Goal: Task Accomplishment & Management: Manage account settings

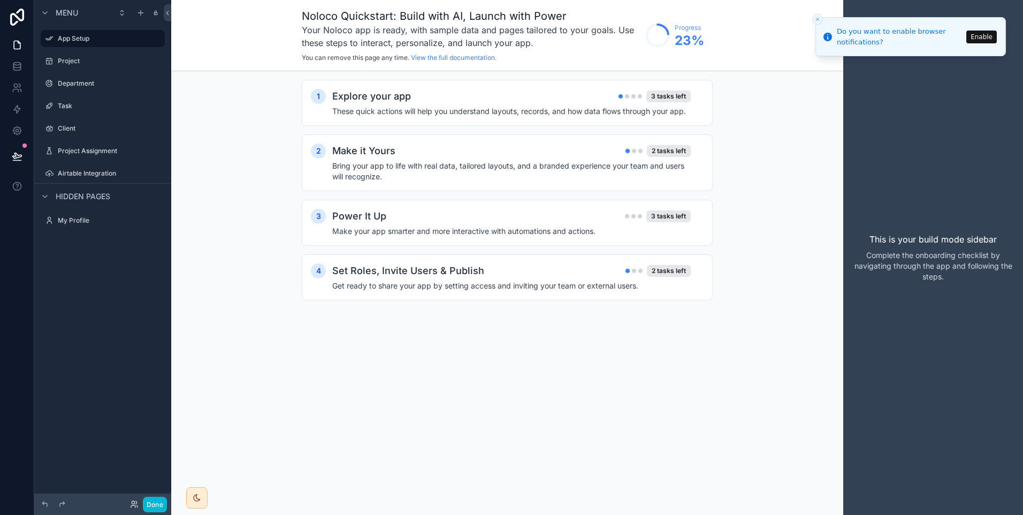
click at [812, 20] on div "Noloco Quickstart: Build with AI, Launch with Power Your Noloco app is ready, w…" at bounding box center [507, 35] width 672 height 71
click at [816, 20] on icon "Close toast" at bounding box center [818, 19] width 6 height 6
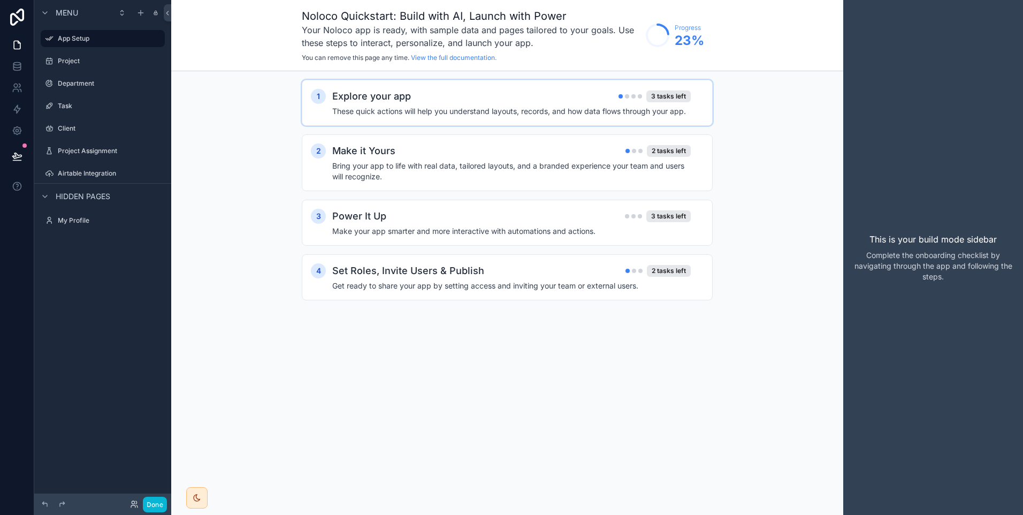
click at [385, 96] on h2 "Explore your app" at bounding box center [371, 96] width 79 height 15
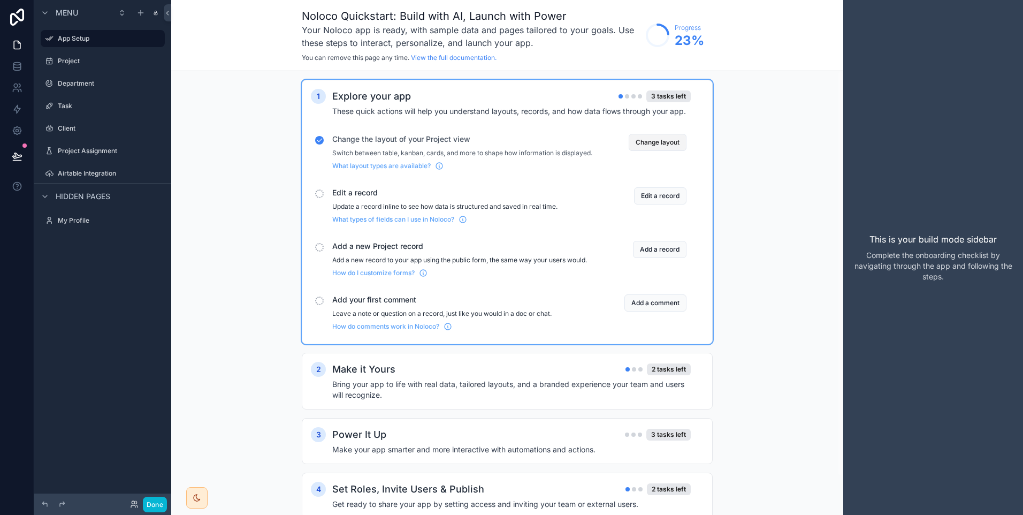
click at [663, 141] on button "Change layout" at bounding box center [658, 142] width 58 height 17
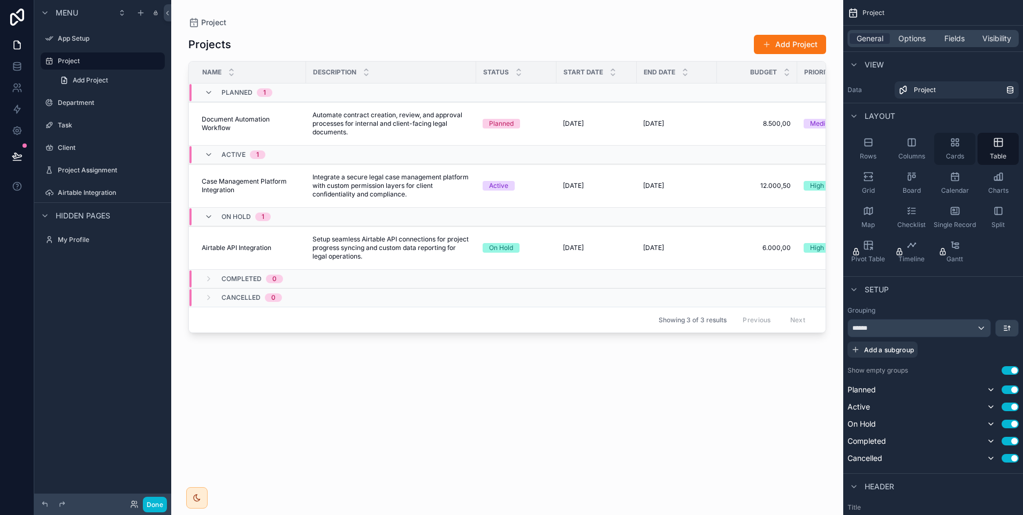
click at [966, 157] on div "Cards" at bounding box center [955, 149] width 41 height 32
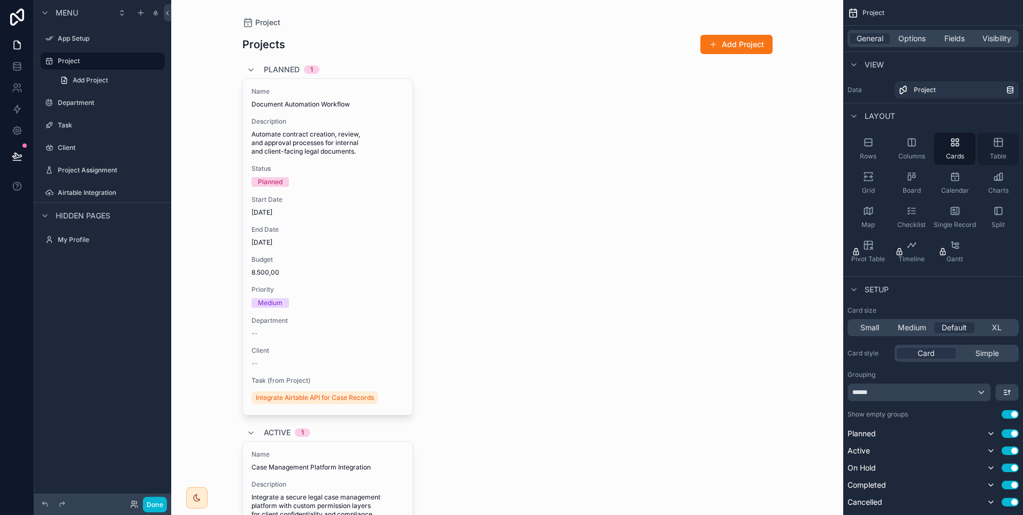
click at [991, 155] on span "Table" at bounding box center [998, 156] width 17 height 9
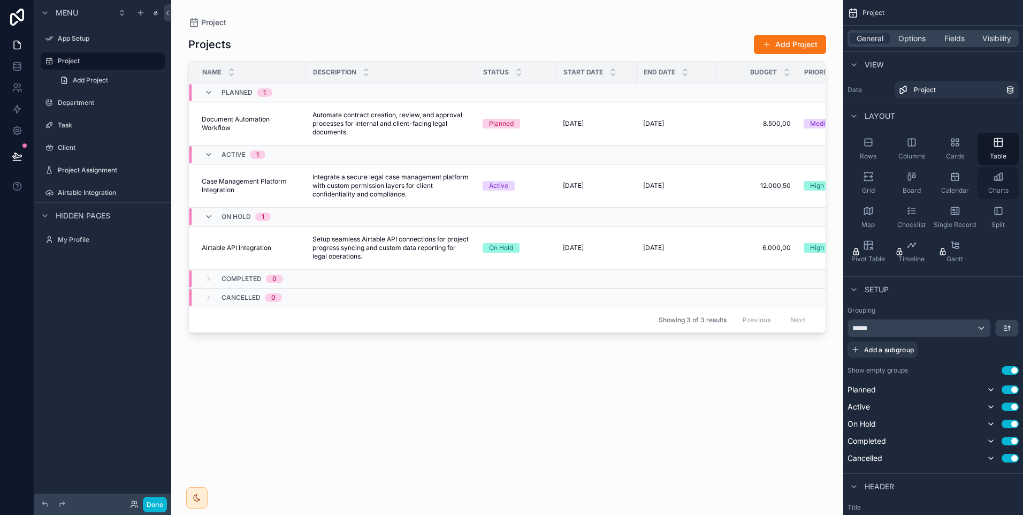
click at [989, 185] on div "Charts" at bounding box center [998, 183] width 41 height 32
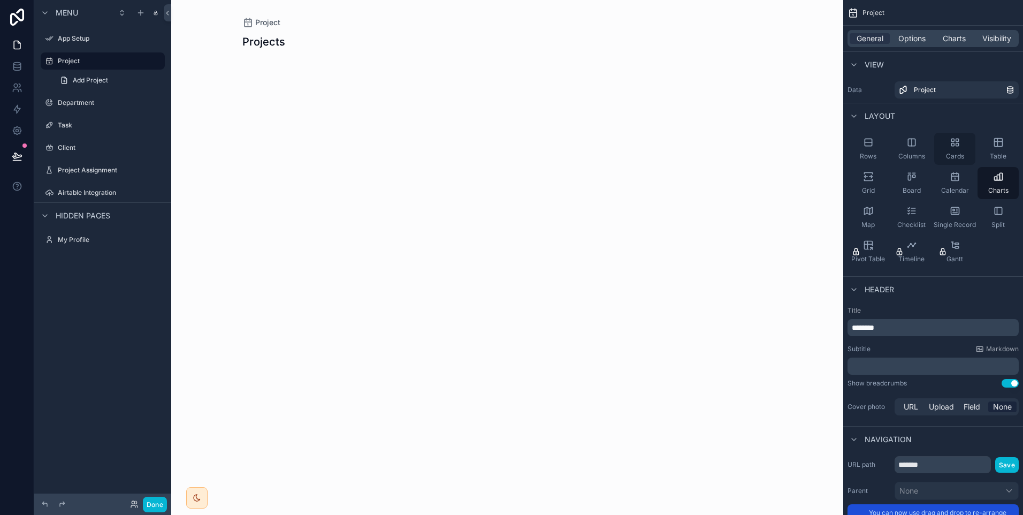
click at [947, 147] on div "Cards" at bounding box center [955, 149] width 41 height 32
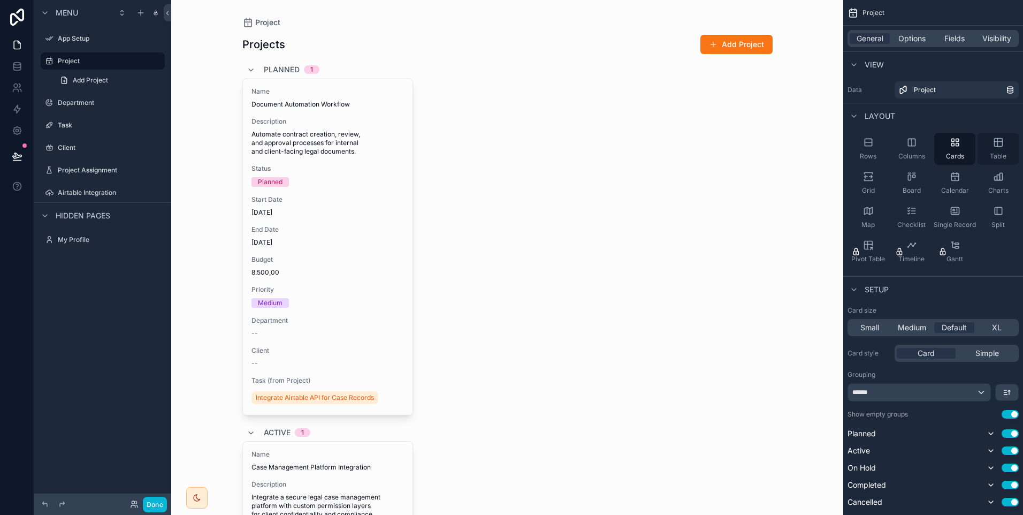
click at [992, 147] on div "Table" at bounding box center [998, 149] width 41 height 32
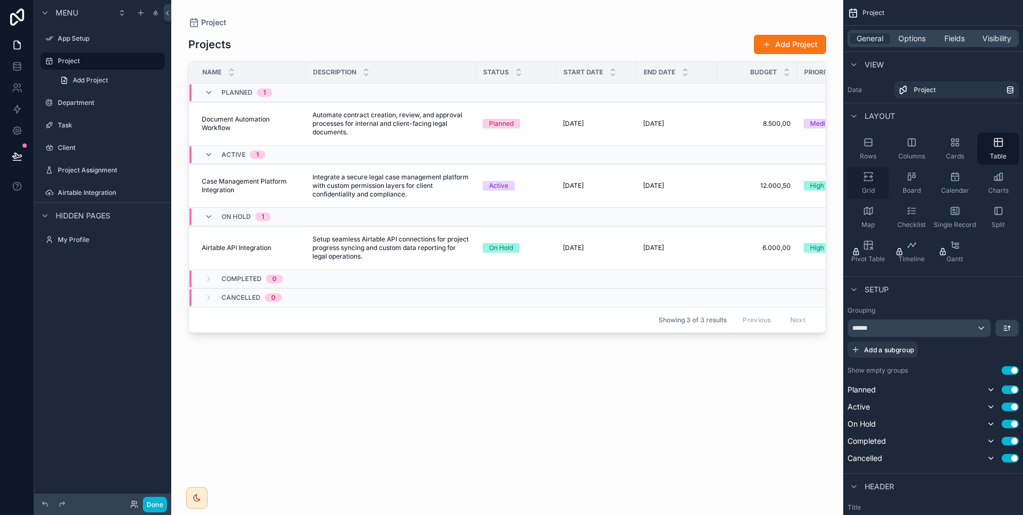
click at [884, 183] on div "Grid" at bounding box center [868, 183] width 41 height 32
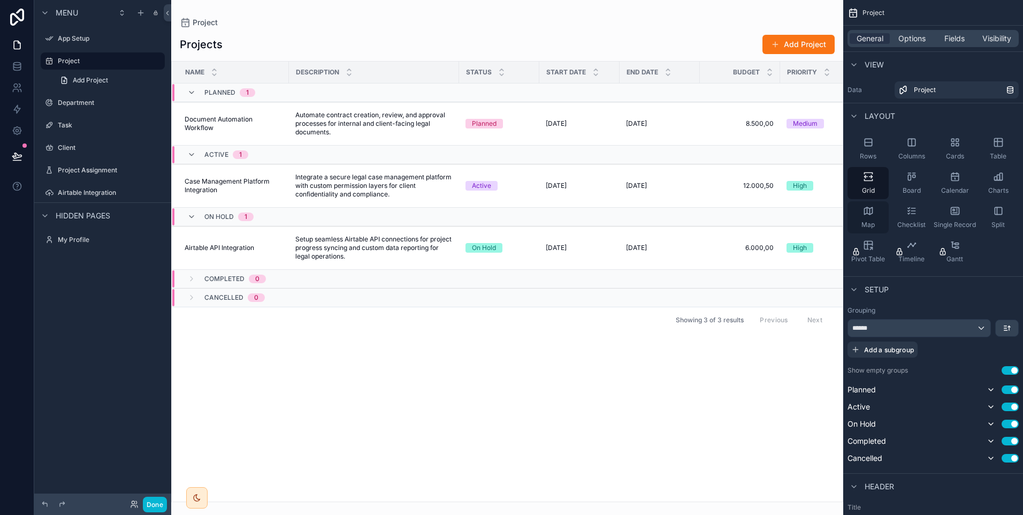
click at [875, 207] on div "Map" at bounding box center [868, 217] width 41 height 32
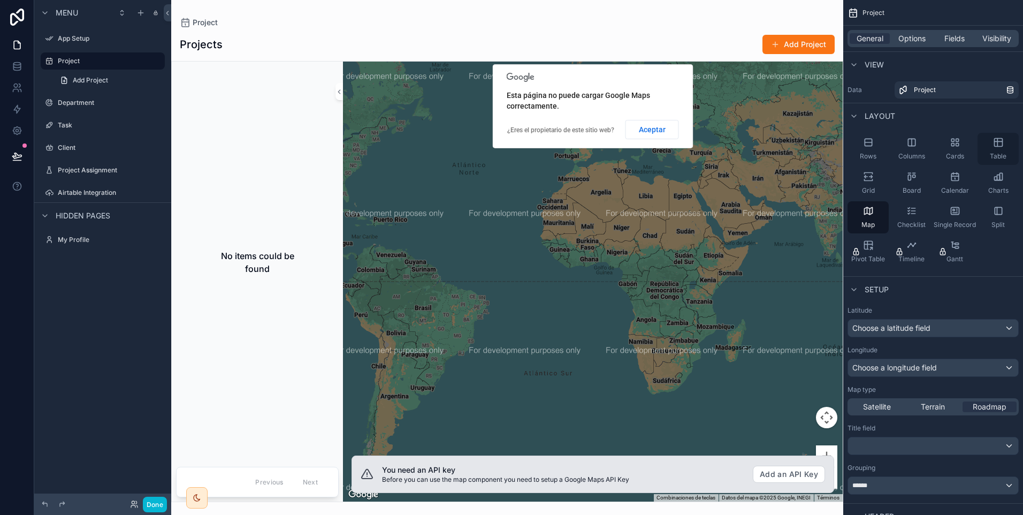
click at [996, 151] on div "Table" at bounding box center [998, 149] width 41 height 32
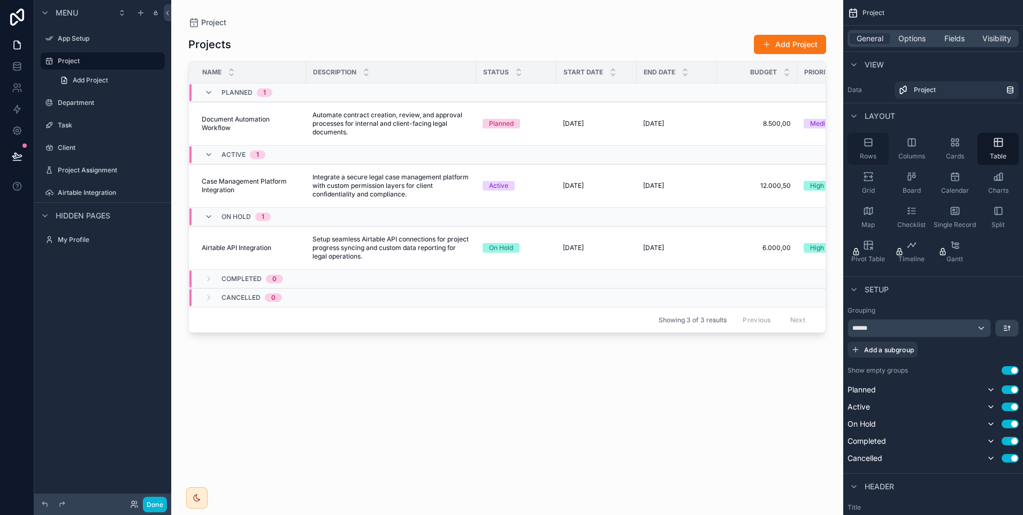
click at [883, 151] on div "Rows" at bounding box center [868, 149] width 41 height 32
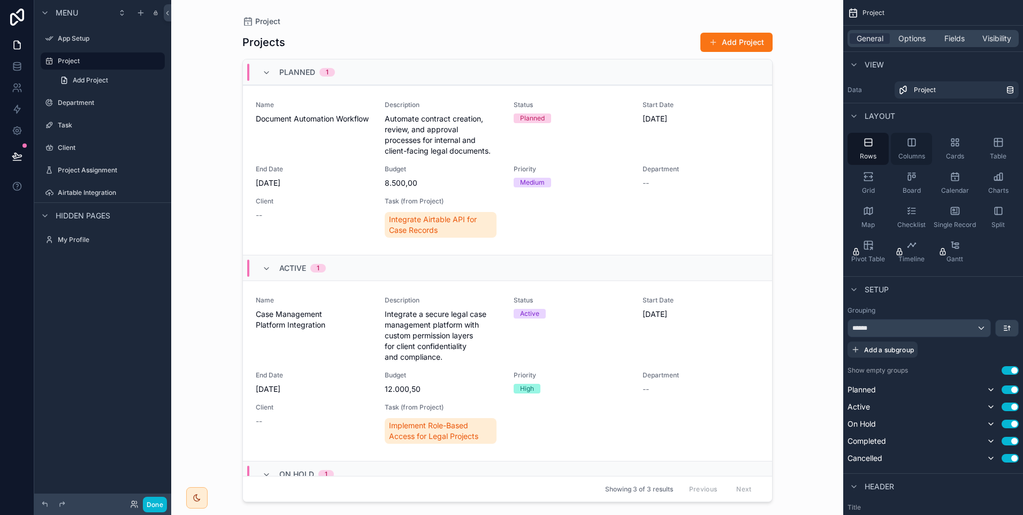
click at [899, 150] on div "Columns" at bounding box center [911, 149] width 41 height 32
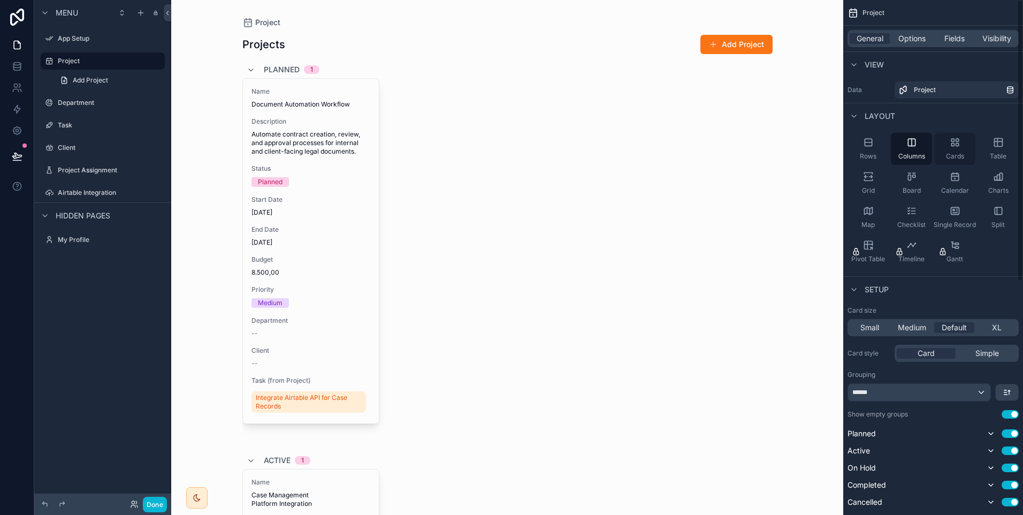
click at [946, 141] on div "Cards" at bounding box center [955, 149] width 41 height 32
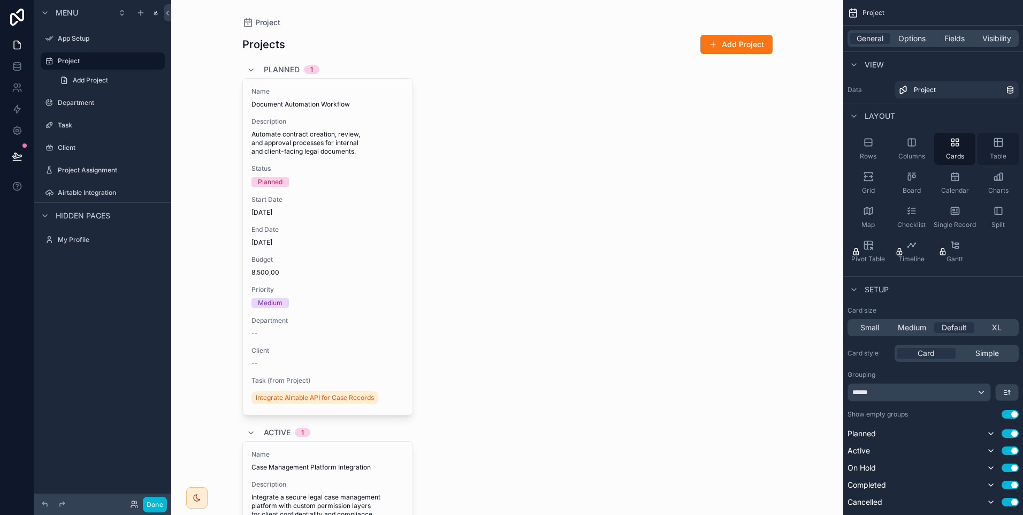
click at [987, 143] on div "Table" at bounding box center [998, 149] width 41 height 32
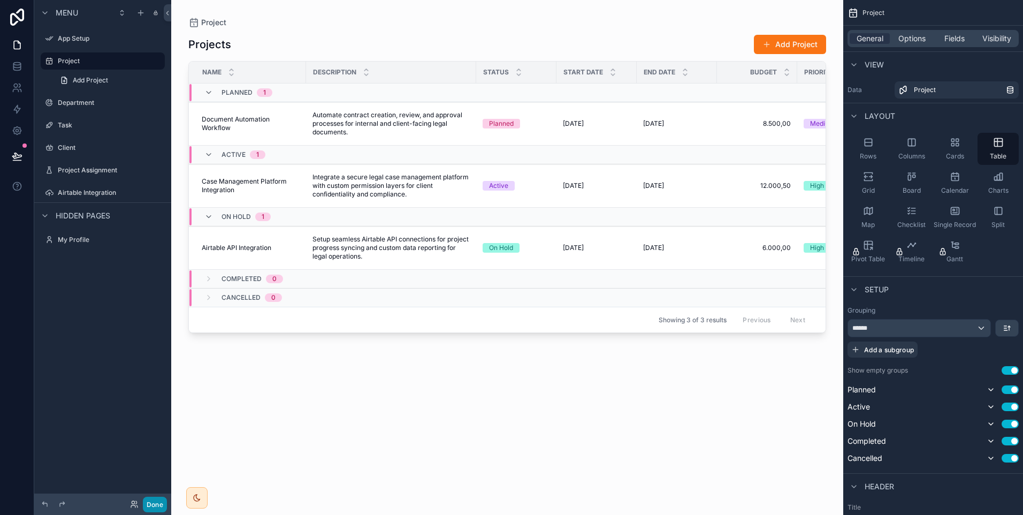
click at [150, 504] on button "Done" at bounding box center [155, 505] width 24 height 16
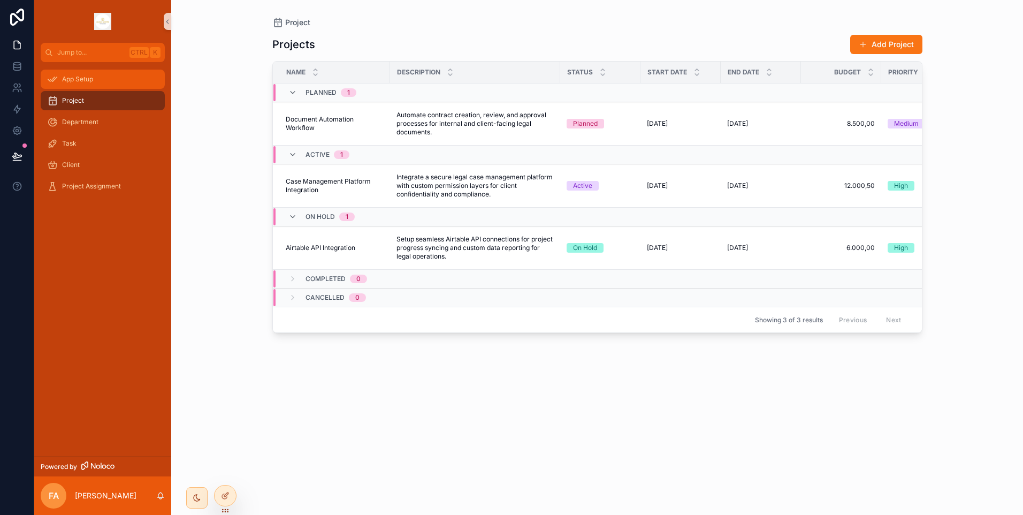
click at [102, 86] on div "App Setup" at bounding box center [102, 79] width 111 height 17
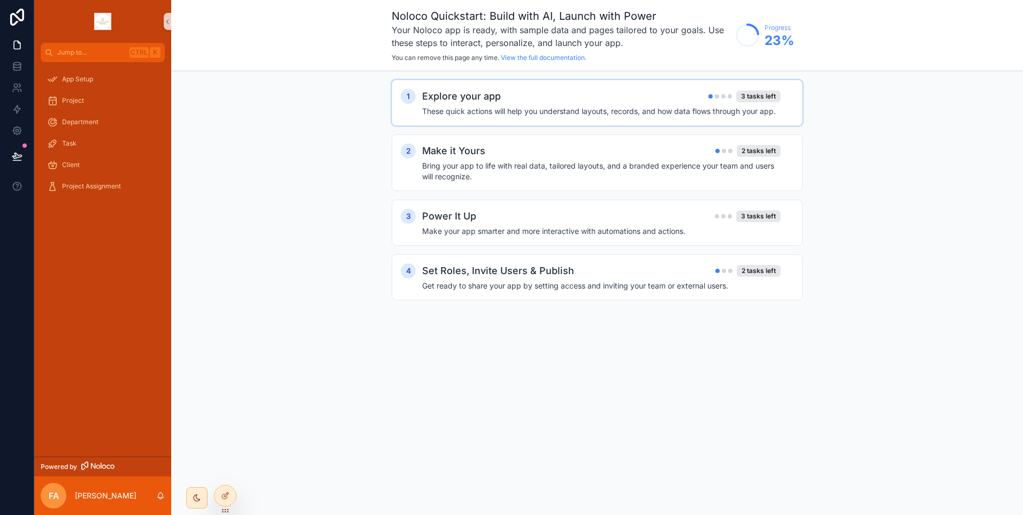
click at [574, 115] on h4 "These quick actions will help you understand layouts, records, and how data flo…" at bounding box center [601, 111] width 359 height 11
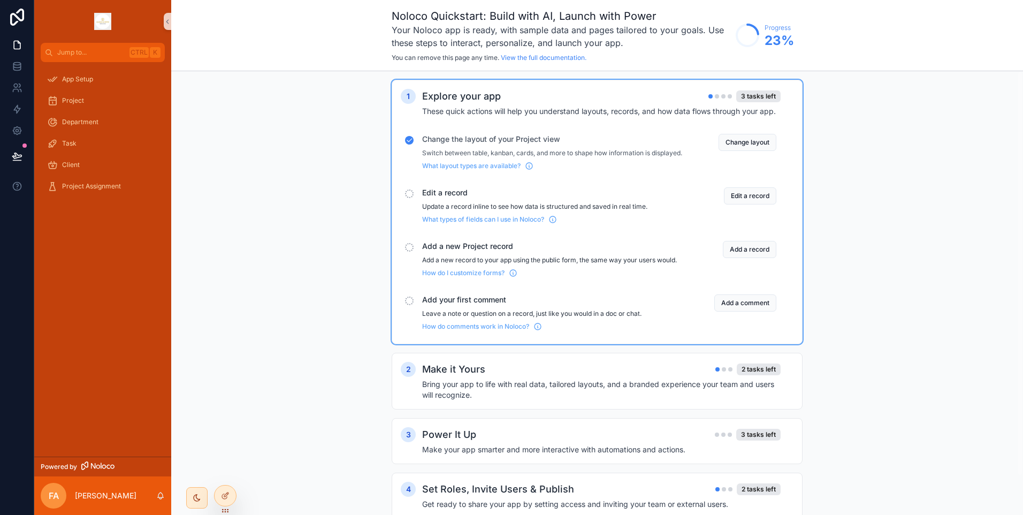
click at [600, 211] on p "Update a record inline to see how data is structured and saved in real time." at bounding box center [552, 206] width 260 height 9
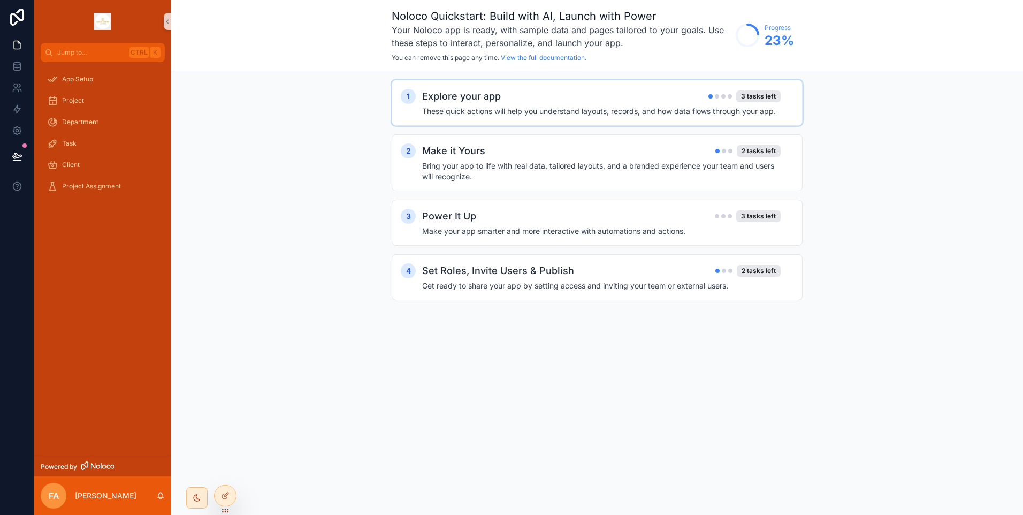
click at [518, 113] on h4 "These quick actions will help you understand layouts, records, and how data flo…" at bounding box center [601, 111] width 359 height 11
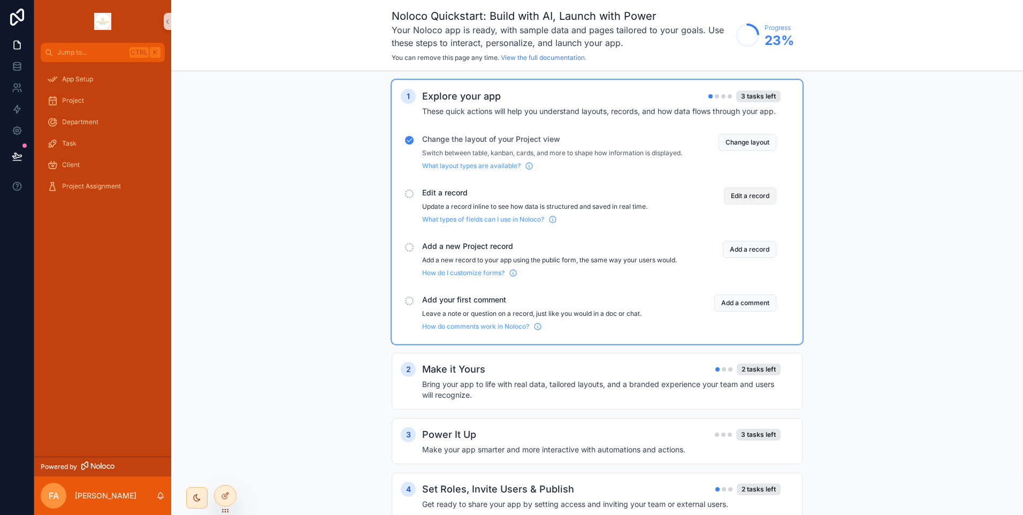
click at [737, 202] on button "Edit a record" at bounding box center [750, 195] width 52 height 17
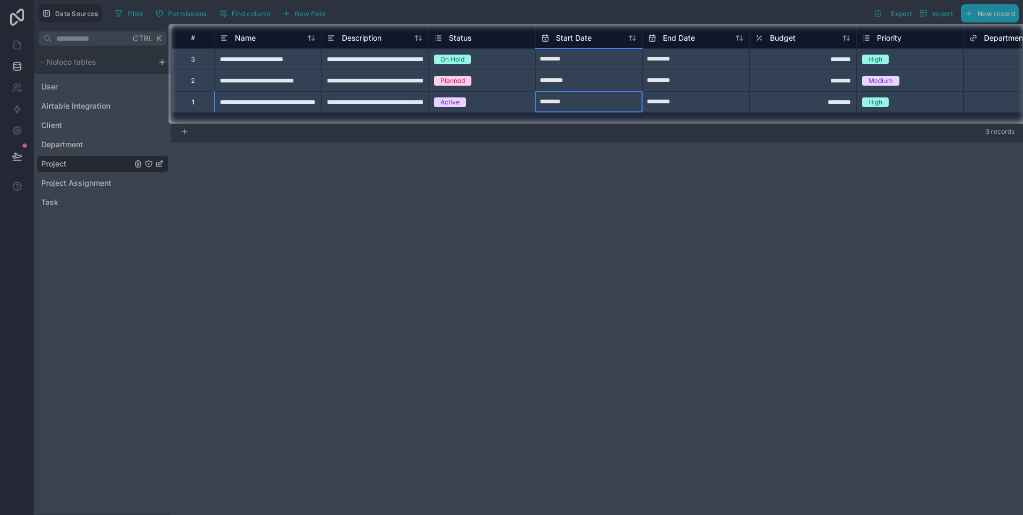
click at [590, 105] on input "********" at bounding box center [589, 102] width 107 height 17
select select "****"
select select "*"
click at [657, 123] on select "**********" at bounding box center [644, 127] width 39 height 9
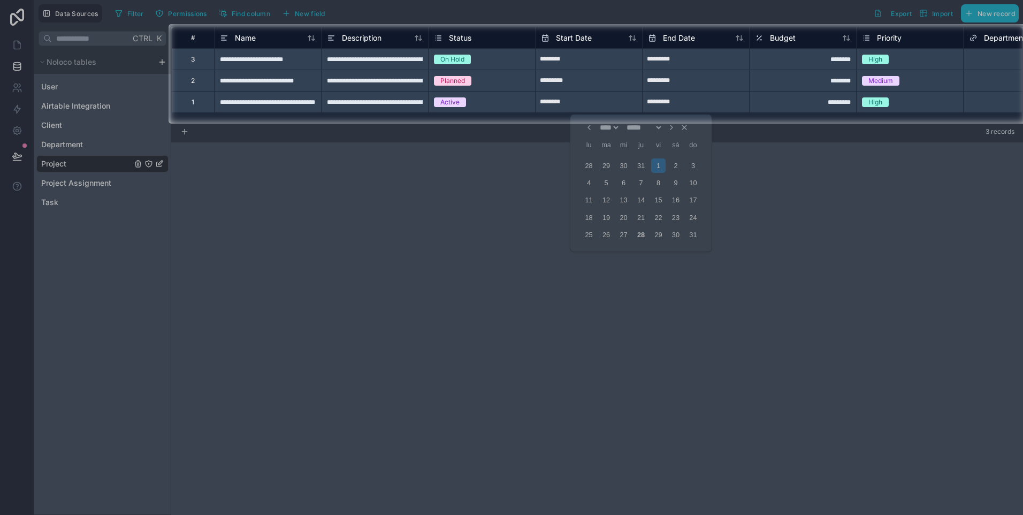
click at [691, 147] on div at bounding box center [511, 319] width 1023 height 391
click at [690, 131] on div at bounding box center [511, 319] width 1023 height 391
click at [690, 128] on div at bounding box center [511, 319] width 1023 height 391
click at [444, 101] on div "Active" at bounding box center [450, 102] width 19 height 10
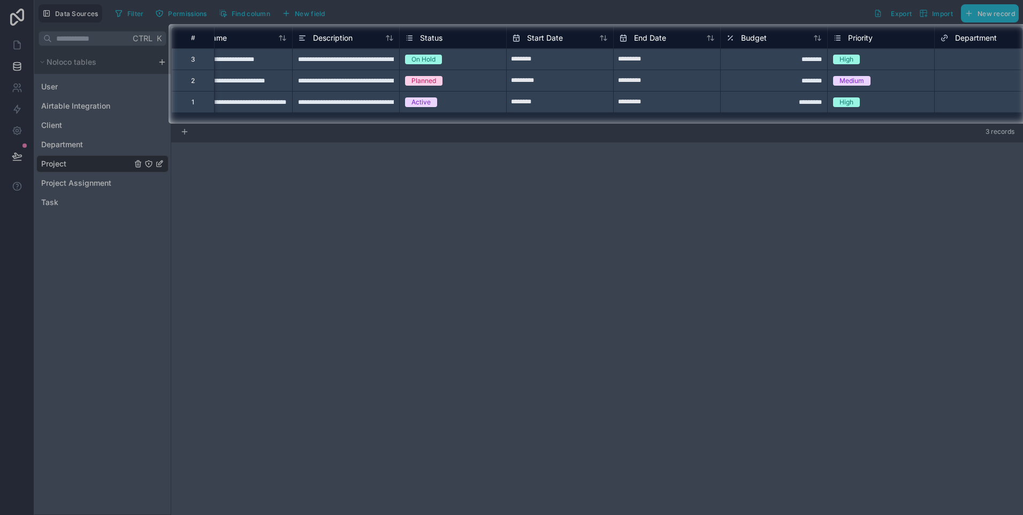
scroll to position [0, 28]
click at [418, 102] on div "Active" at bounding box center [422, 102] width 19 height 10
click at [437, 86] on div "Planned" at bounding box center [454, 81] width 107 height 12
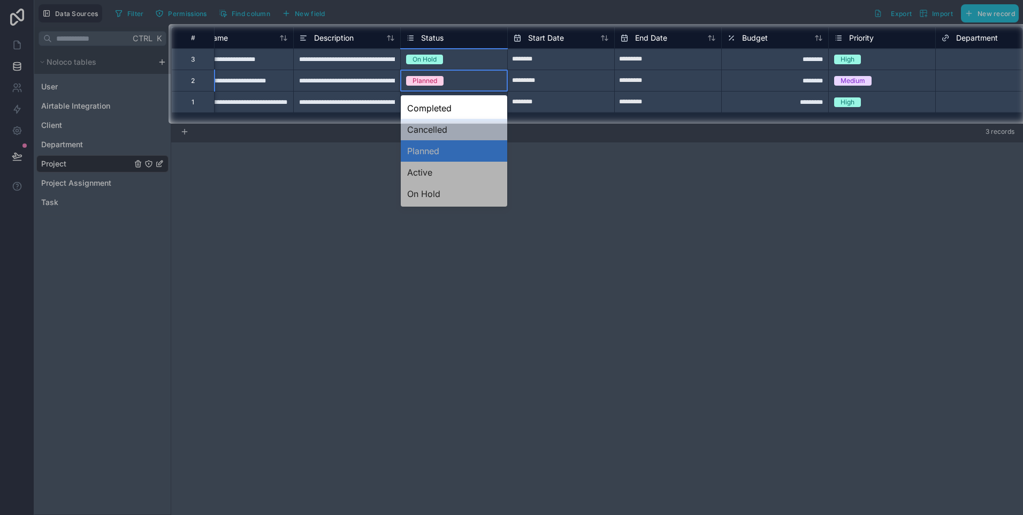
click at [441, 133] on div at bounding box center [511, 319] width 1023 height 391
click at [443, 125] on div at bounding box center [511, 319] width 1023 height 391
drag, startPoint x: 426, startPoint y: 163, endPoint x: 427, endPoint y: 173, distance: 10.2
click at [426, 164] on div at bounding box center [511, 319] width 1023 height 391
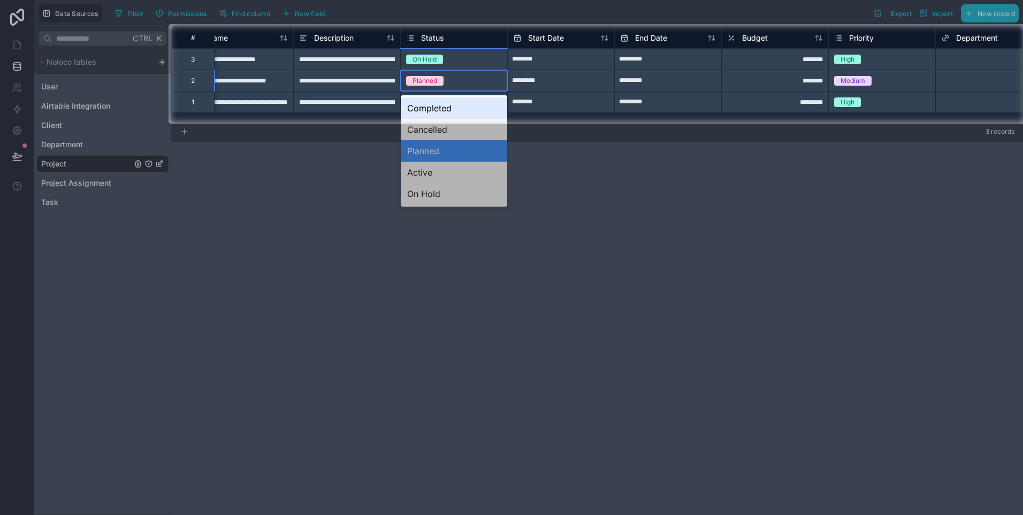
click at [442, 113] on div "Completed" at bounding box center [454, 107] width 107 height 21
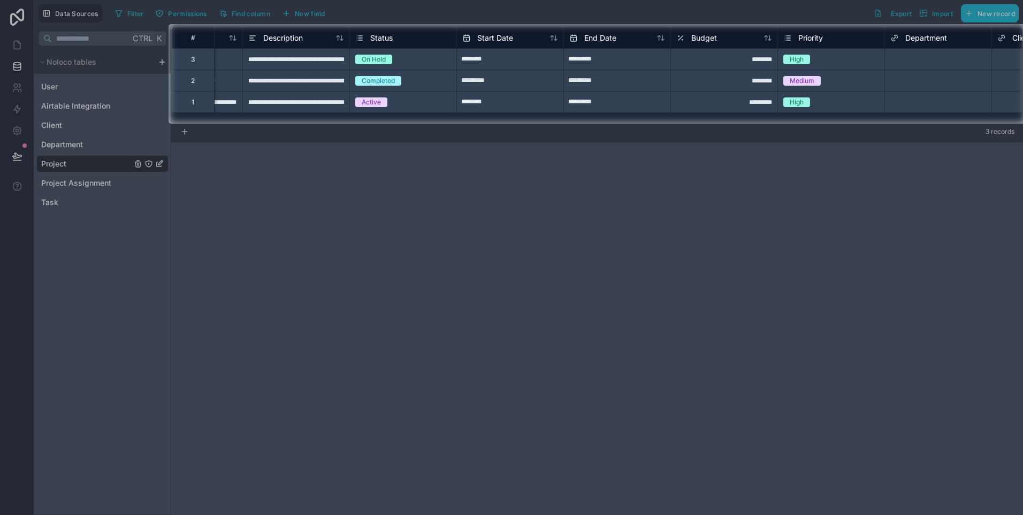
scroll to position [0, 0]
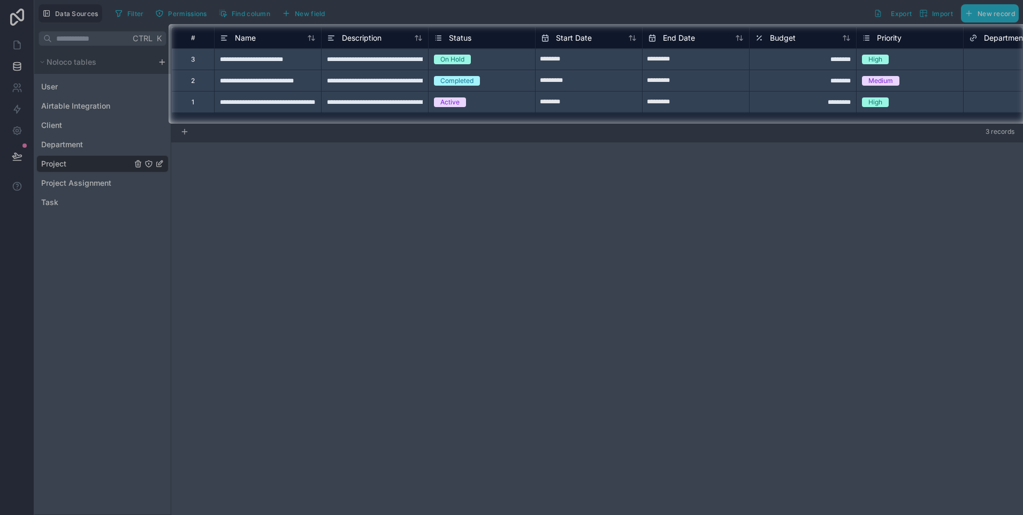
click at [450, 79] on div "Completed" at bounding box center [457, 81] width 33 height 10
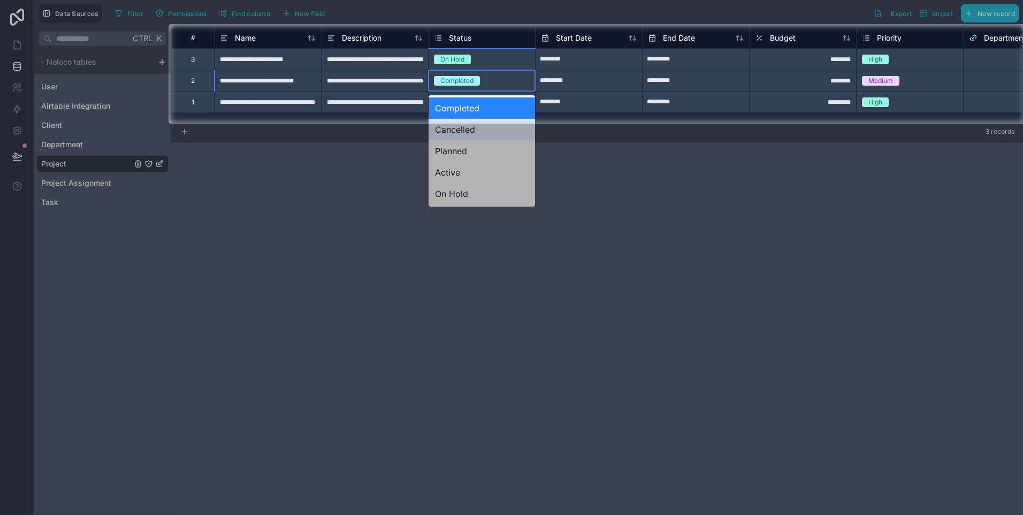
click at [400, 154] on div at bounding box center [511, 319] width 1023 height 391
click at [525, 103] on div "Completed" at bounding box center [482, 107] width 107 height 21
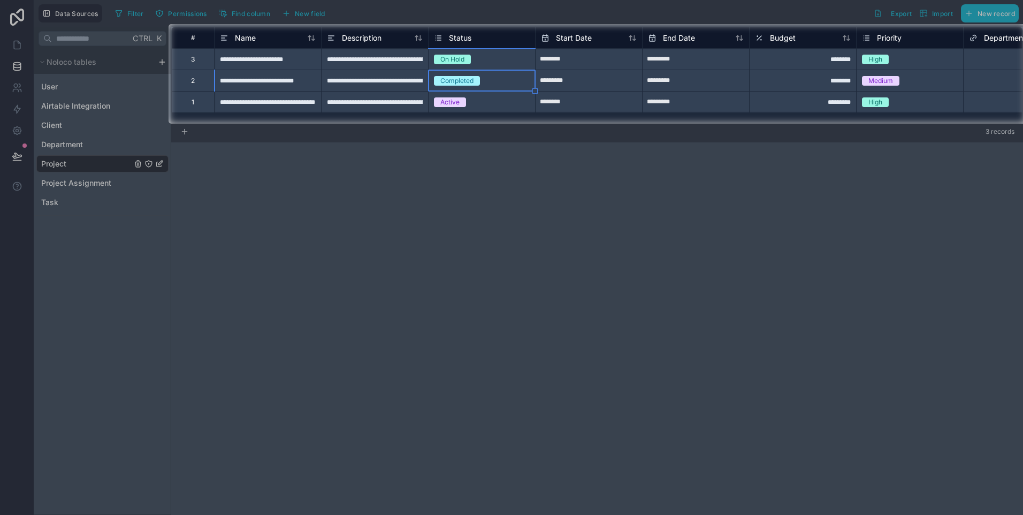
click at [254, 351] on div at bounding box center [511, 319] width 1023 height 391
drag, startPoint x: 688, startPoint y: 158, endPoint x: 616, endPoint y: 220, distance: 95.7
click at [616, 220] on div at bounding box center [511, 319] width 1023 height 391
click at [19, 48] on div at bounding box center [84, 74] width 169 height 100
drag, startPoint x: 692, startPoint y: 121, endPoint x: 722, endPoint y: 174, distance: 61.3
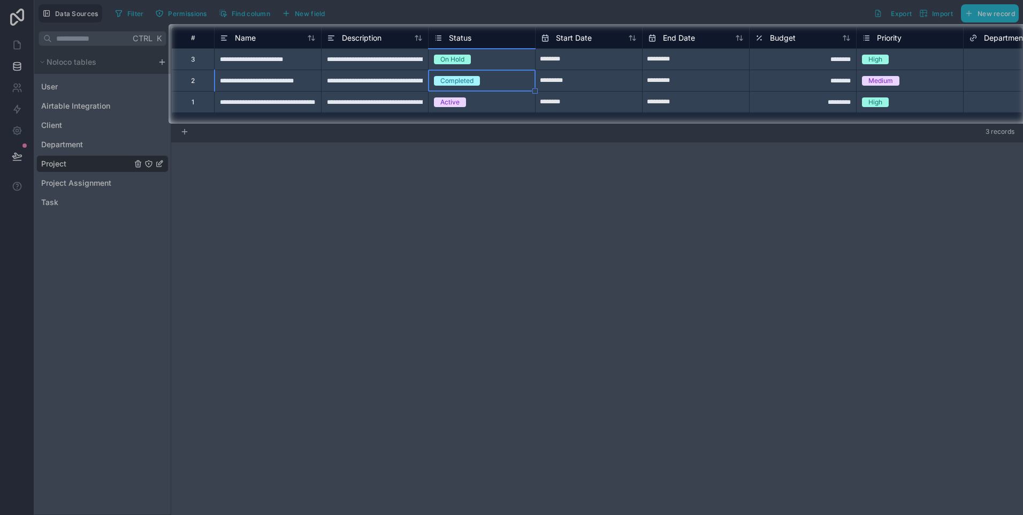
click at [722, 174] on div at bounding box center [511, 319] width 1023 height 391
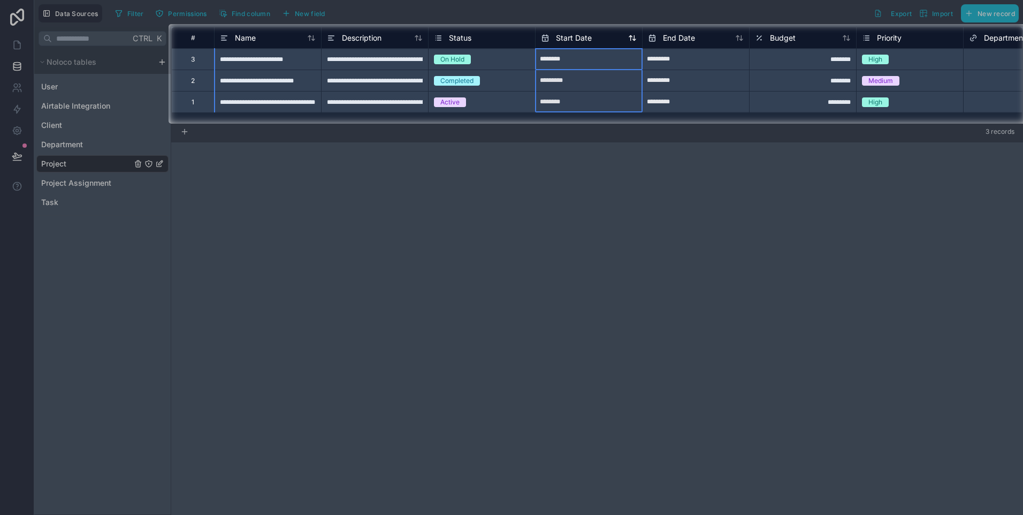
click at [604, 43] on div "Start Date" at bounding box center [589, 38] width 96 height 13
click at [594, 85] on input "*********" at bounding box center [589, 80] width 107 height 17
select select "****"
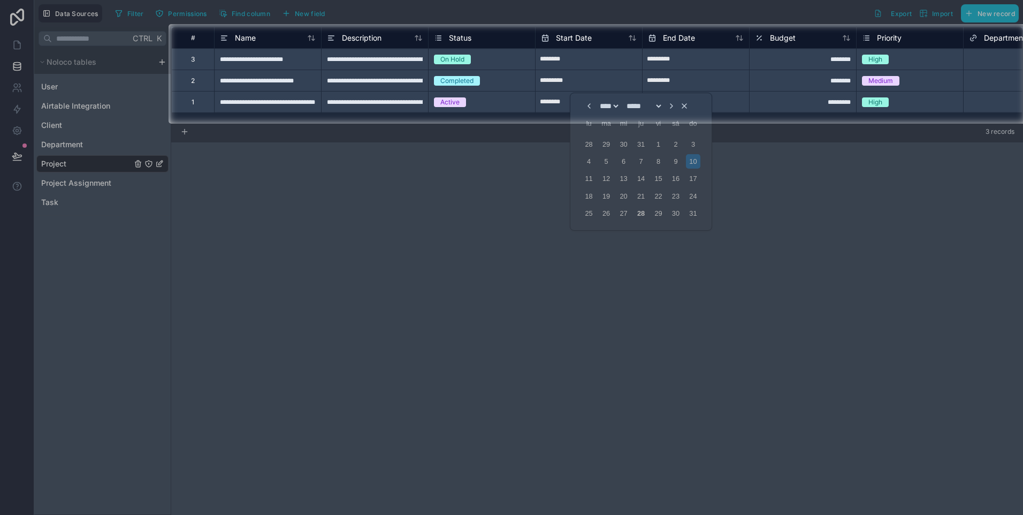
click at [663, 104] on select "**********" at bounding box center [644, 106] width 39 height 9
select select "*"
click at [625, 102] on select "**********" at bounding box center [644, 106] width 39 height 9
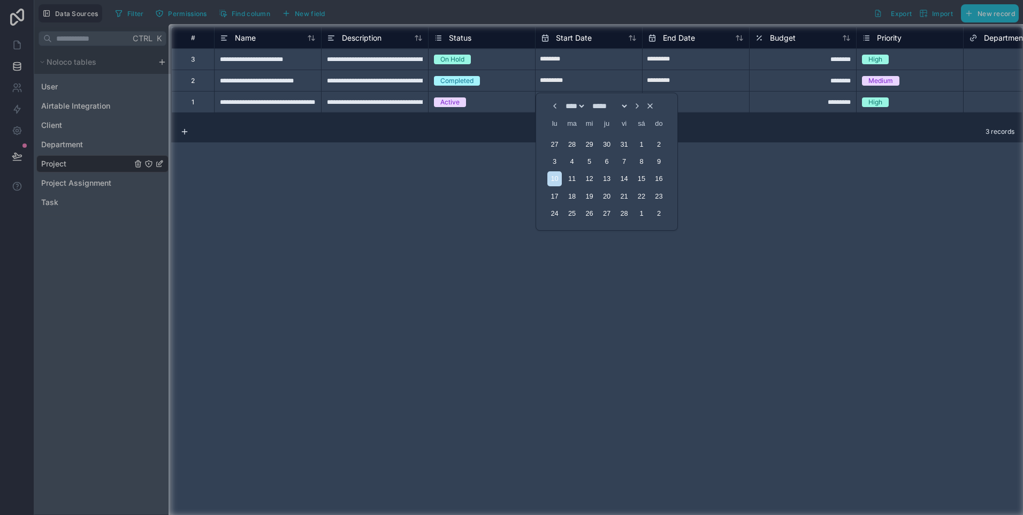
click at [712, 201] on div "**********" at bounding box center [597, 271] width 852 height 488
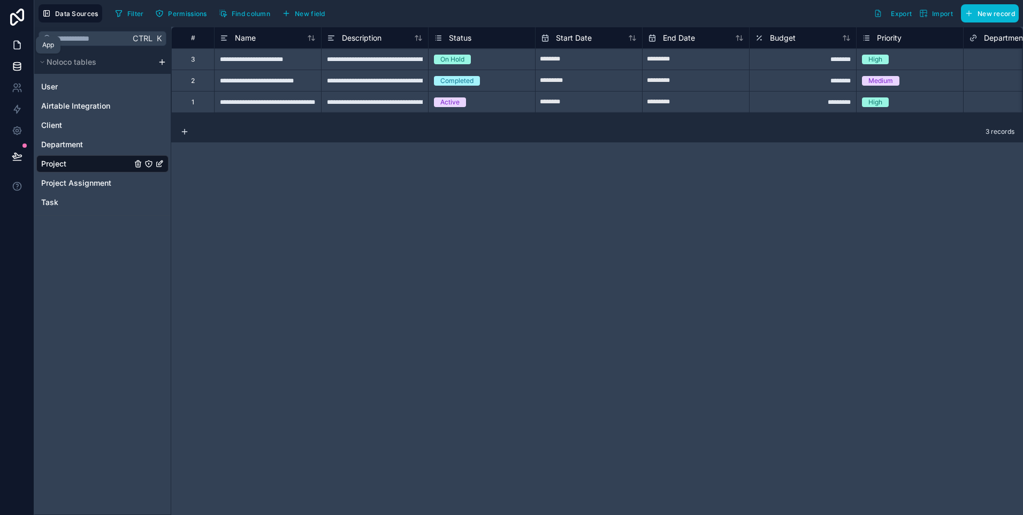
click at [22, 50] on link at bounding box center [17, 44] width 34 height 21
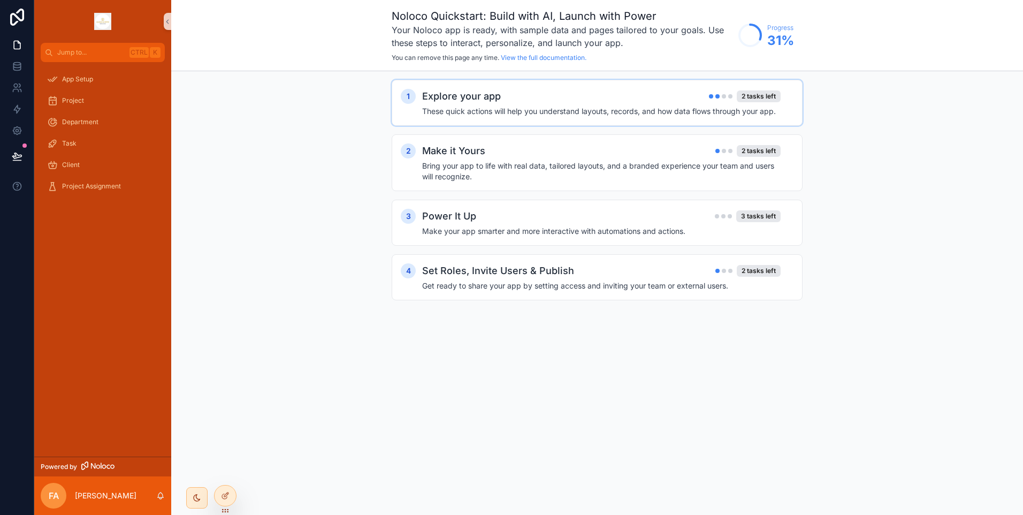
click at [648, 113] on h4 "These quick actions will help you understand layouts, records, and how data flo…" at bounding box center [601, 111] width 359 height 11
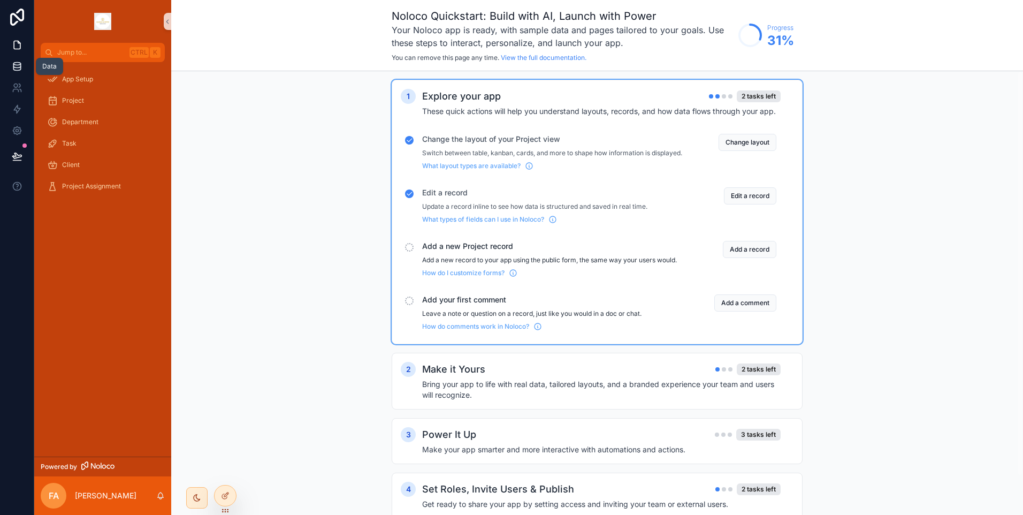
click at [20, 63] on icon at bounding box center [16, 64] width 7 height 3
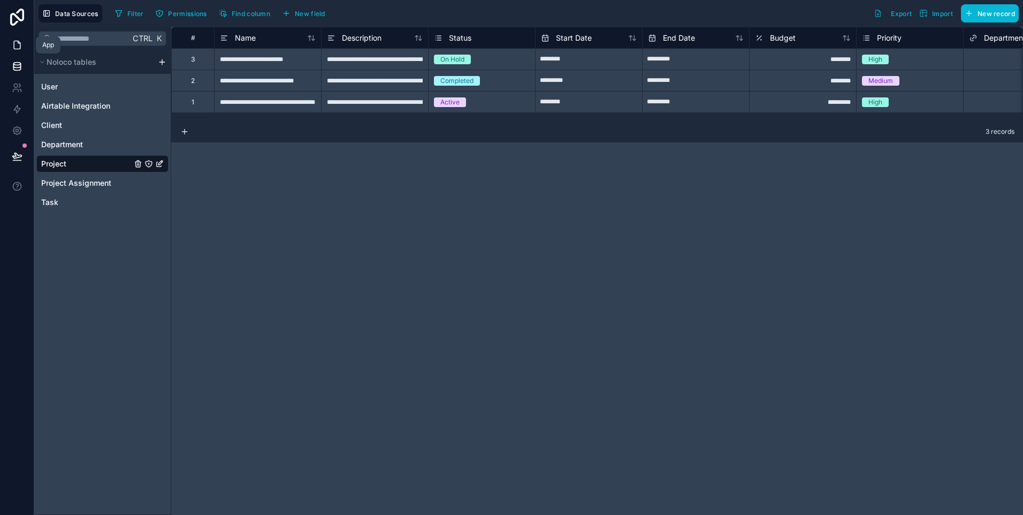
click at [12, 41] on icon at bounding box center [17, 45] width 11 height 11
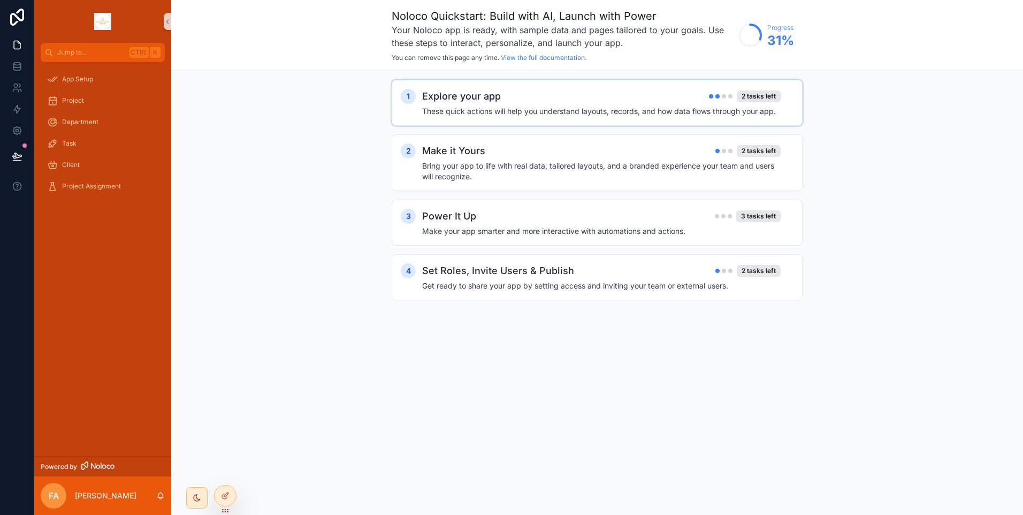
click at [659, 103] on div "Explore your app 2 tasks left" at bounding box center [601, 96] width 359 height 15
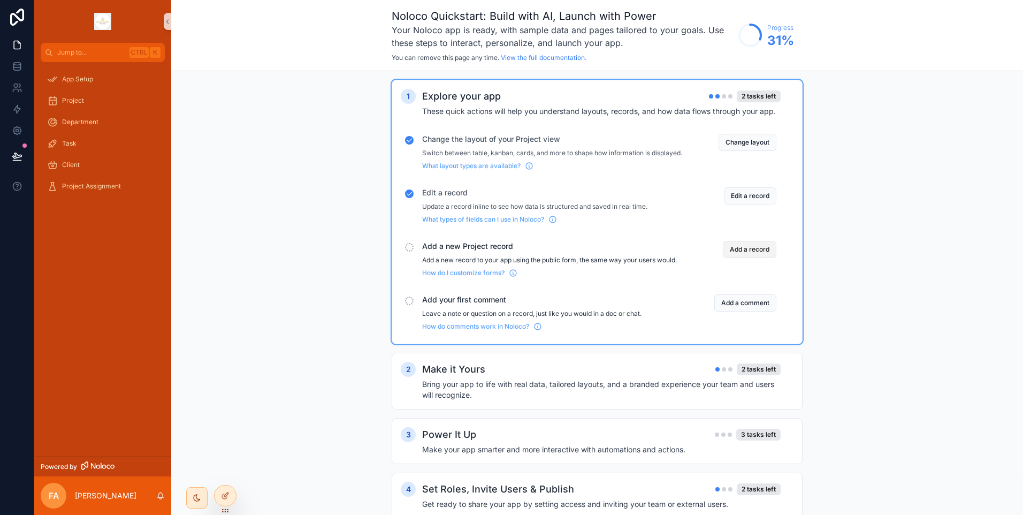
click at [752, 256] on button "Add a record" at bounding box center [750, 249] width 54 height 17
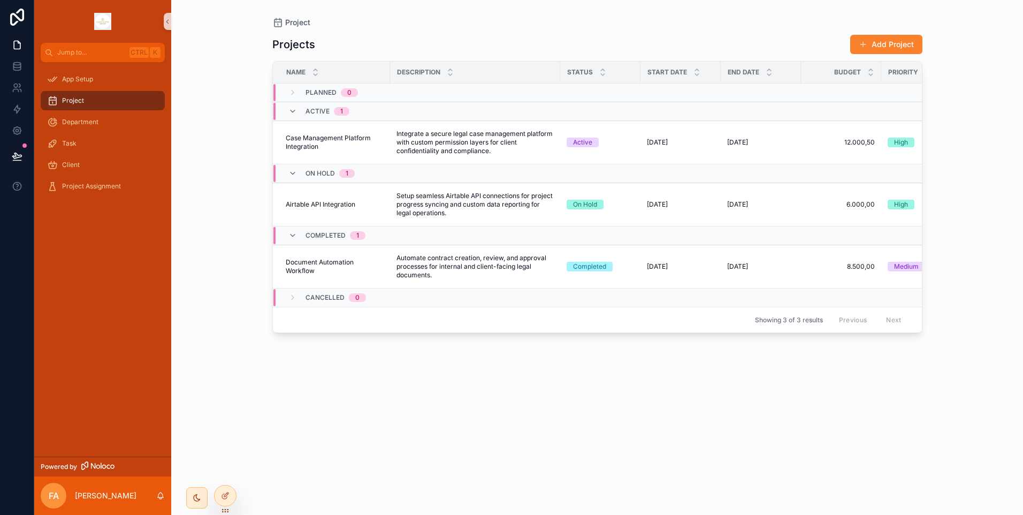
click at [904, 45] on button "Add Project" at bounding box center [887, 44] width 72 height 19
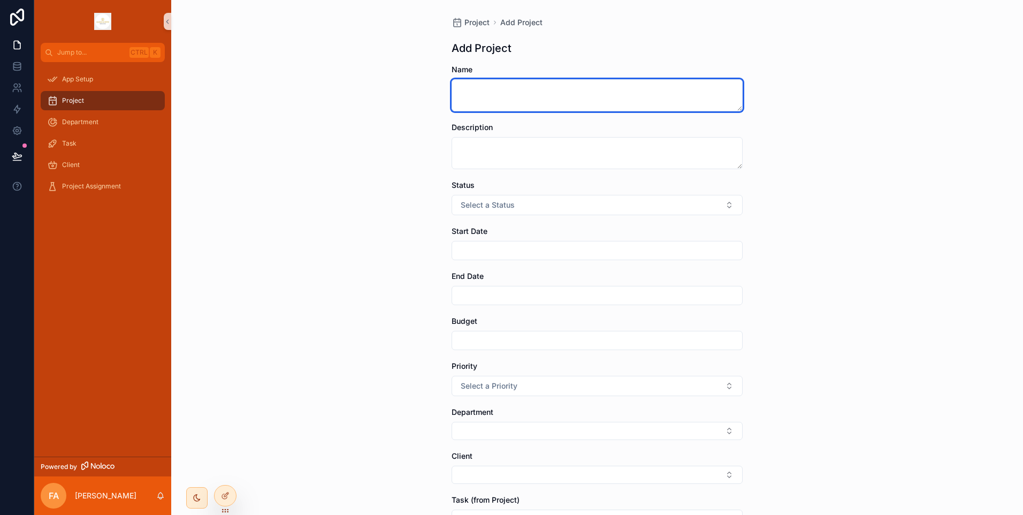
click at [521, 97] on textarea "scrollable content" at bounding box center [597, 95] width 291 height 32
type textarea "******"
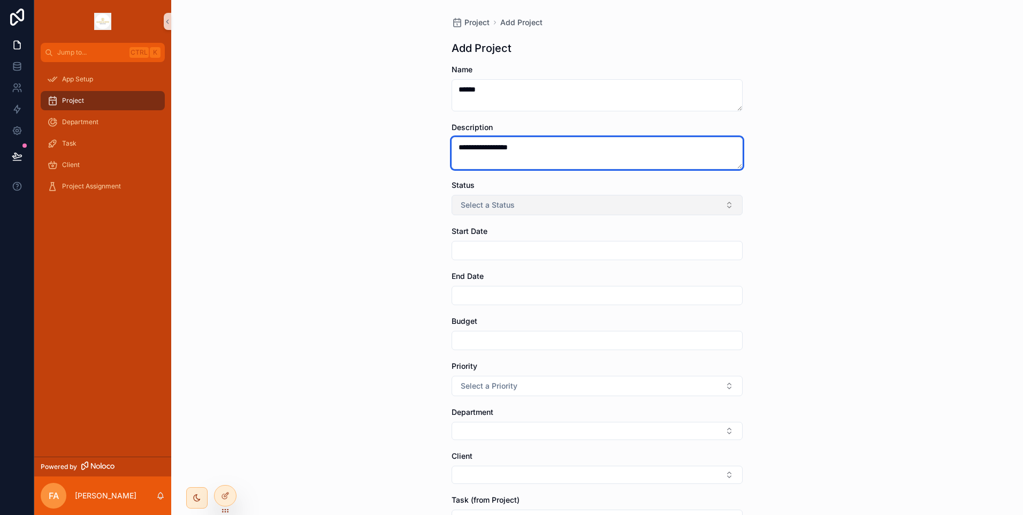
type textarea "**********"
click at [544, 198] on button "Select a Status" at bounding box center [597, 205] width 291 height 20
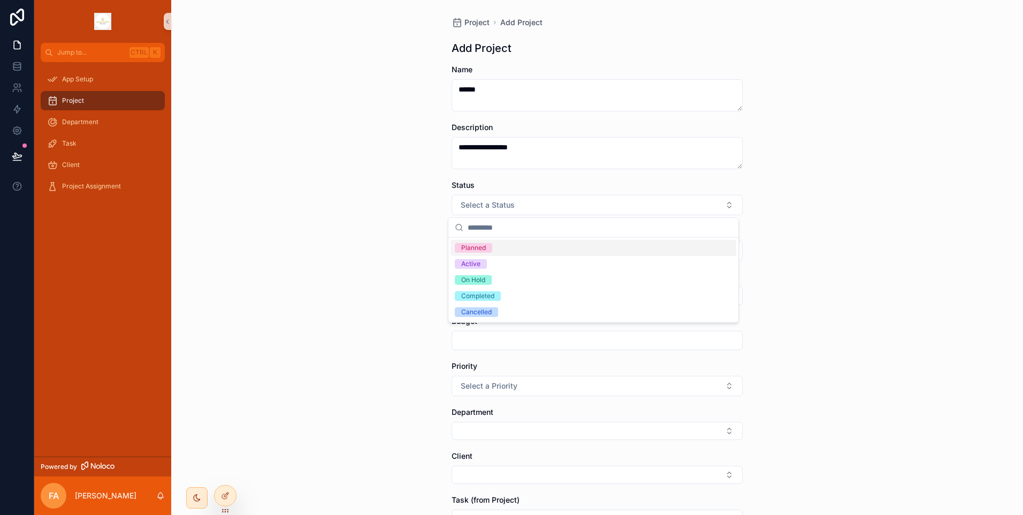
click at [504, 251] on div "Planned" at bounding box center [594, 248] width 286 height 16
click at [502, 256] on input "scrollable content" at bounding box center [597, 250] width 290 height 15
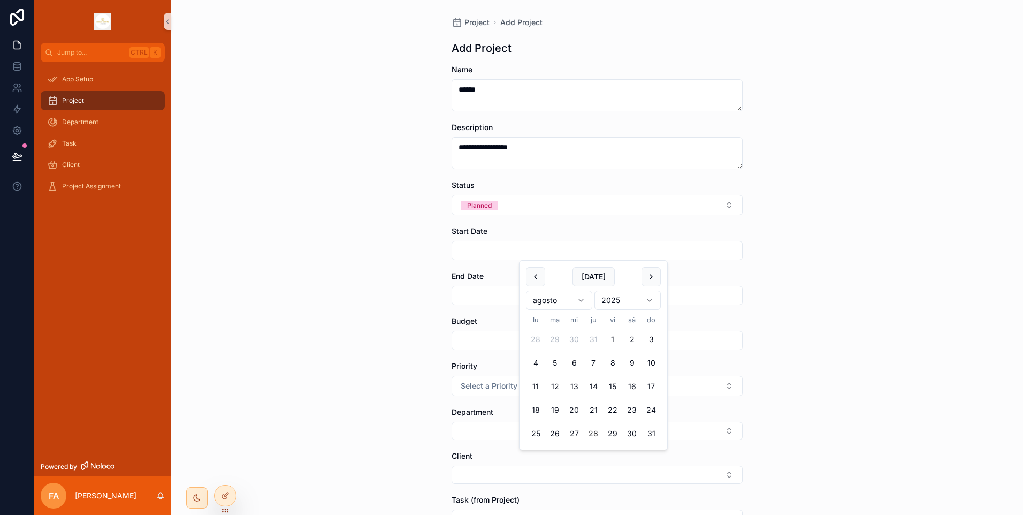
click at [595, 430] on button "28" at bounding box center [593, 433] width 19 height 19
type input "*********"
click at [770, 316] on div "**********" at bounding box center [597, 257] width 852 height 515
click at [540, 299] on input "scrollable content" at bounding box center [597, 295] width 290 height 15
click at [628, 480] on button "30" at bounding box center [632, 478] width 19 height 19
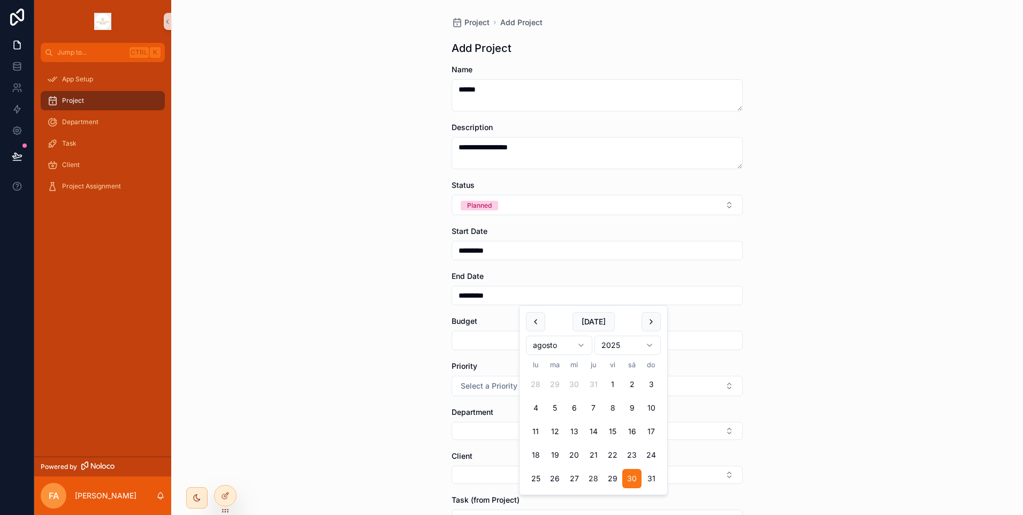
type input "*********"
click at [780, 353] on div "**********" at bounding box center [597, 257] width 852 height 515
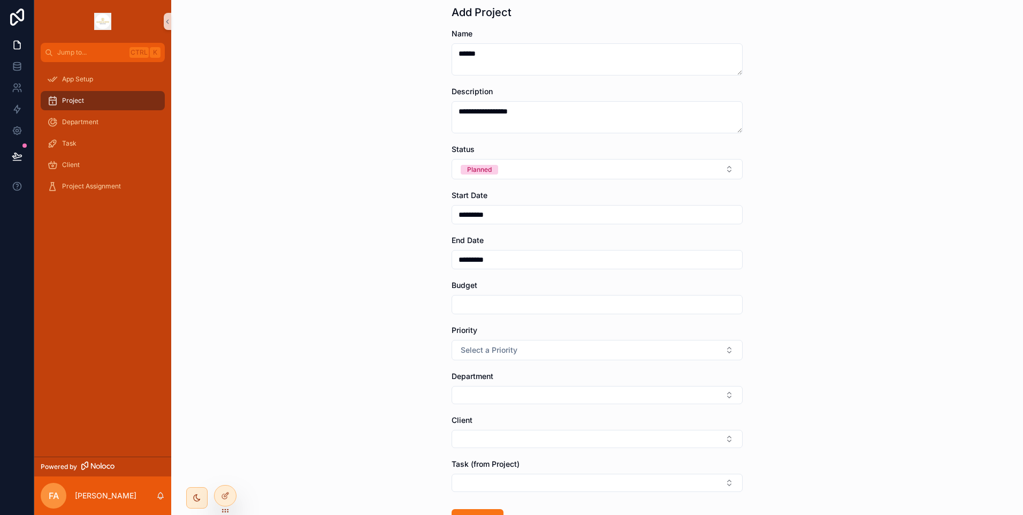
scroll to position [54, 0]
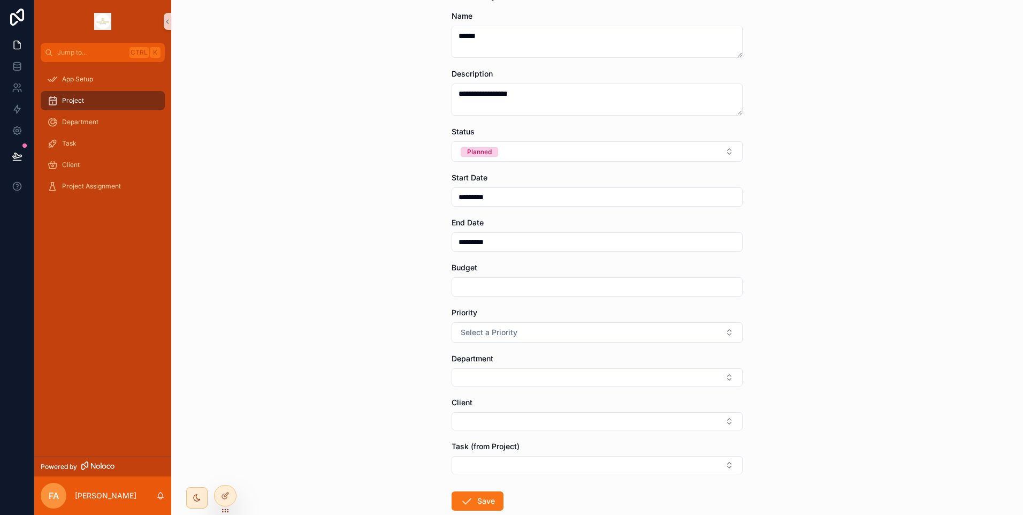
click at [507, 286] on input "scrollable content" at bounding box center [597, 286] width 290 height 15
type input "**"
click at [741, 292] on div "**********" at bounding box center [597, 262] width 308 height 633
click at [518, 335] on button "Select a Priority" at bounding box center [597, 332] width 291 height 20
click at [509, 383] on div "Low" at bounding box center [594, 375] width 286 height 16
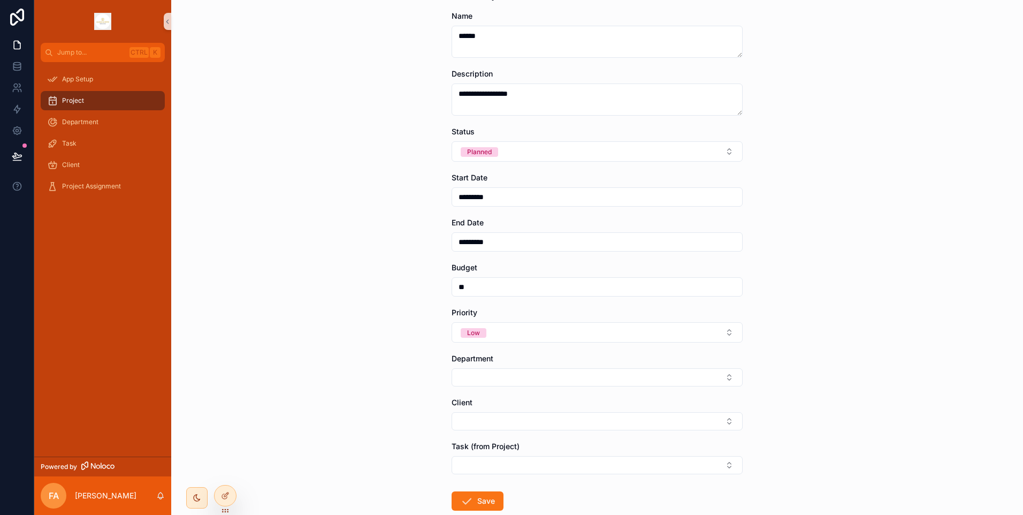
click at [366, 338] on div "**********" at bounding box center [597, 203] width 852 height 515
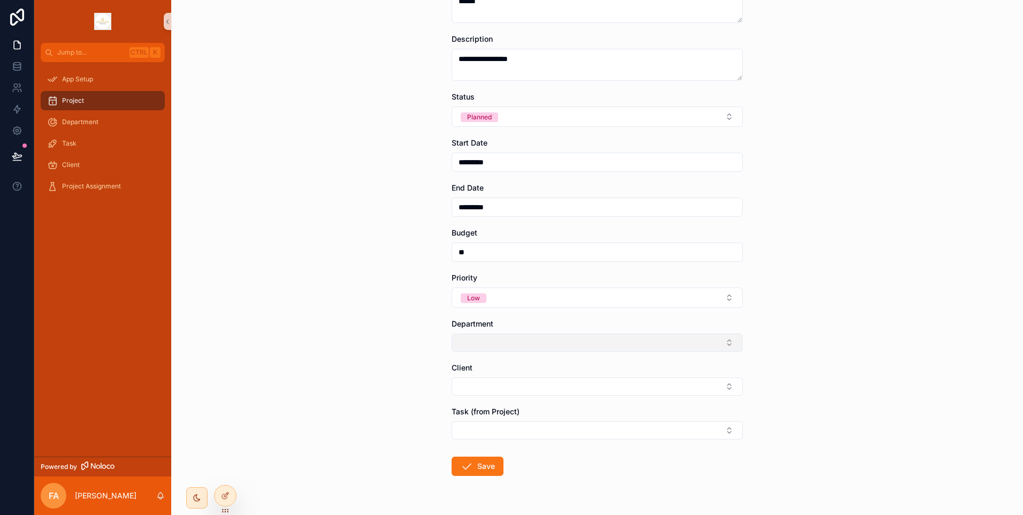
scroll to position [107, 0]
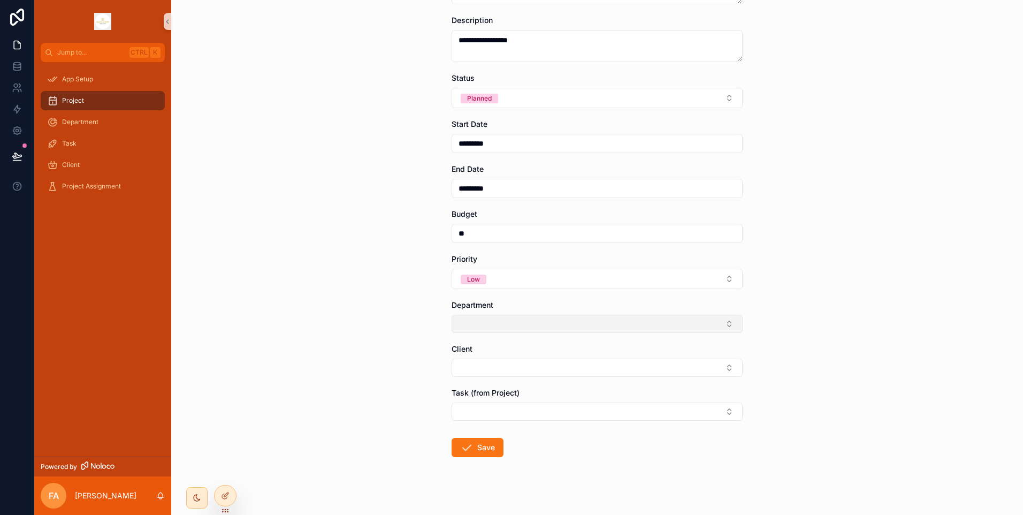
click at [481, 325] on button "Select Button" at bounding box center [597, 324] width 291 height 18
click at [416, 310] on div "**********" at bounding box center [597, 150] width 852 height 515
click at [480, 368] on button "Select Button" at bounding box center [597, 368] width 291 height 18
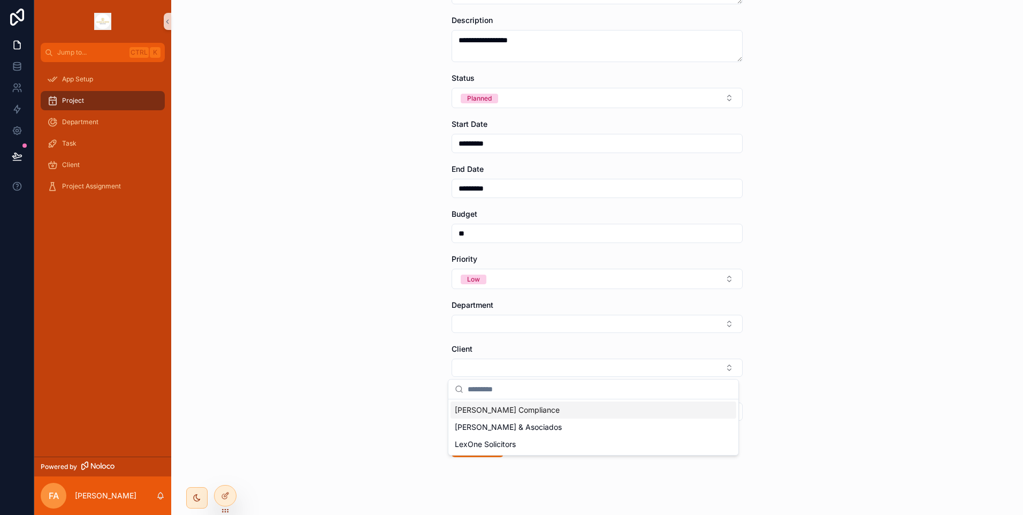
click at [503, 407] on span "Ortega Compliance" at bounding box center [507, 410] width 105 height 11
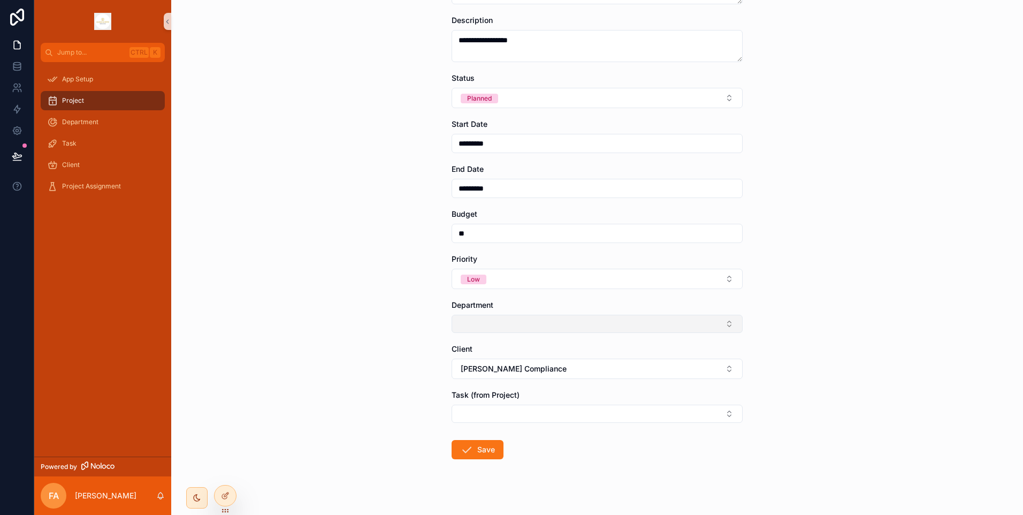
click at [498, 324] on button "Select Button" at bounding box center [597, 324] width 291 height 18
type input "*"
click at [443, 331] on div "**********" at bounding box center [597, 210] width 308 height 635
click at [495, 407] on button "Select Button" at bounding box center [597, 414] width 291 height 18
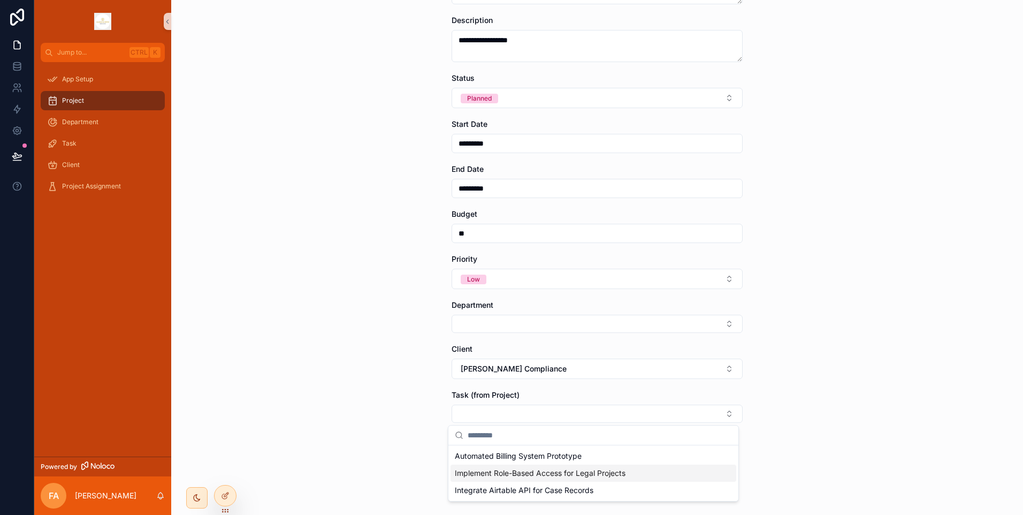
click at [545, 469] on span "Implement Role-Based Access for Legal Projects" at bounding box center [540, 473] width 171 height 11
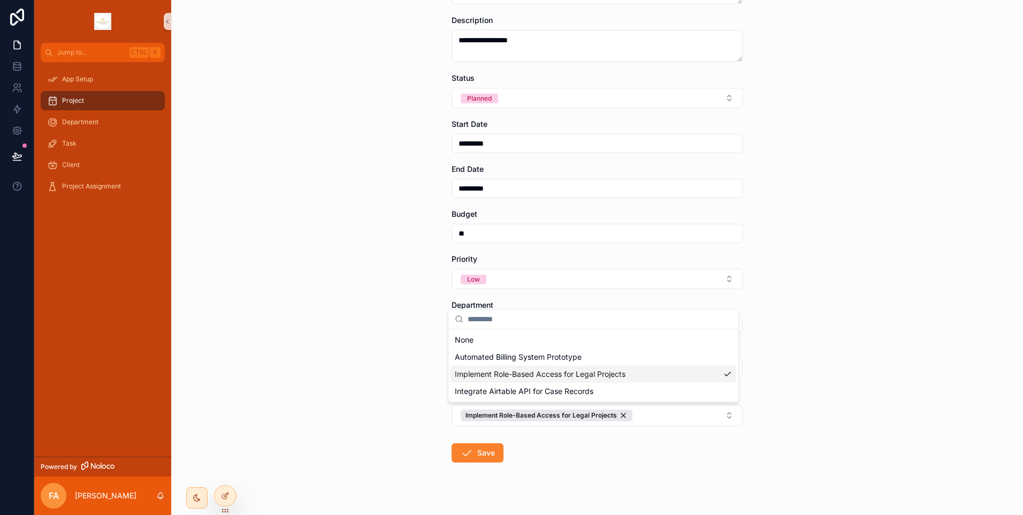
click at [485, 454] on div "**********" at bounding box center [528, 257] width 989 height 515
click at [478, 452] on button "Save" at bounding box center [478, 452] width 52 height 19
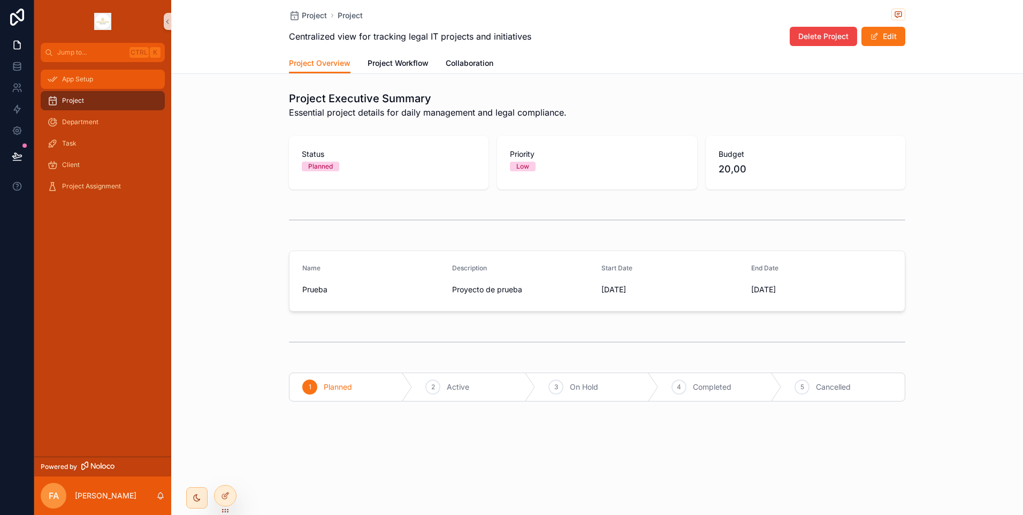
click at [90, 80] on span "App Setup" at bounding box center [77, 79] width 31 height 9
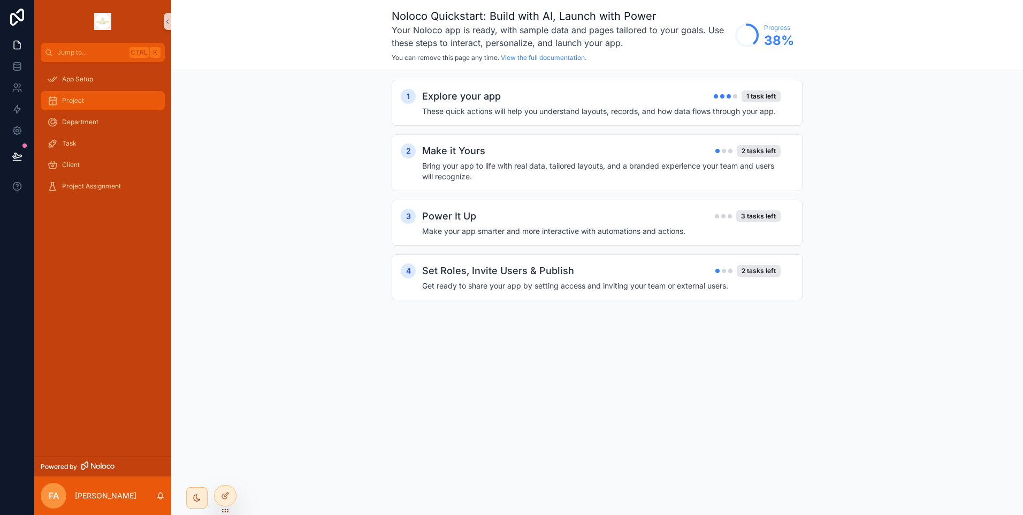
click at [91, 102] on div "Project" at bounding box center [102, 100] width 111 height 17
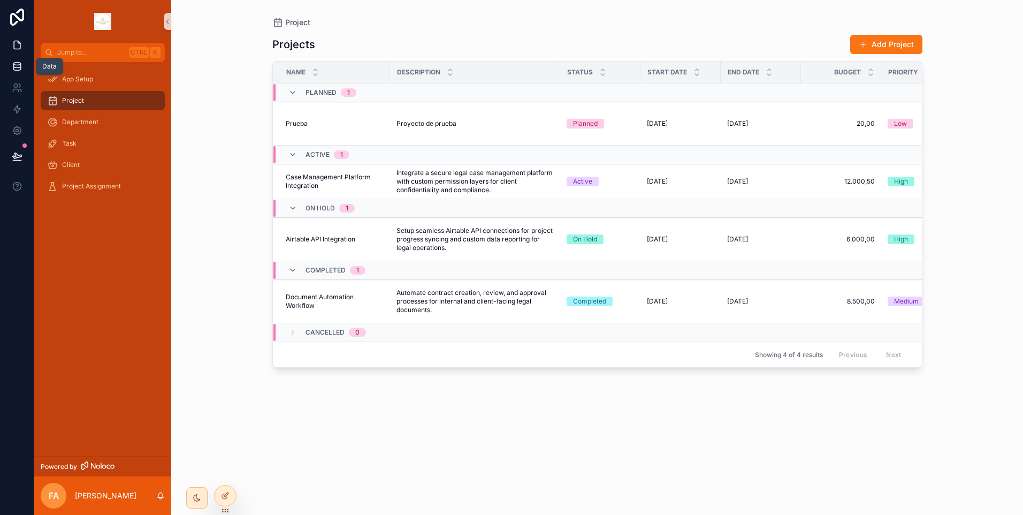
click at [11, 62] on link at bounding box center [17, 66] width 34 height 21
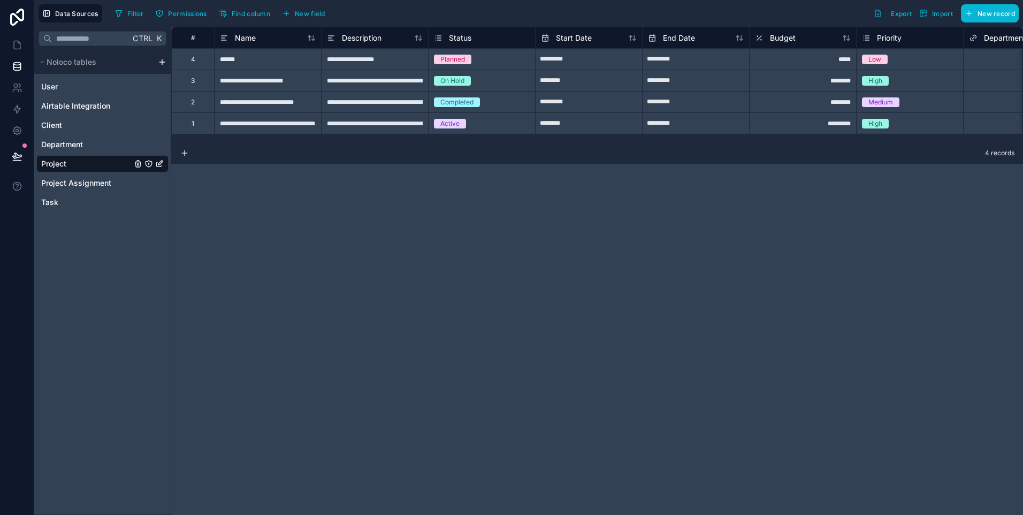
click at [244, 61] on div "******" at bounding box center [267, 58] width 107 height 21
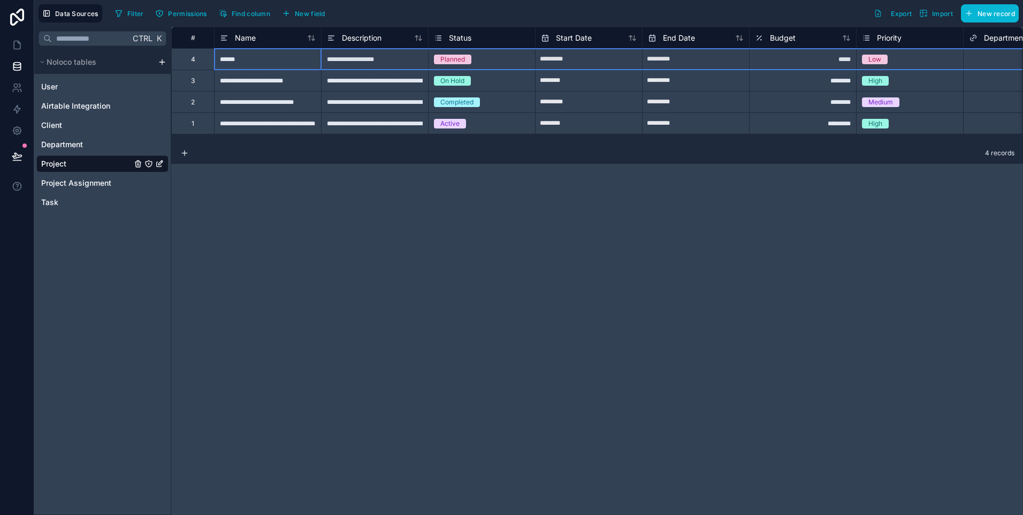
click at [199, 62] on div "4" at bounding box center [192, 58] width 43 height 21
click at [270, 105] on div "Delete row" at bounding box center [262, 104] width 55 height 12
type input "********"
type input "*********"
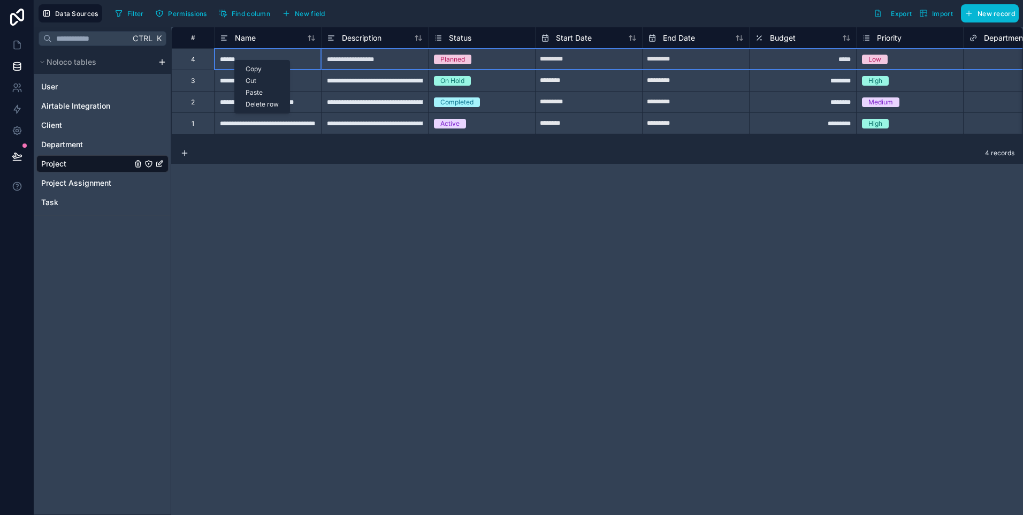
type input "*********"
type input "********"
type input "*********"
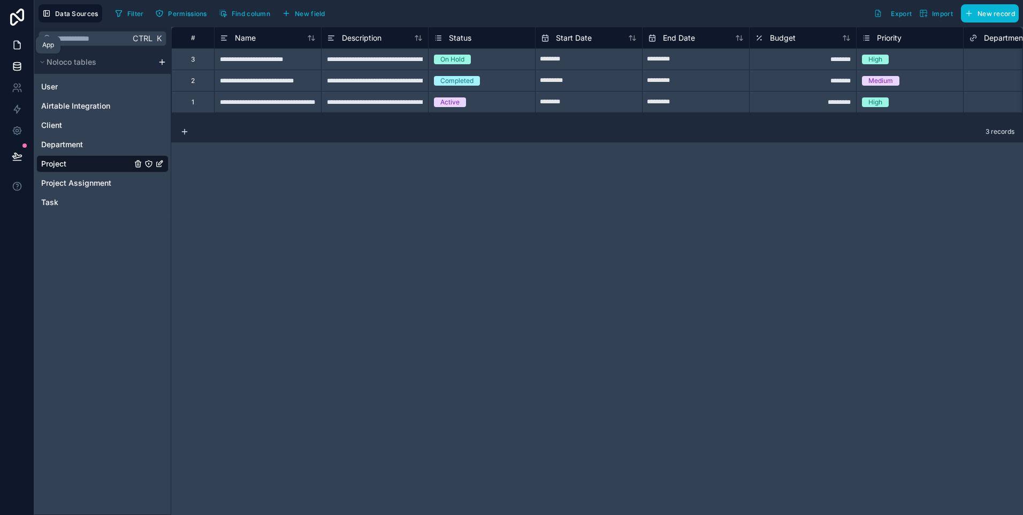
click at [18, 50] on icon at bounding box center [17, 45] width 11 height 11
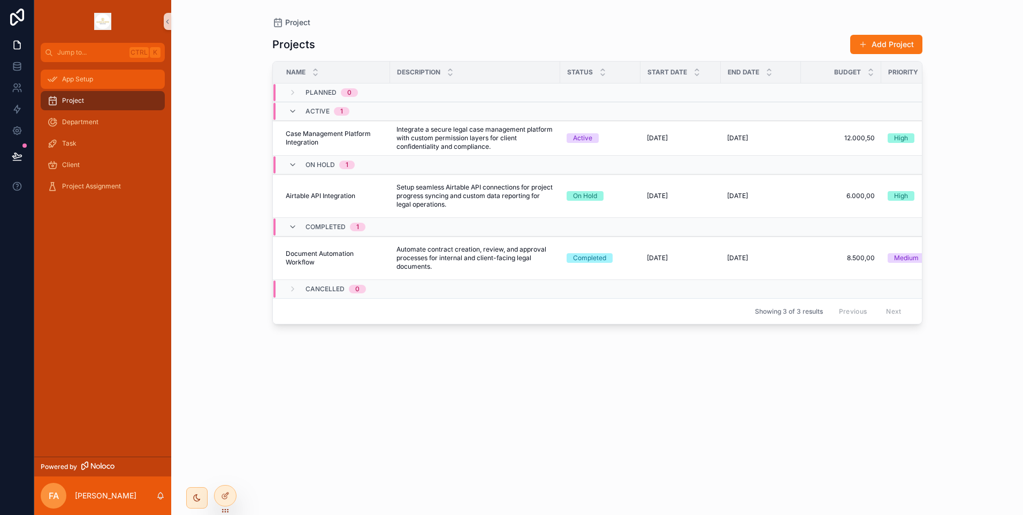
click at [93, 78] on span "App Setup" at bounding box center [77, 79] width 31 height 9
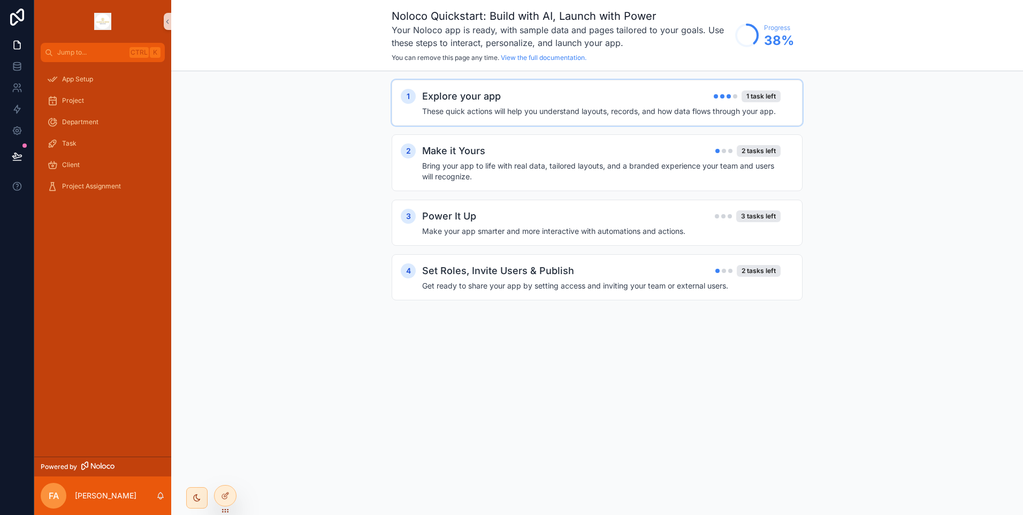
click at [612, 105] on div "Explore your app 1 task left These quick actions will help you understand layou…" at bounding box center [607, 103] width 371 height 28
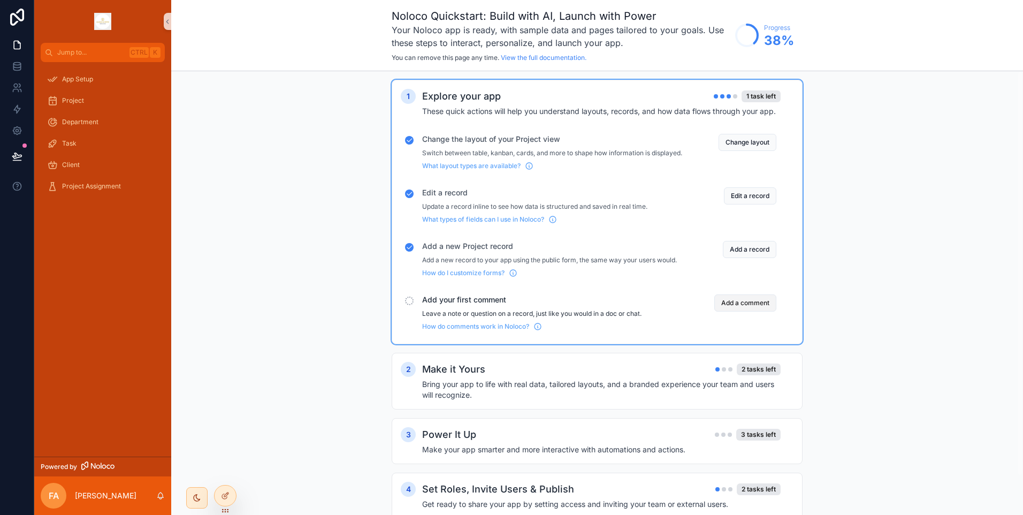
click at [724, 312] on button "Add a comment" at bounding box center [746, 302] width 62 height 17
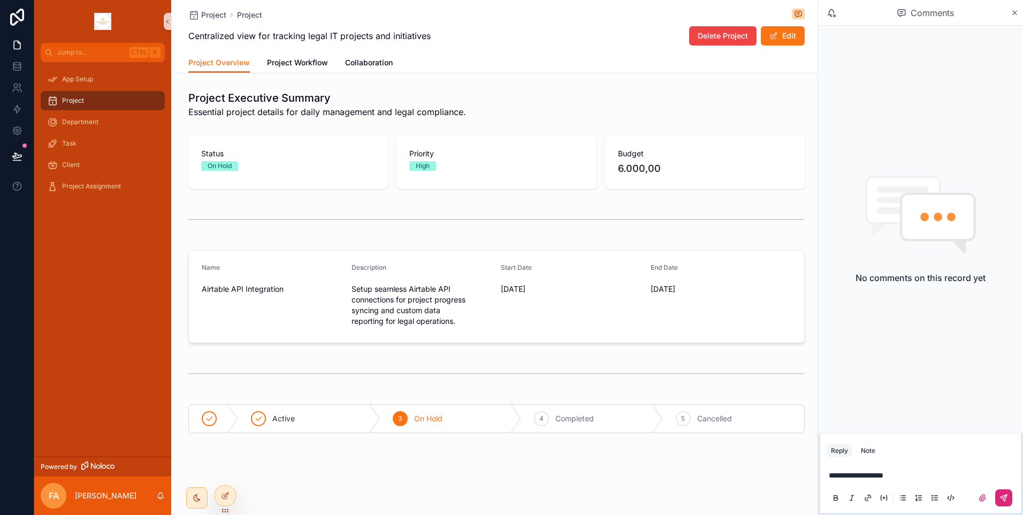
click at [1002, 495] on icon "scrollable content" at bounding box center [1004, 498] width 9 height 9
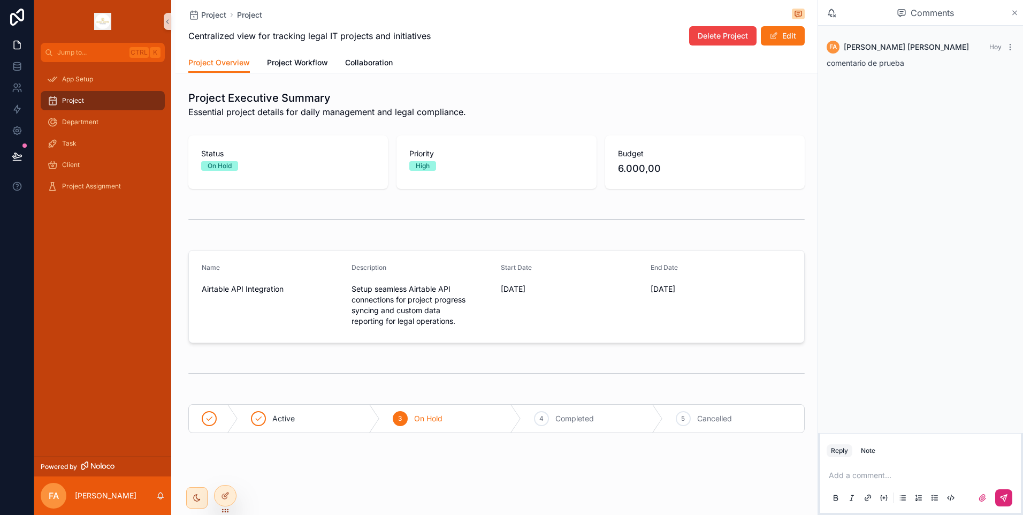
click at [1011, 16] on icon "scrollable content" at bounding box center [1015, 13] width 8 height 9
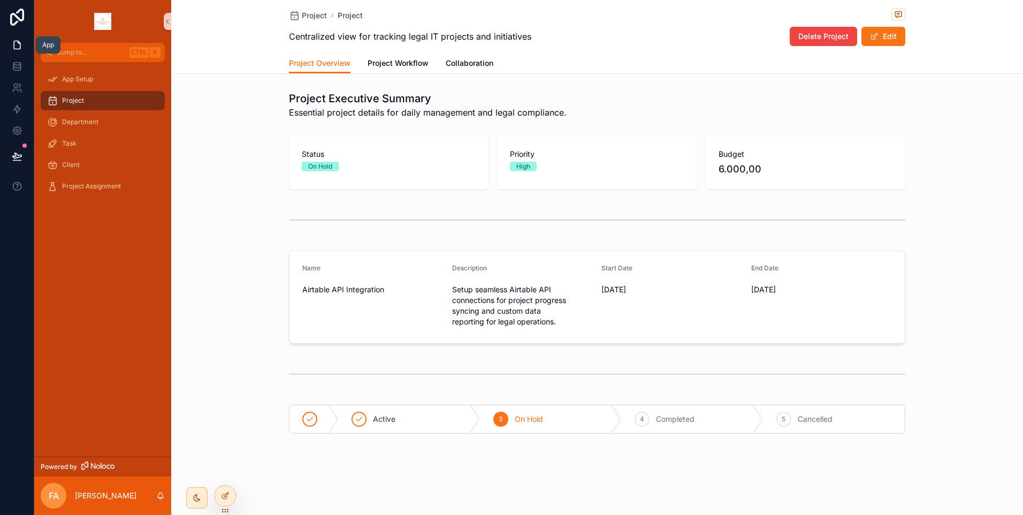
click at [10, 47] on link at bounding box center [17, 44] width 34 height 21
click at [82, 79] on span "App Setup" at bounding box center [77, 79] width 31 height 9
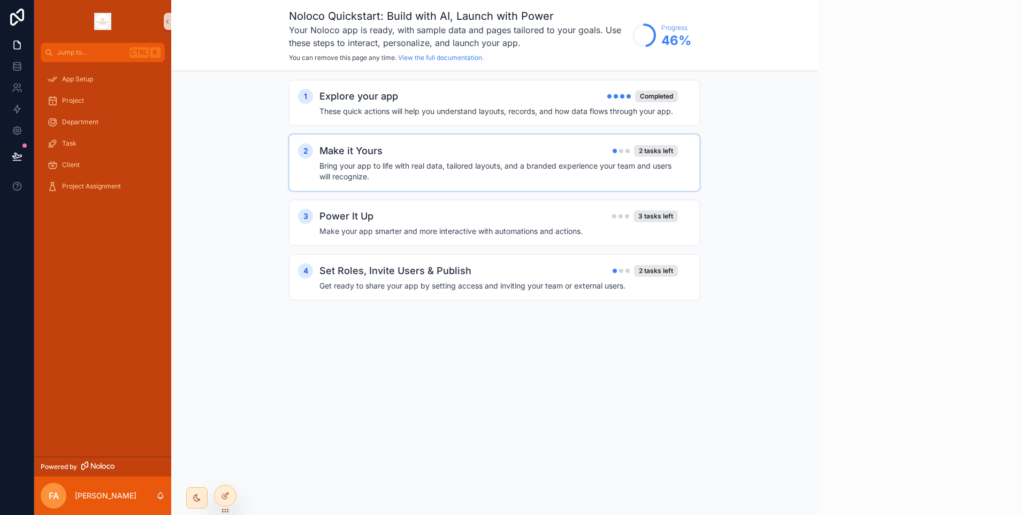
click at [554, 164] on h4 "Bring your app to life with real data, tailored layouts, and a branded experien…" at bounding box center [499, 171] width 359 height 21
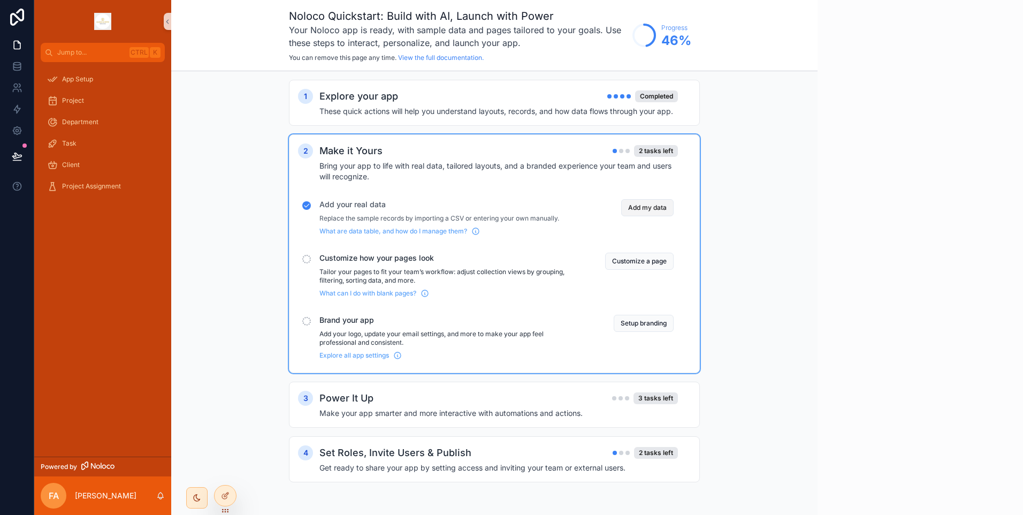
click at [636, 211] on button "Add my data" at bounding box center [647, 207] width 52 height 17
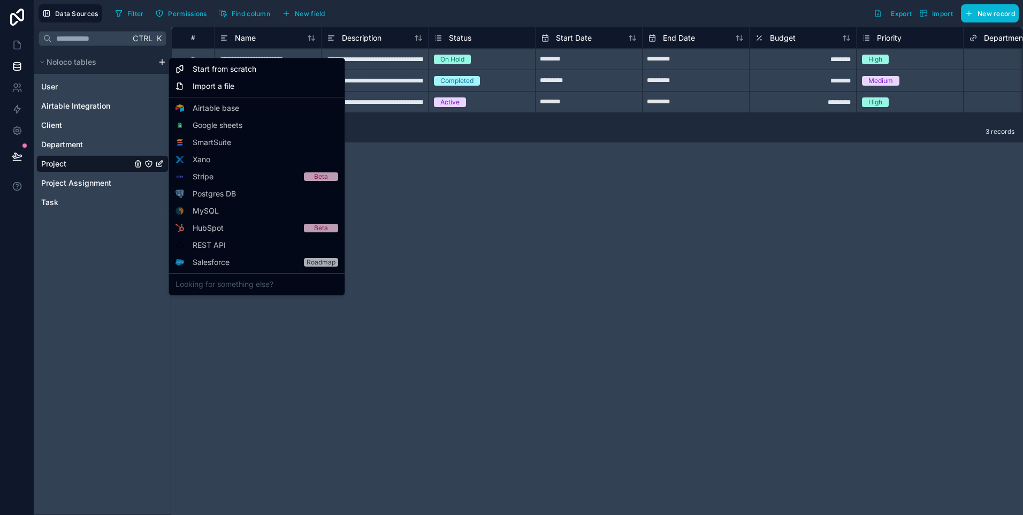
click at [160, 60] on html "**********" at bounding box center [511, 257] width 1023 height 515
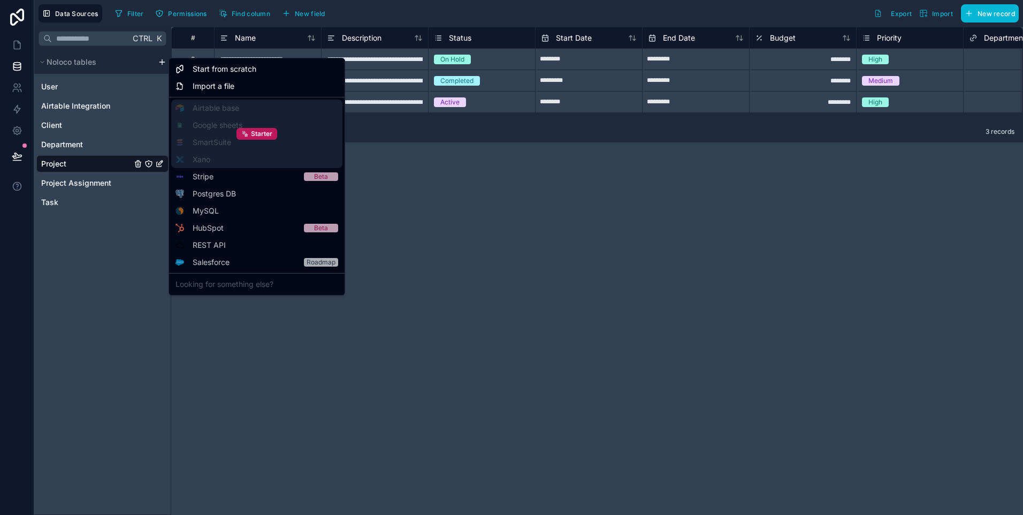
click at [221, 139] on div "Starter" at bounding box center [256, 134] width 171 height 69
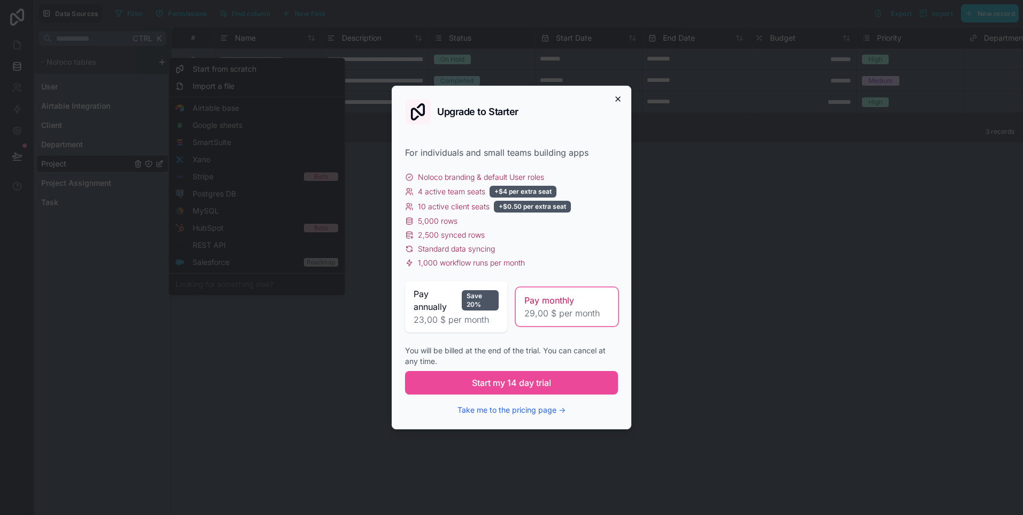
click at [620, 95] on icon "button" at bounding box center [618, 99] width 9 height 9
click at [620, 95] on html "**********" at bounding box center [511, 257] width 1023 height 515
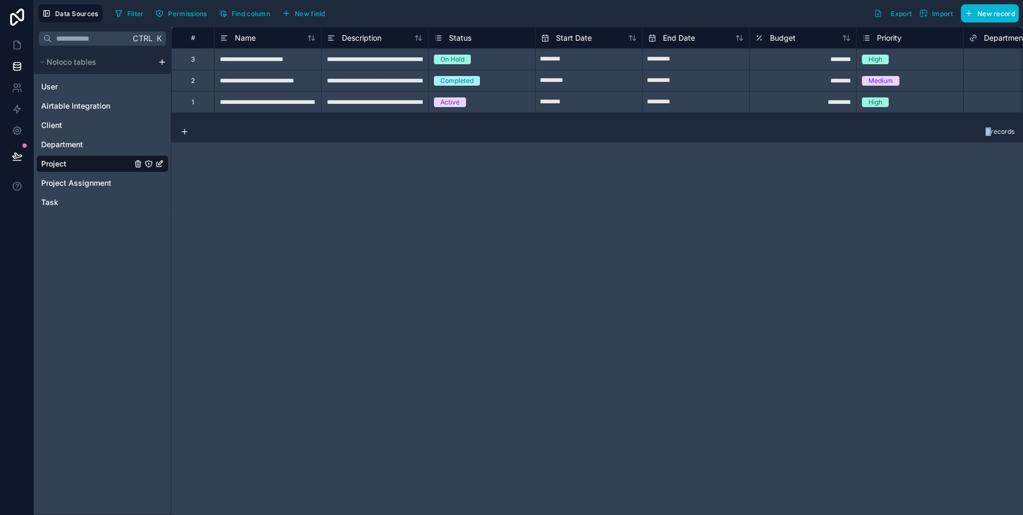
click at [163, 64] on html "**********" at bounding box center [511, 257] width 1023 height 515
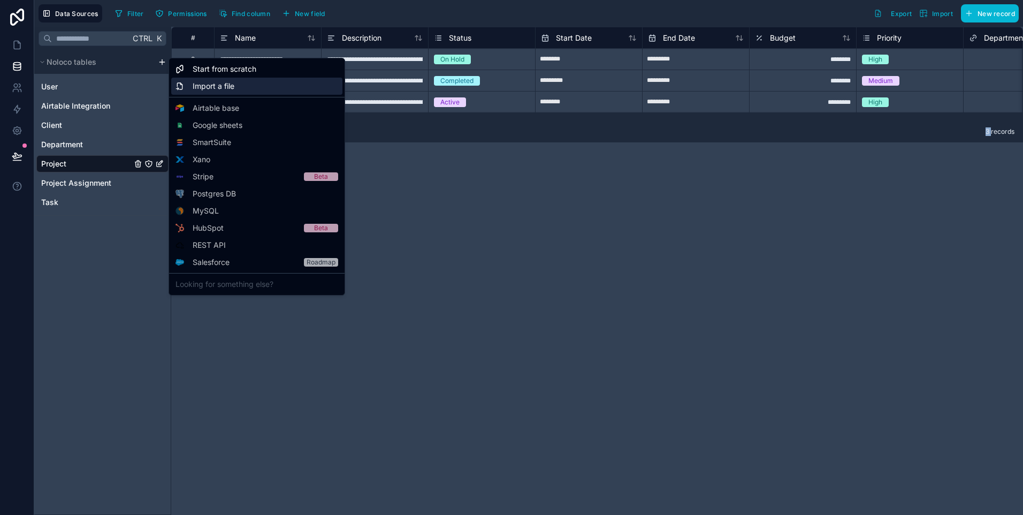
click at [235, 89] on div "Import a file" at bounding box center [256, 86] width 171 height 17
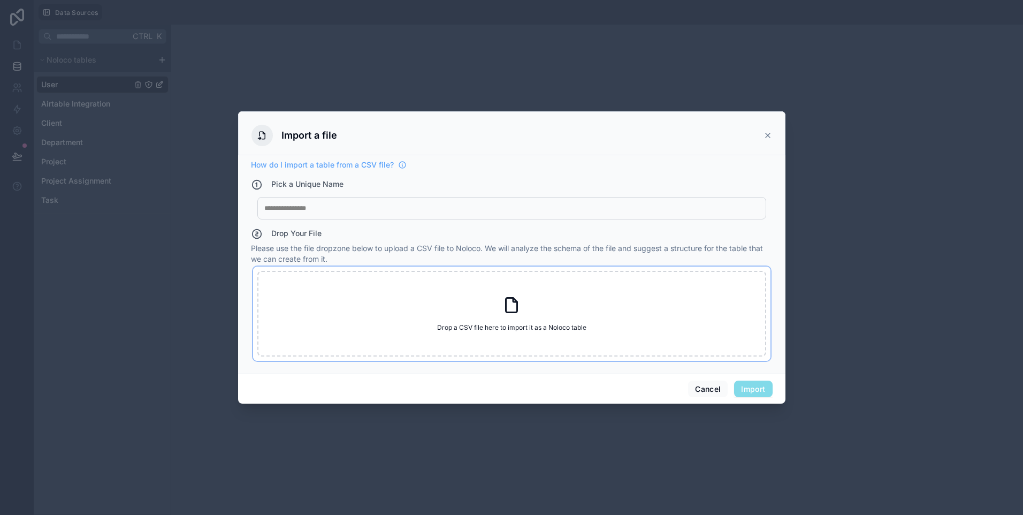
click at [503, 323] on span "Drop a CSV file here to import it as a Noloco table" at bounding box center [511, 327] width 149 height 9
click at [386, 212] on div "My Imported File" at bounding box center [511, 208] width 509 height 22
click at [526, 323] on span "Drop a CSV file here to import it as a Noloco table" at bounding box center [511, 327] width 149 height 9
type input "**********"
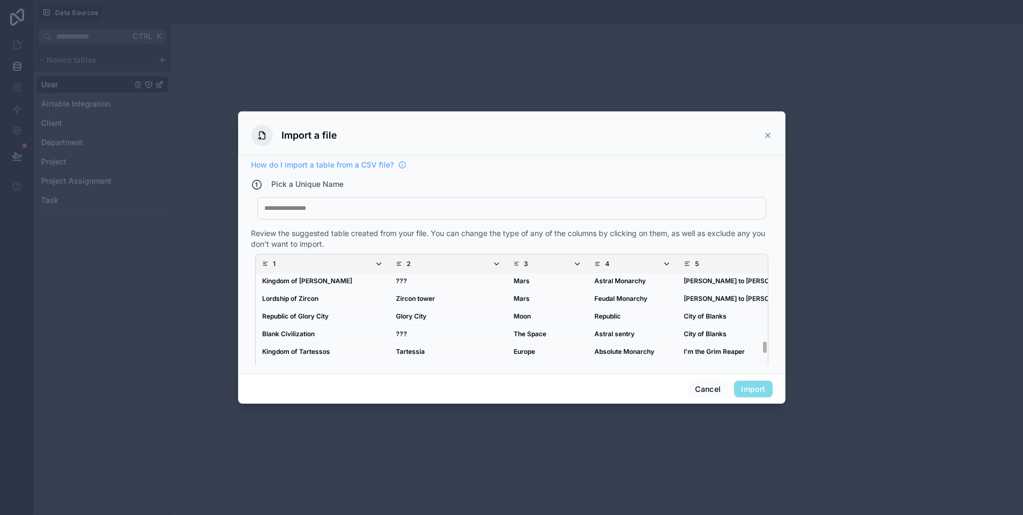
scroll to position [1285, 0]
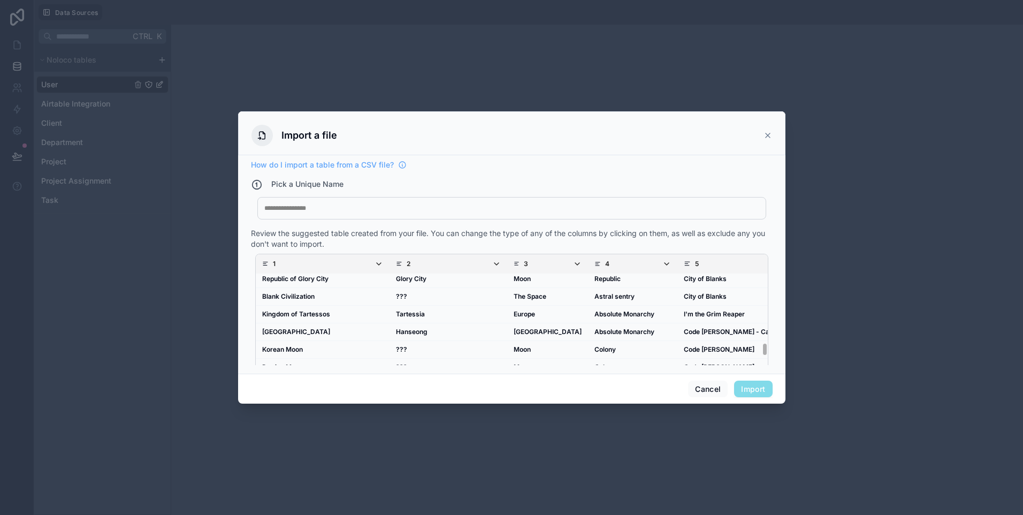
click at [449, 217] on div "My Imported File" at bounding box center [511, 208] width 509 height 22
click at [414, 212] on div "My Imported File" at bounding box center [511, 208] width 509 height 22
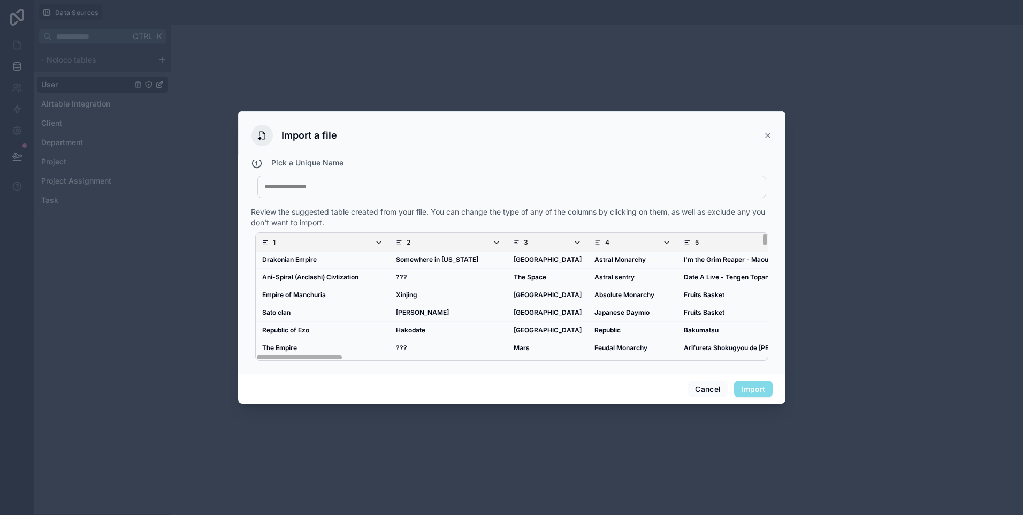
scroll to position [0, 0]
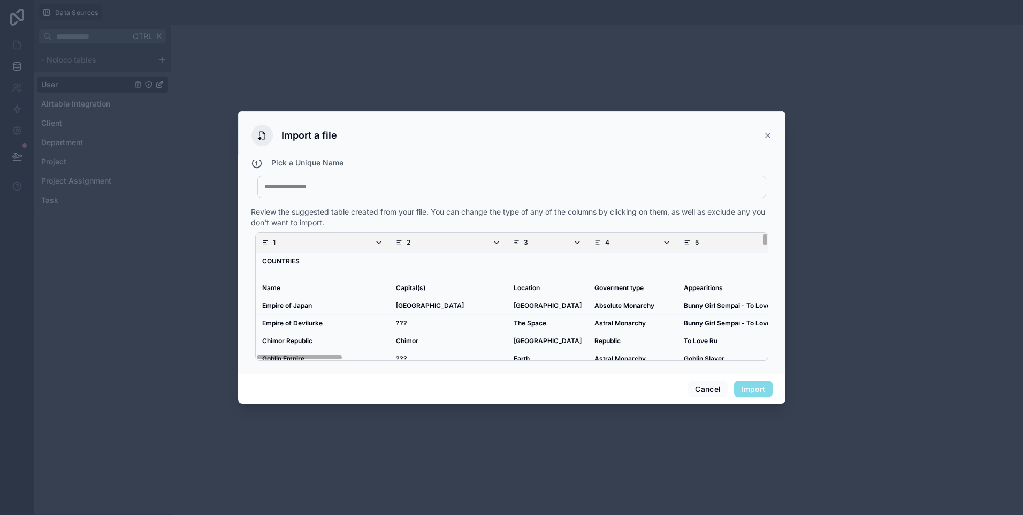
drag, startPoint x: 758, startPoint y: 348, endPoint x: 743, endPoint y: 172, distance: 176.2
click at [743, 172] on div "How do I import a table from a CSV file? Pick a Unique Name My Imported File Re…" at bounding box center [512, 263] width 522 height 206
click at [369, 183] on div at bounding box center [511, 187] width 495 height 9
click at [383, 168] on div "Pick a Unique Name" at bounding box center [512, 164] width 522 height 14
click at [748, 383] on button "Import" at bounding box center [753, 389] width 38 height 17
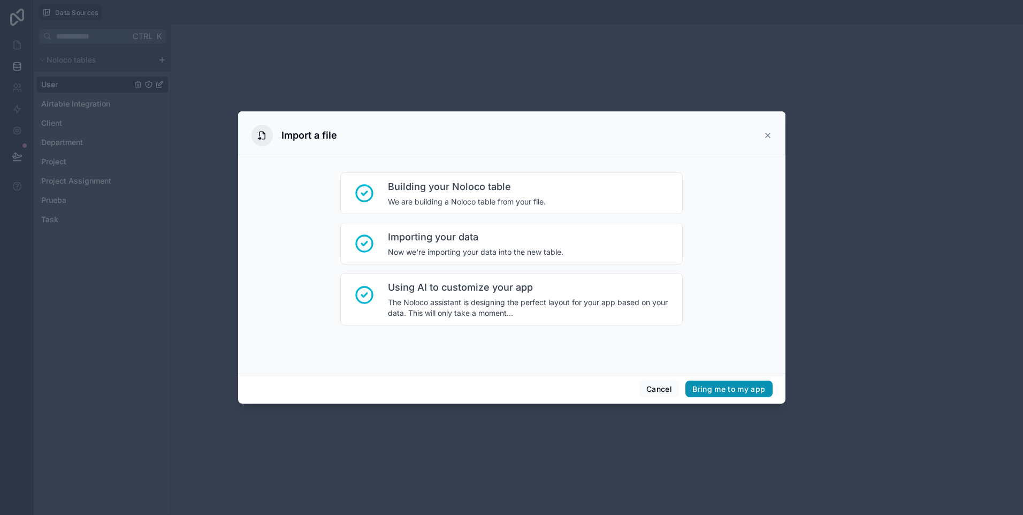
click at [725, 388] on button "Bring me to my app" at bounding box center [729, 389] width 87 height 17
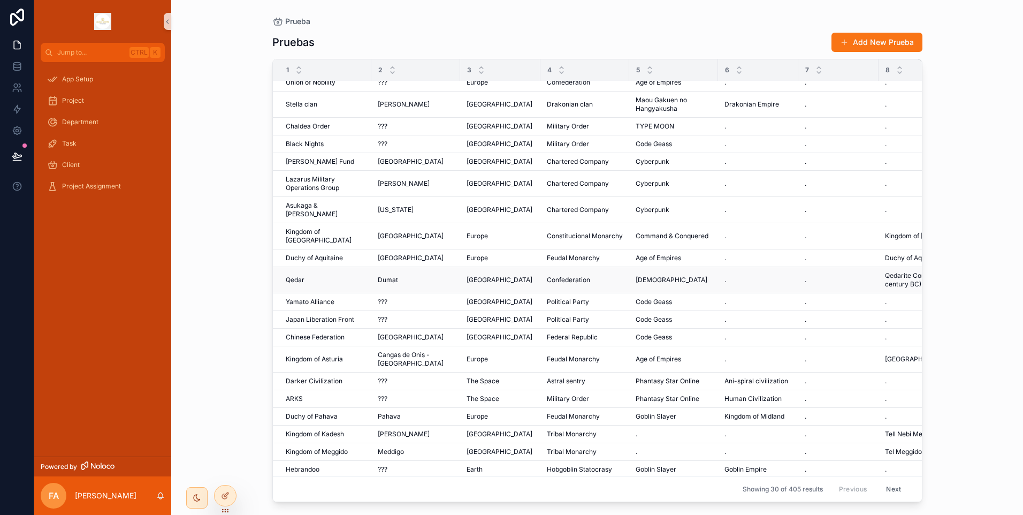
scroll to position [186, 0]
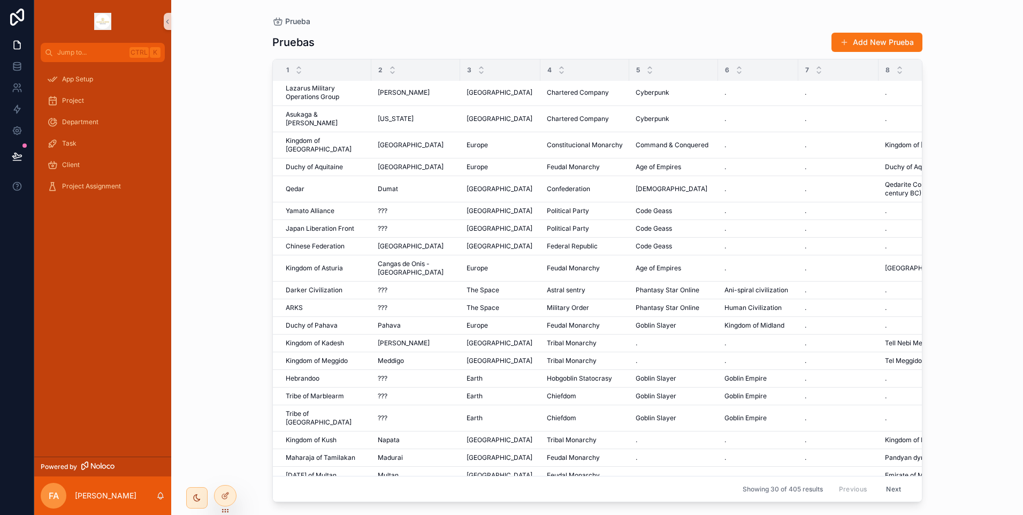
click at [879, 484] on button "Next" at bounding box center [894, 489] width 30 height 17
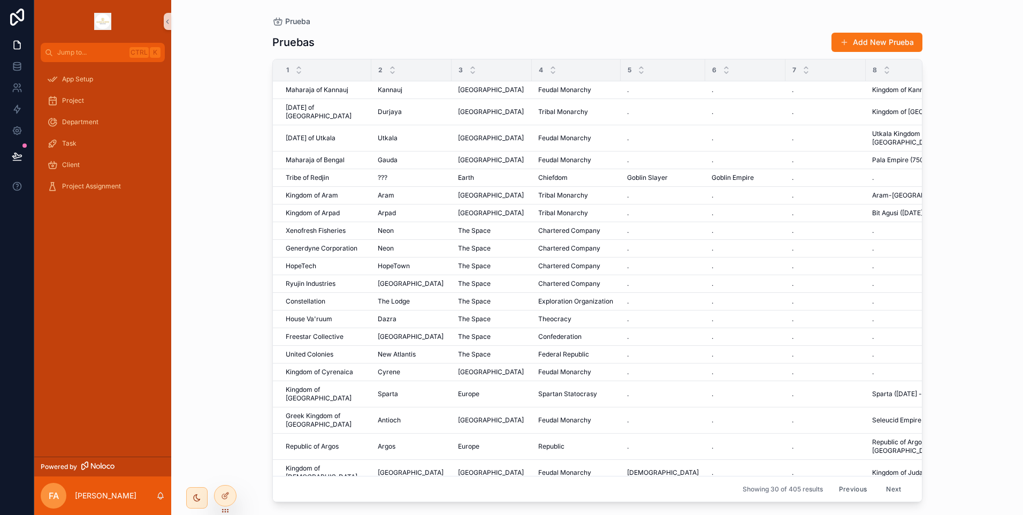
click at [886, 481] on button "Next" at bounding box center [894, 489] width 30 height 17
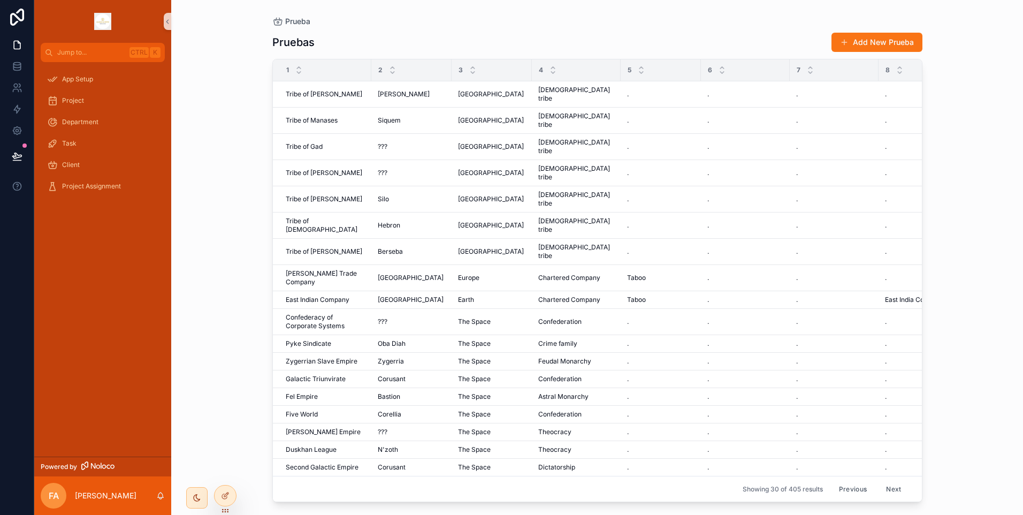
click at [885, 481] on button "Next" at bounding box center [894, 489] width 30 height 17
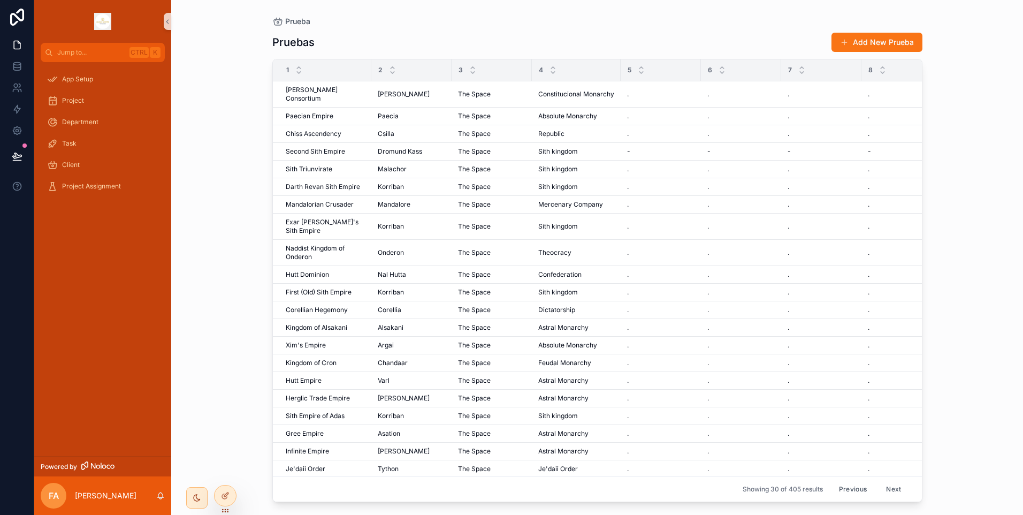
click at [885, 481] on button "Next" at bounding box center [894, 489] width 30 height 17
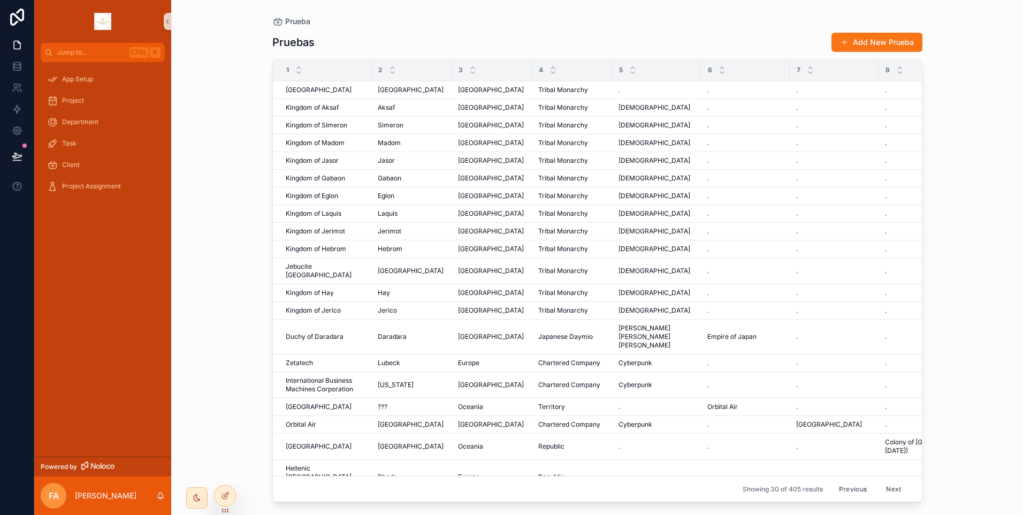
click at [885, 481] on button "Next" at bounding box center [894, 489] width 30 height 17
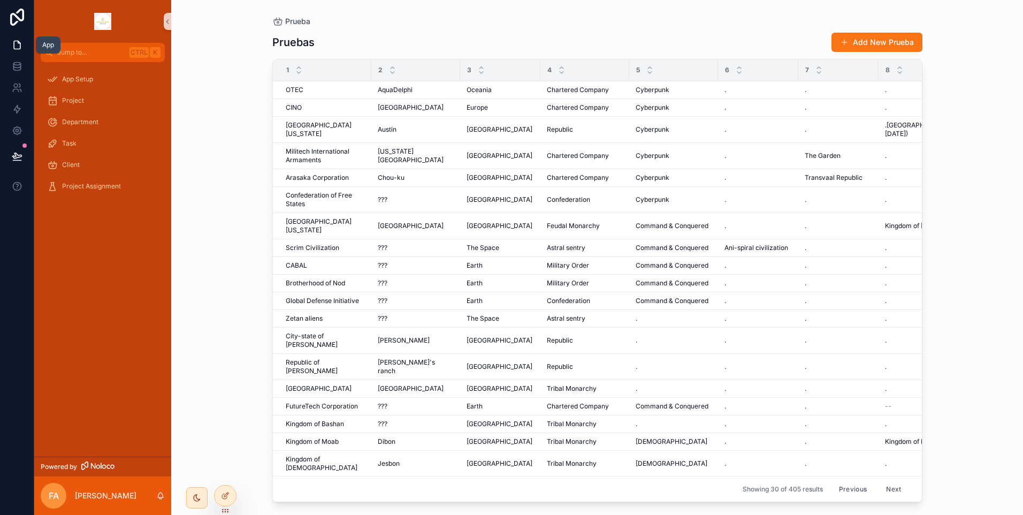
click at [24, 47] on link at bounding box center [17, 44] width 34 height 21
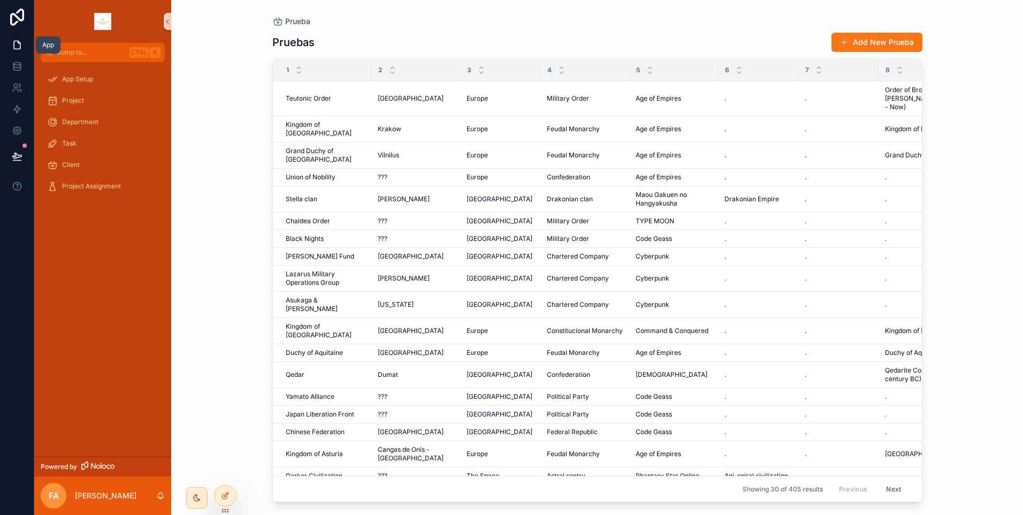
click at [21, 48] on icon at bounding box center [17, 45] width 11 height 11
click at [60, 75] on div "App Setup" at bounding box center [102, 79] width 111 height 17
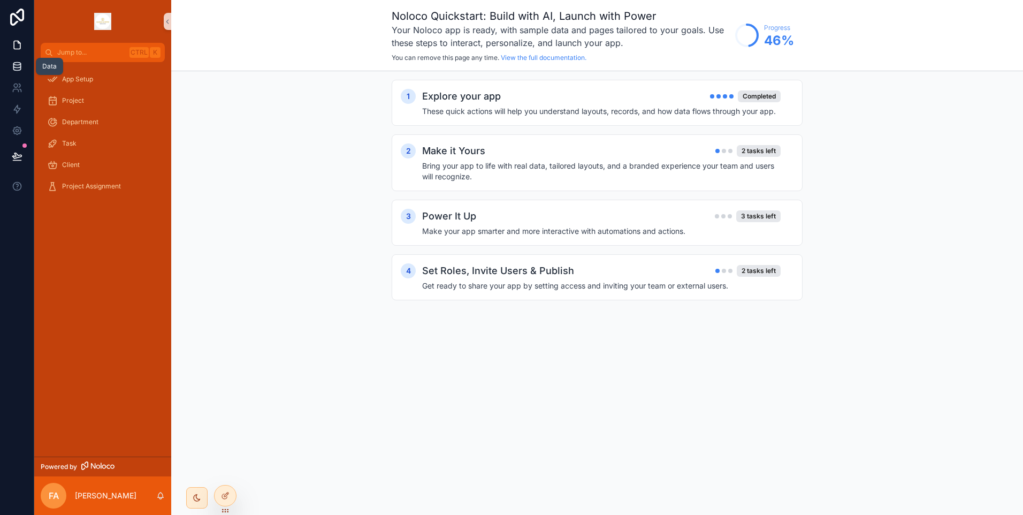
click at [14, 62] on icon at bounding box center [17, 66] width 11 height 11
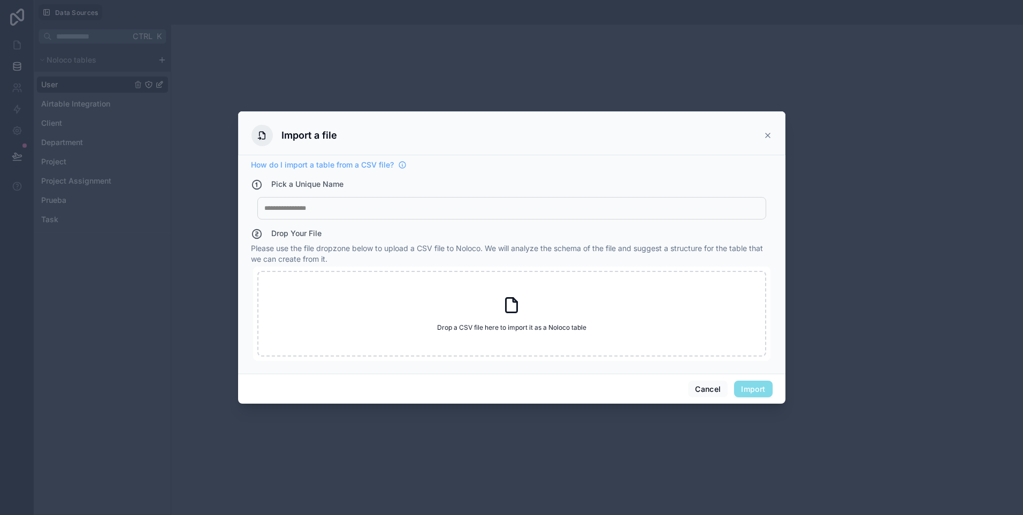
click at [769, 138] on icon at bounding box center [768, 135] width 9 height 9
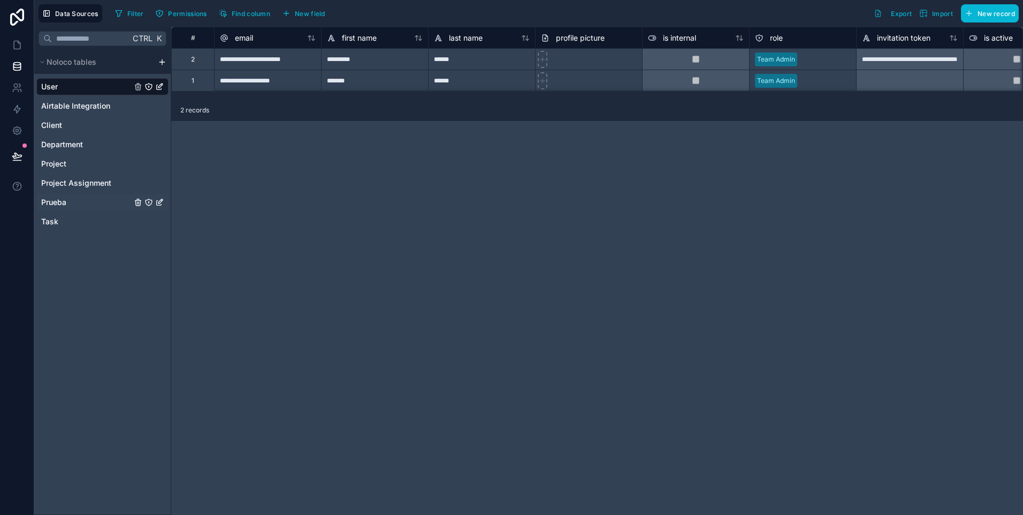
click at [65, 209] on div "Prueba" at bounding box center [102, 202] width 132 height 17
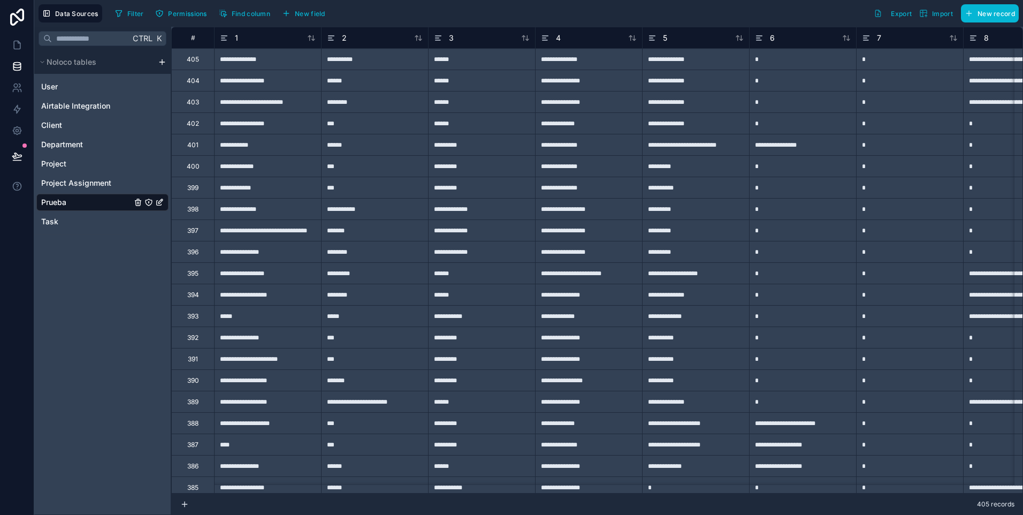
click at [199, 43] on div "#" at bounding box center [192, 37] width 43 height 21
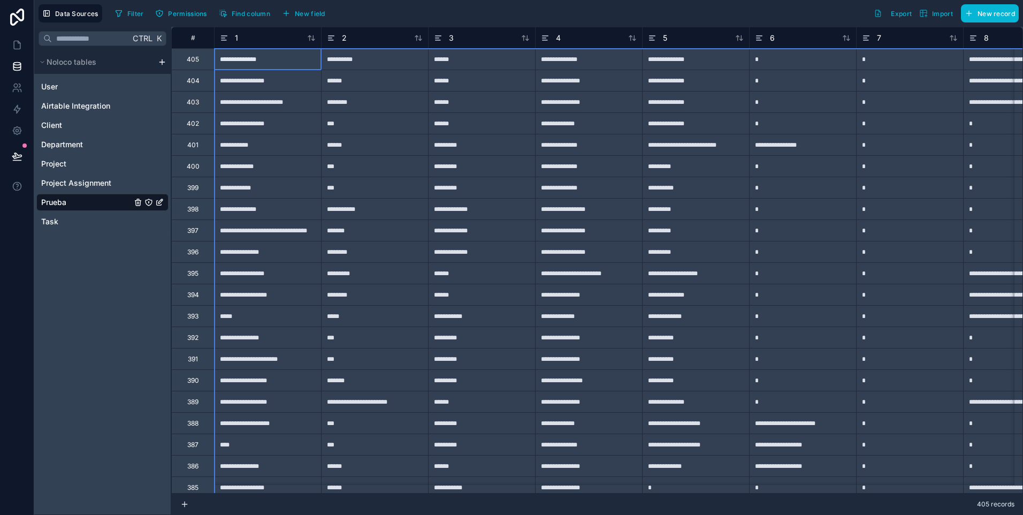
click at [195, 40] on div "#" at bounding box center [193, 38] width 26 height 8
click at [140, 202] on icon "Prueba" at bounding box center [137, 203] width 5 height 5
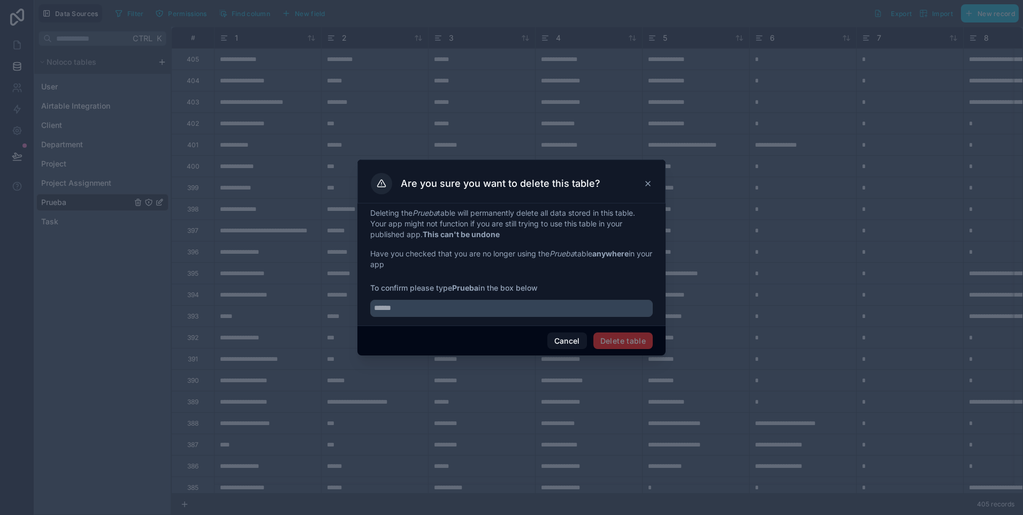
drag, startPoint x: 449, startPoint y: 293, endPoint x: 444, endPoint y: 303, distance: 11.5
click at [448, 294] on div at bounding box center [511, 305] width 283 height 24
click at [444, 307] on input "text" at bounding box center [511, 308] width 283 height 17
type input "******"
click at [634, 333] on button "Delete table" at bounding box center [623, 340] width 59 height 17
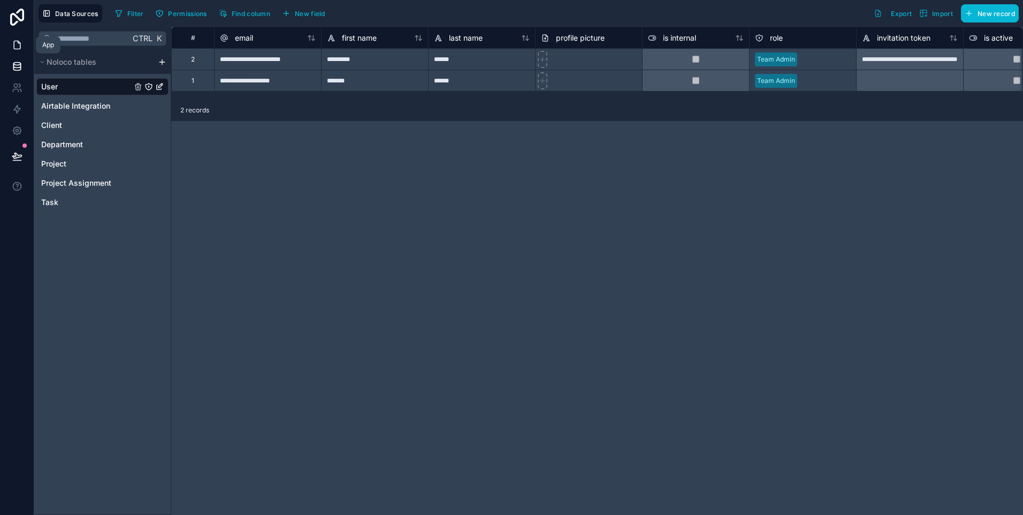
click at [22, 43] on icon at bounding box center [17, 45] width 11 height 11
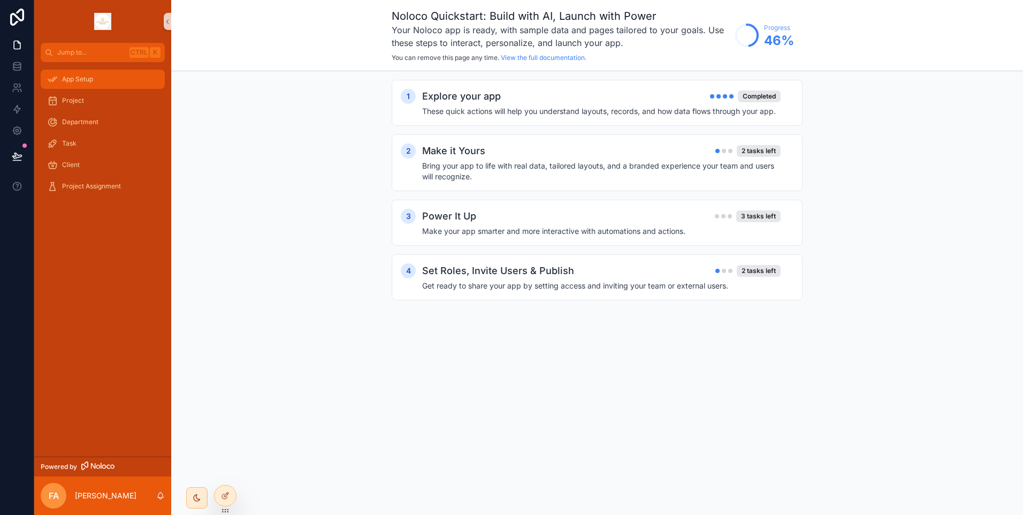
click at [111, 82] on div "App Setup" at bounding box center [102, 79] width 111 height 17
drag, startPoint x: 605, startPoint y: 157, endPoint x: 609, endPoint y: 165, distance: 9.1
click at [605, 157] on div "Make it Yours 2 tasks left" at bounding box center [601, 150] width 359 height 15
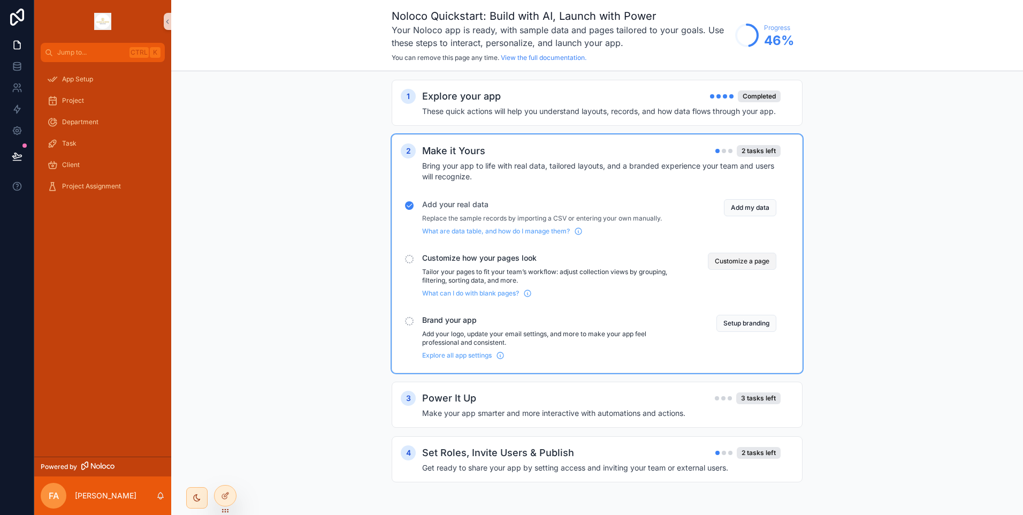
click at [731, 260] on button "Customize a page" at bounding box center [742, 261] width 69 height 17
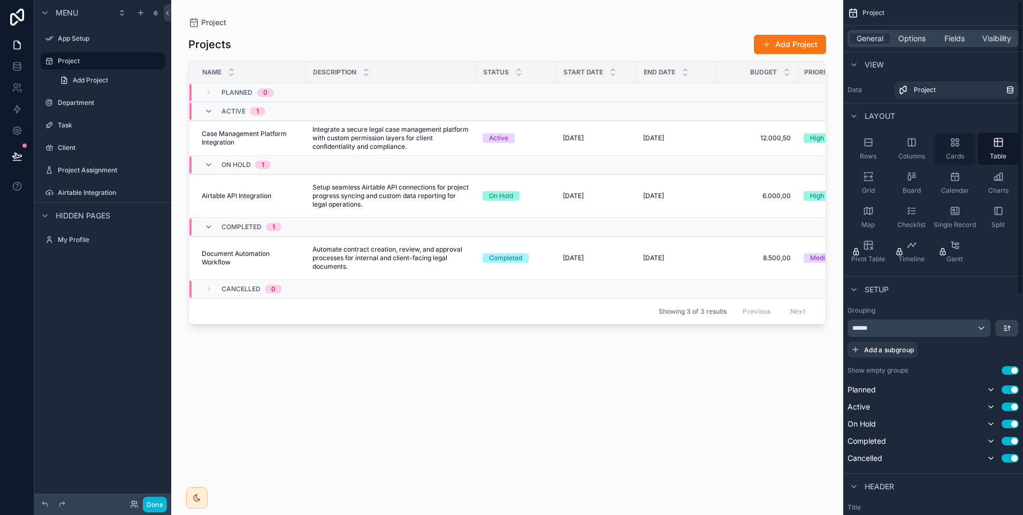
click at [963, 150] on div "Cards" at bounding box center [955, 149] width 41 height 32
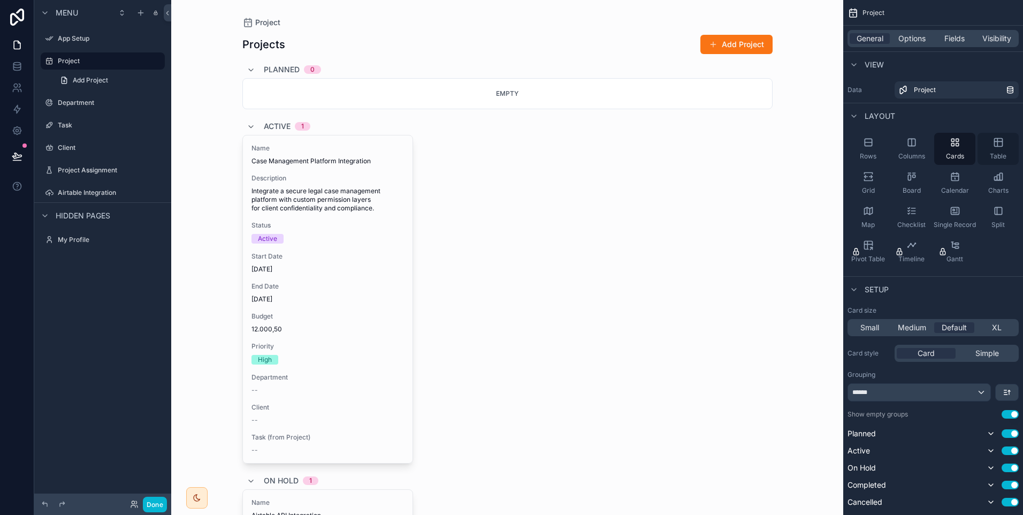
click at [995, 156] on span "Table" at bounding box center [998, 156] width 17 height 9
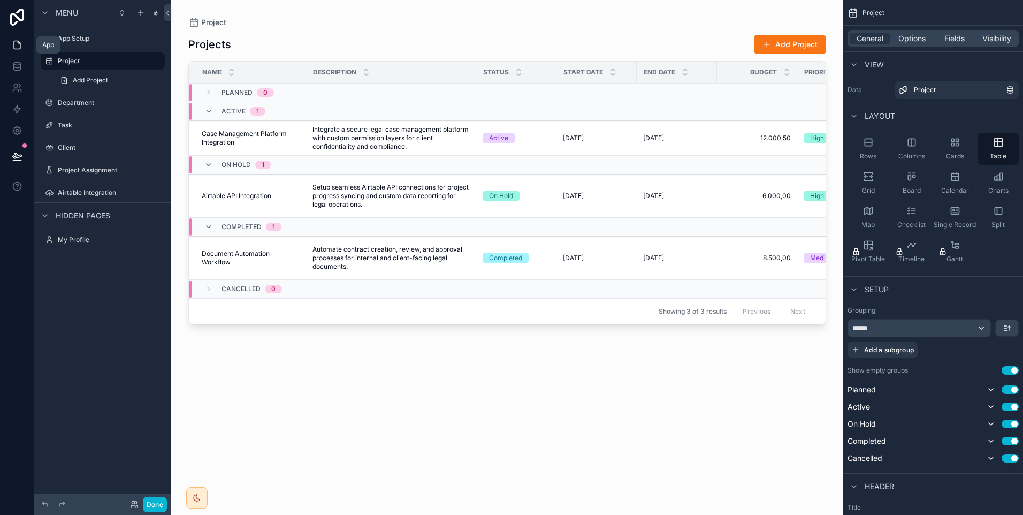
click at [20, 47] on icon at bounding box center [17, 45] width 6 height 8
click at [93, 39] on label "App Setup" at bounding box center [101, 38] width 86 height 9
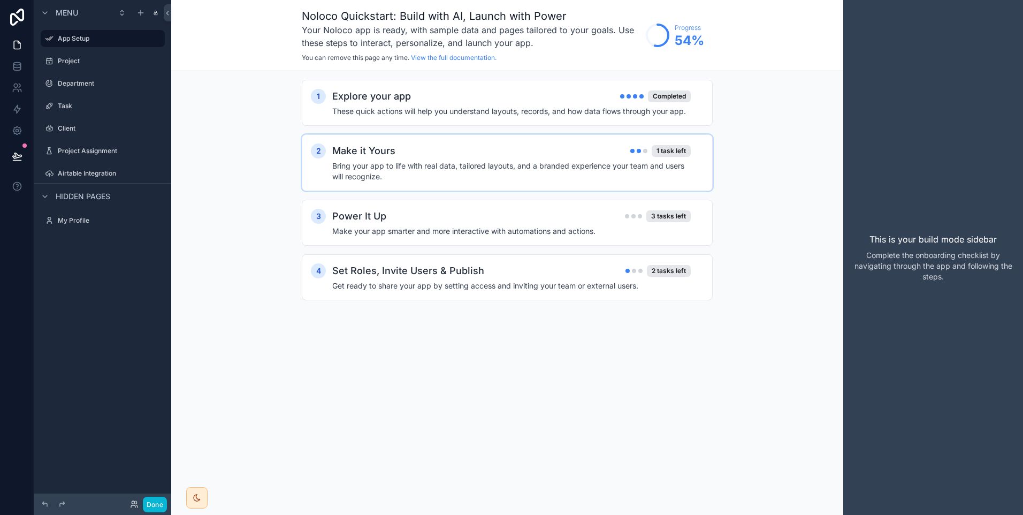
click at [608, 169] on h4 "Bring your app to life with real data, tailored layouts, and a branded experien…" at bounding box center [511, 171] width 359 height 21
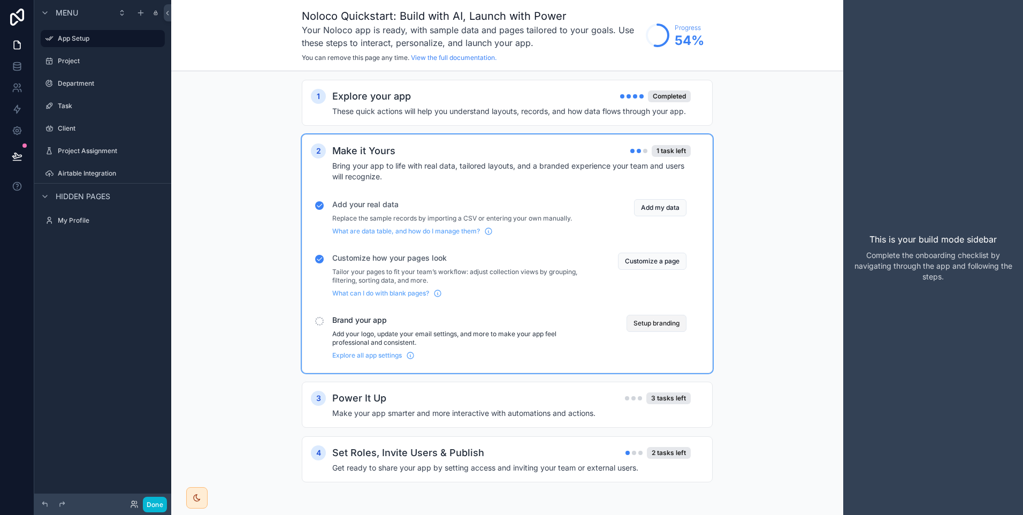
click at [649, 328] on button "Setup branding" at bounding box center [657, 323] width 60 height 17
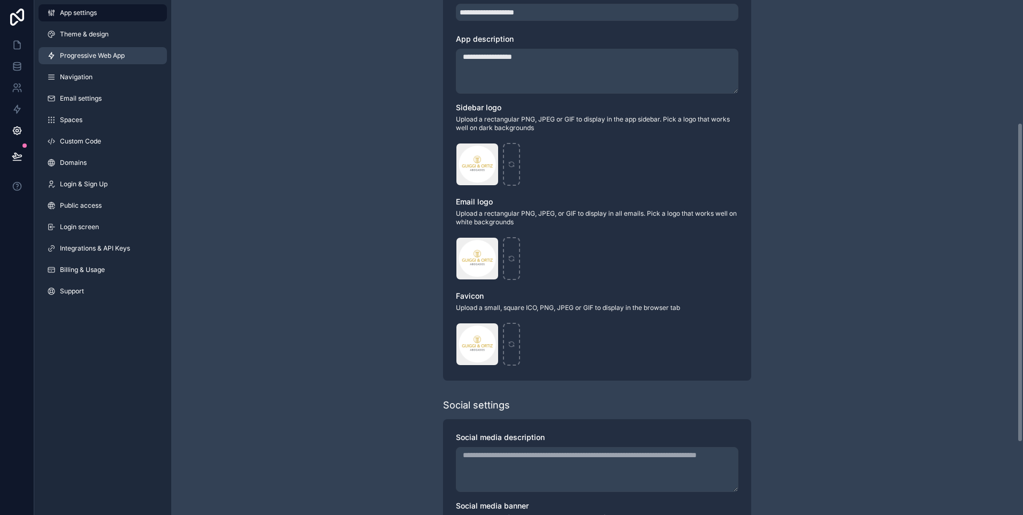
scroll to position [214, 0]
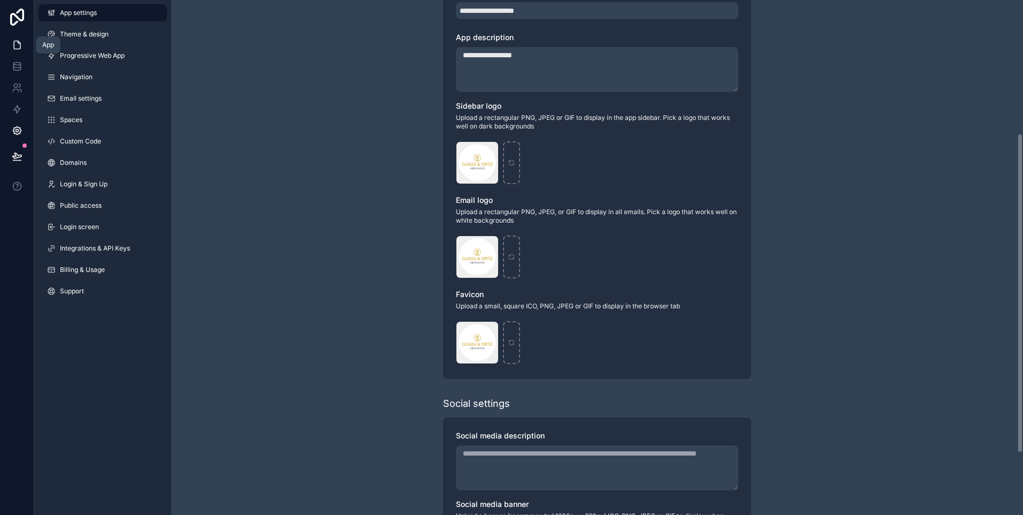
click at [6, 47] on link at bounding box center [17, 44] width 34 height 21
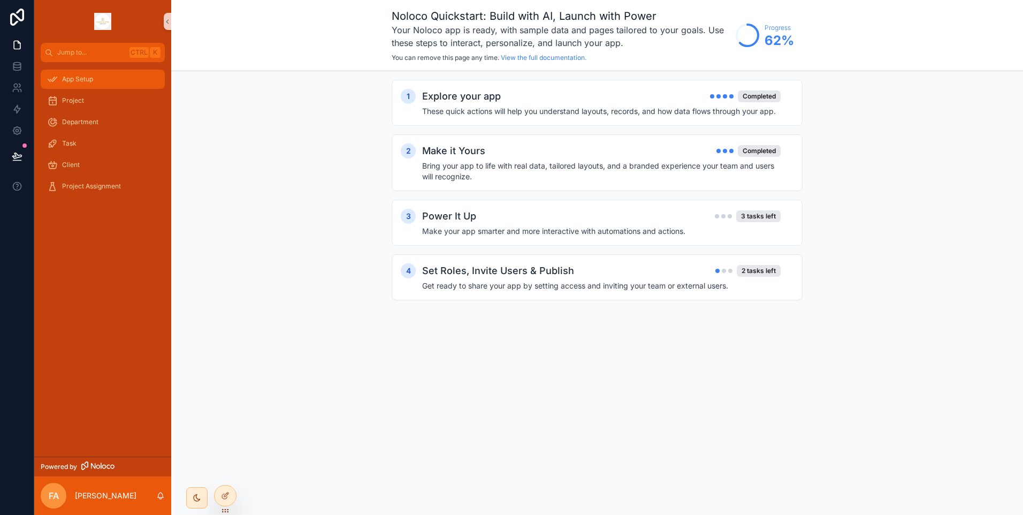
click at [97, 79] on div "App Setup" at bounding box center [102, 79] width 111 height 17
click at [658, 218] on div "Power It Up 3 tasks left" at bounding box center [601, 216] width 359 height 15
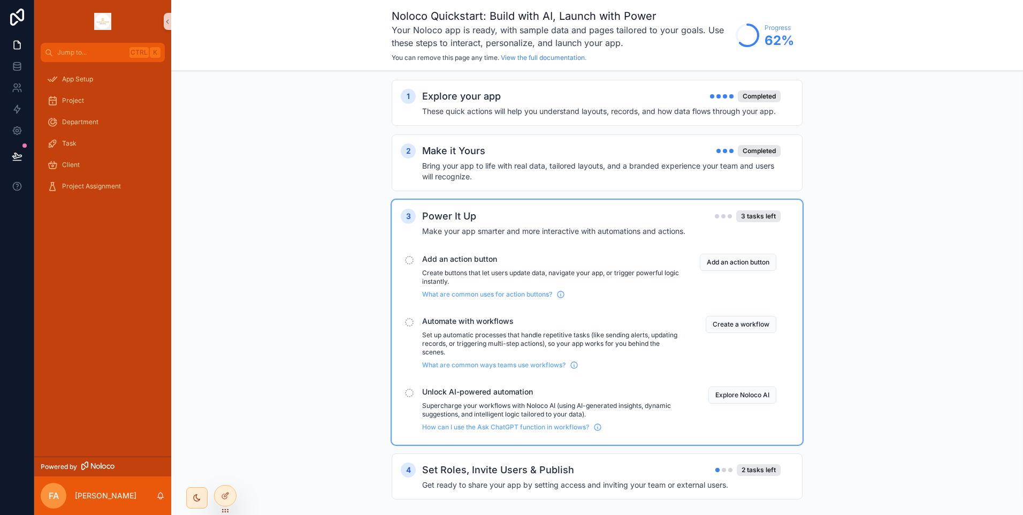
click at [669, 217] on div "Power It Up 3 tasks left" at bounding box center [601, 216] width 359 height 15
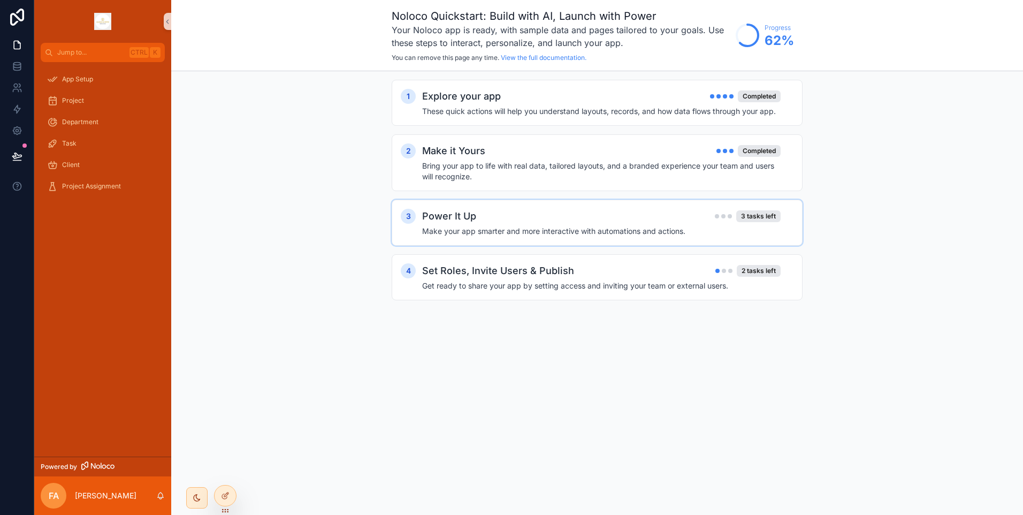
click at [594, 211] on div "Power It Up 3 tasks left" at bounding box center [601, 216] width 359 height 15
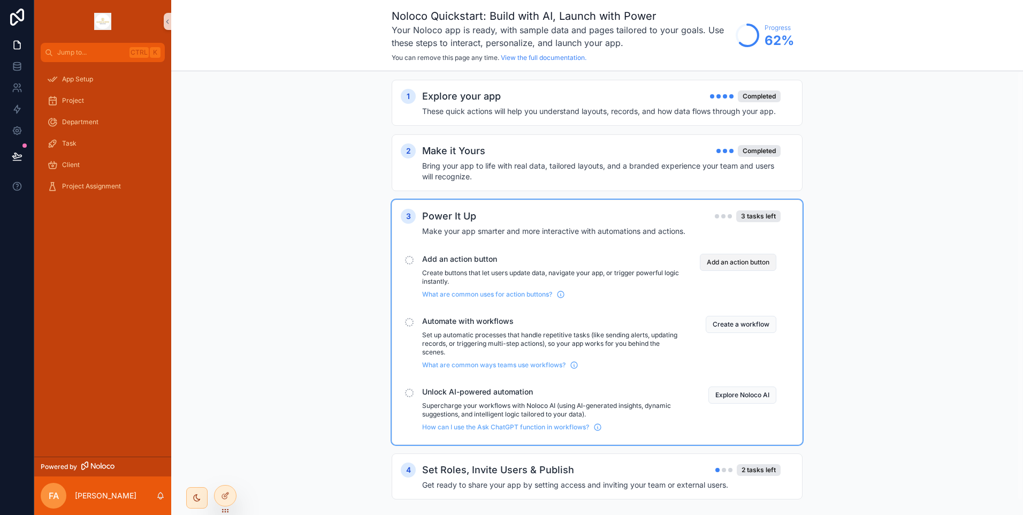
click at [710, 268] on button "Add an action button" at bounding box center [738, 262] width 77 height 17
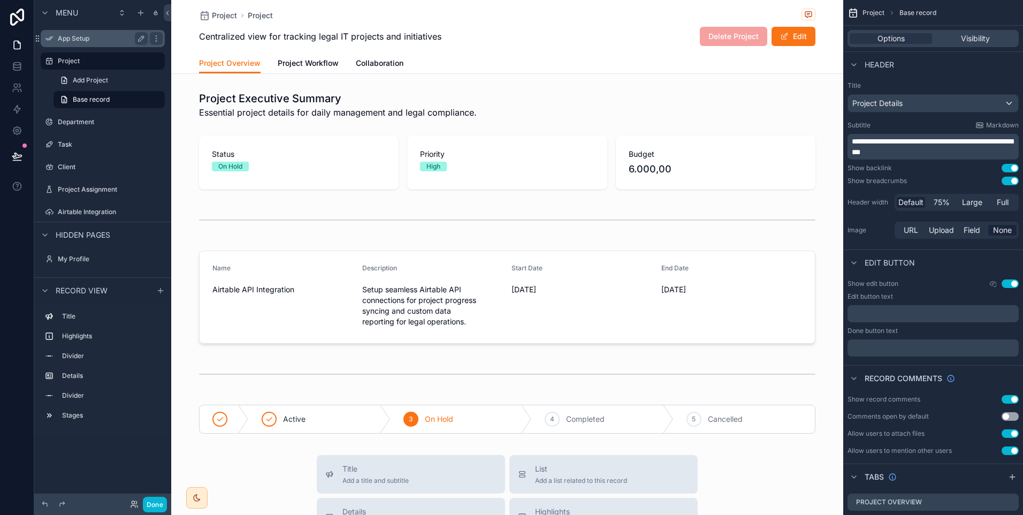
click at [105, 39] on label "App Setup" at bounding box center [101, 38] width 86 height 9
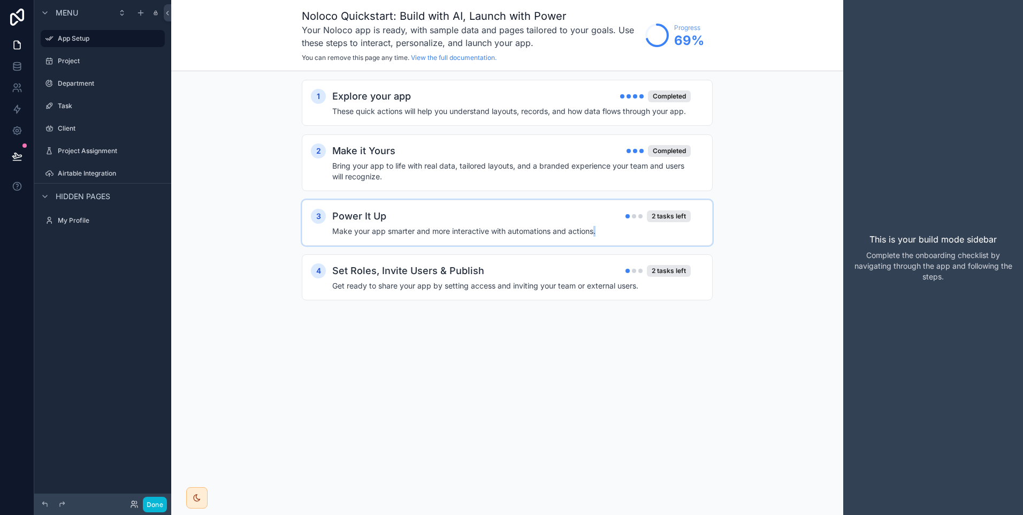
click at [595, 234] on h4 "Make your app smarter and more interactive with automations and actions." at bounding box center [511, 231] width 359 height 11
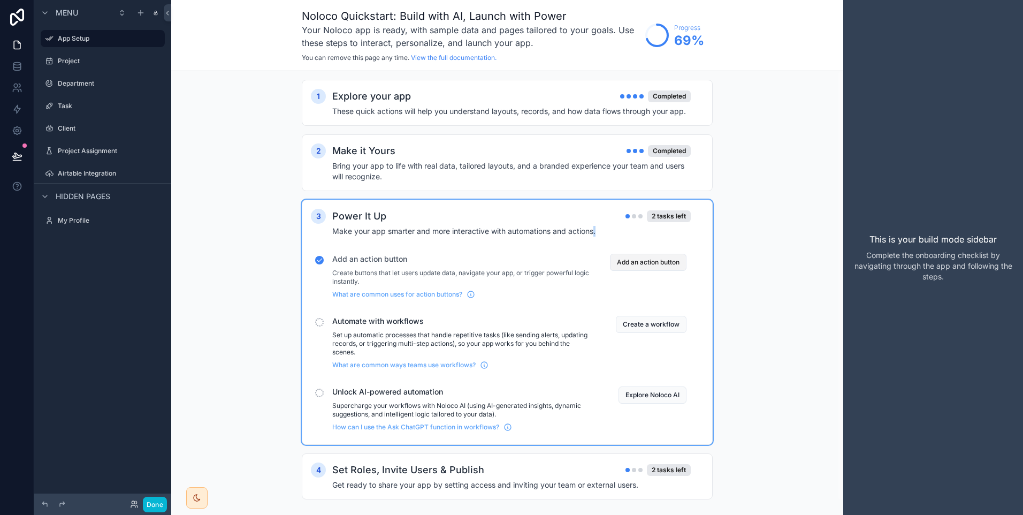
click at [654, 268] on button "Add an action button" at bounding box center [648, 262] width 77 height 17
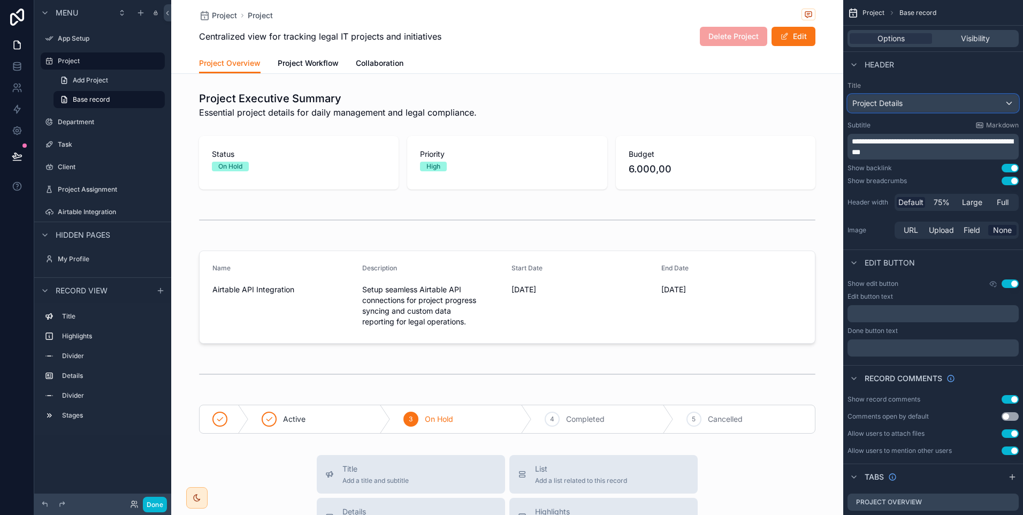
click at [923, 103] on div "Project Details" at bounding box center [933, 103] width 170 height 17
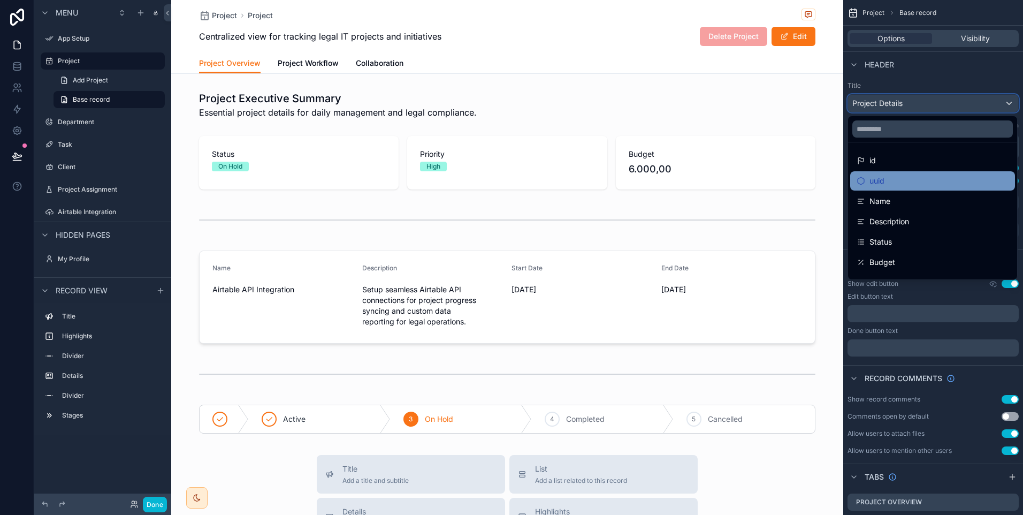
scroll to position [15, 0]
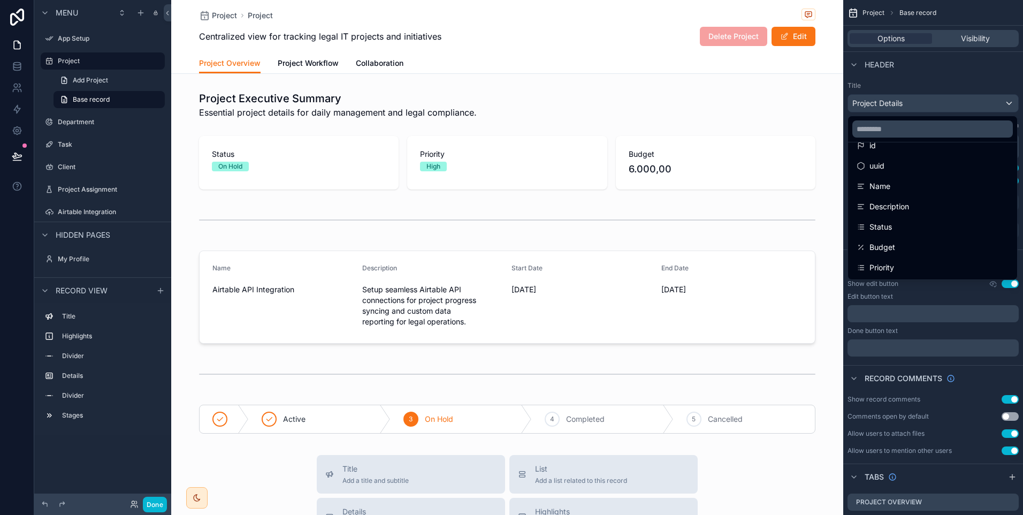
click at [920, 76] on div "scrollable content" at bounding box center [511, 257] width 1023 height 515
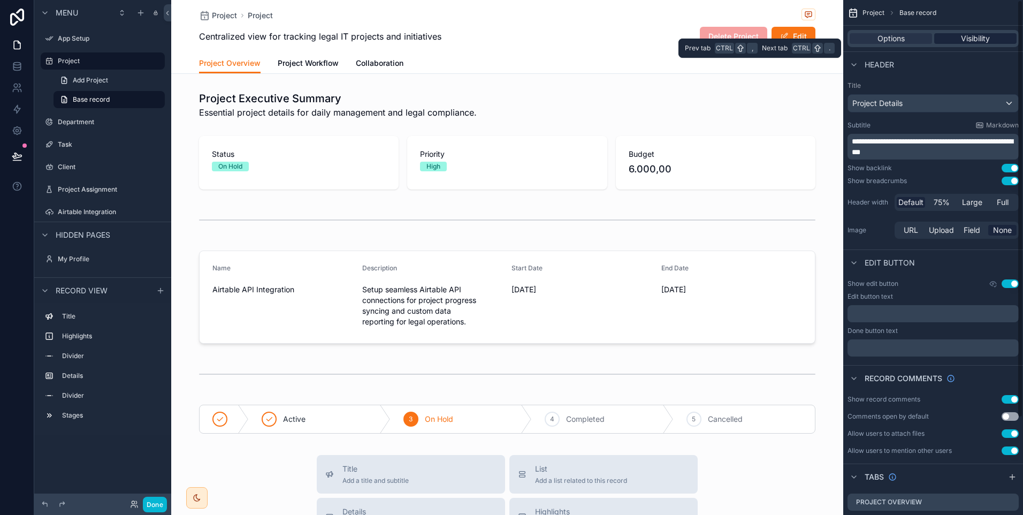
click at [962, 39] on span "Visibility" at bounding box center [975, 38] width 29 height 11
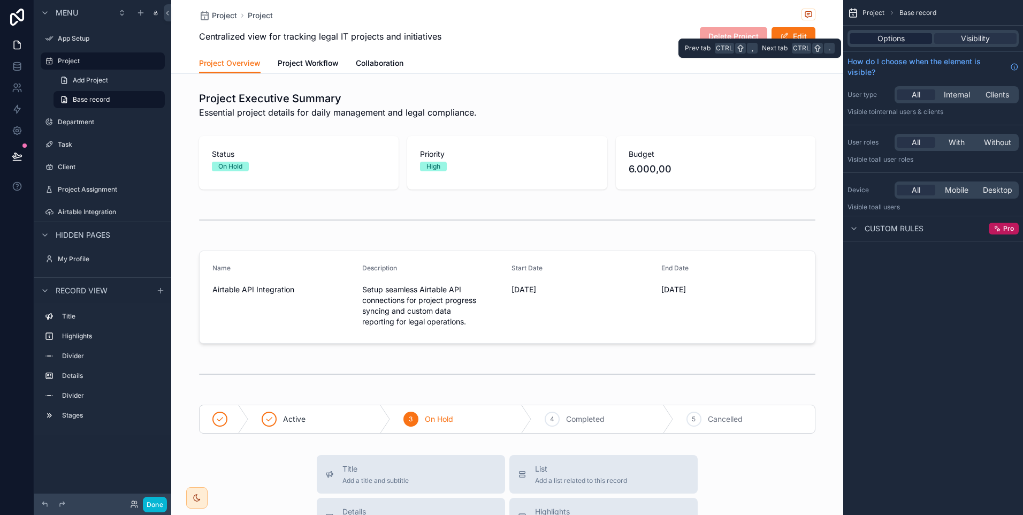
click at [920, 40] on div "Options" at bounding box center [891, 38] width 82 height 11
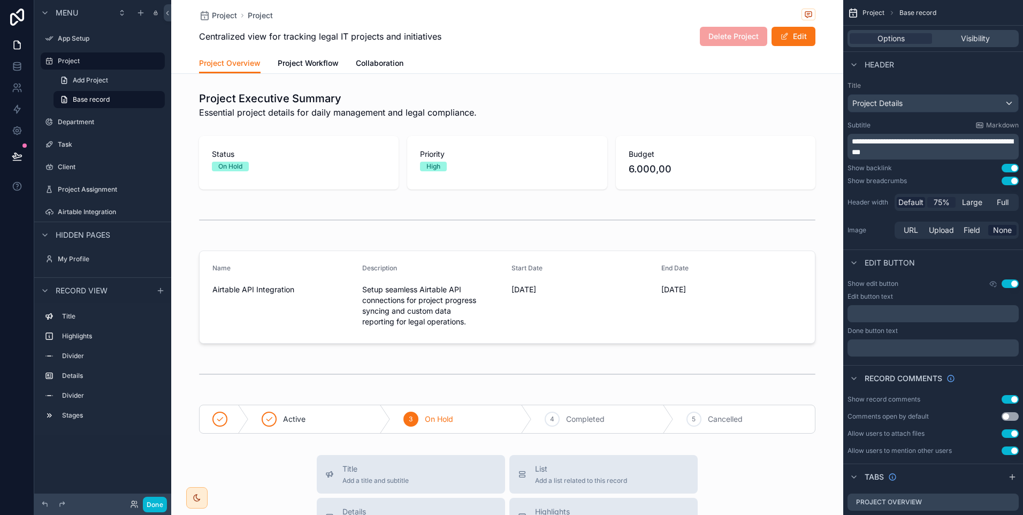
click at [934, 202] on span "75%" at bounding box center [942, 202] width 16 height 11
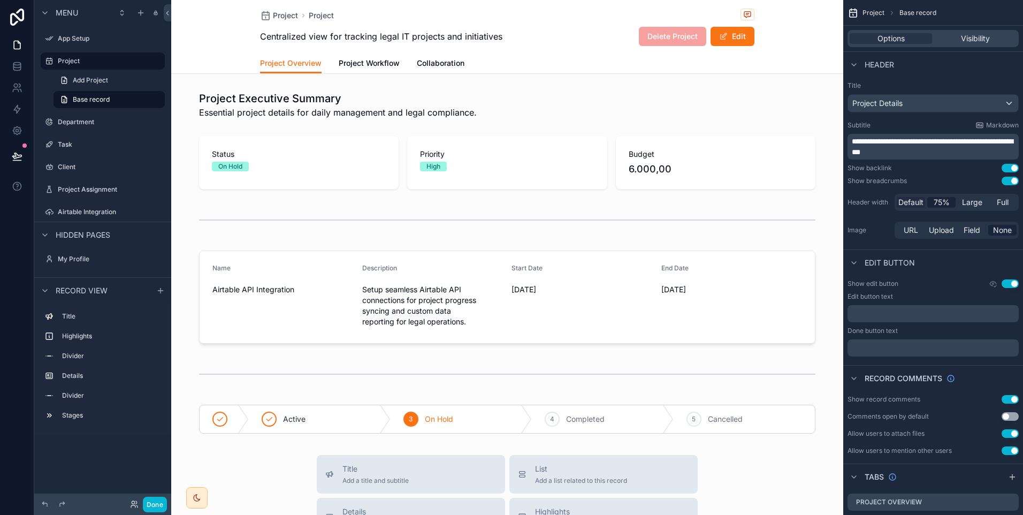
click at [912, 204] on span "Default" at bounding box center [911, 202] width 25 height 11
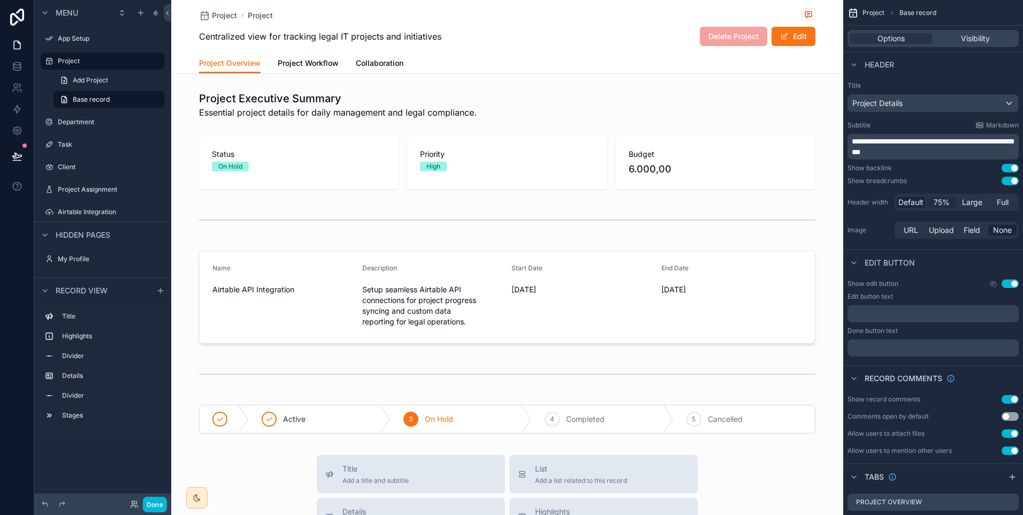
click at [934, 204] on span "75%" at bounding box center [942, 202] width 16 height 11
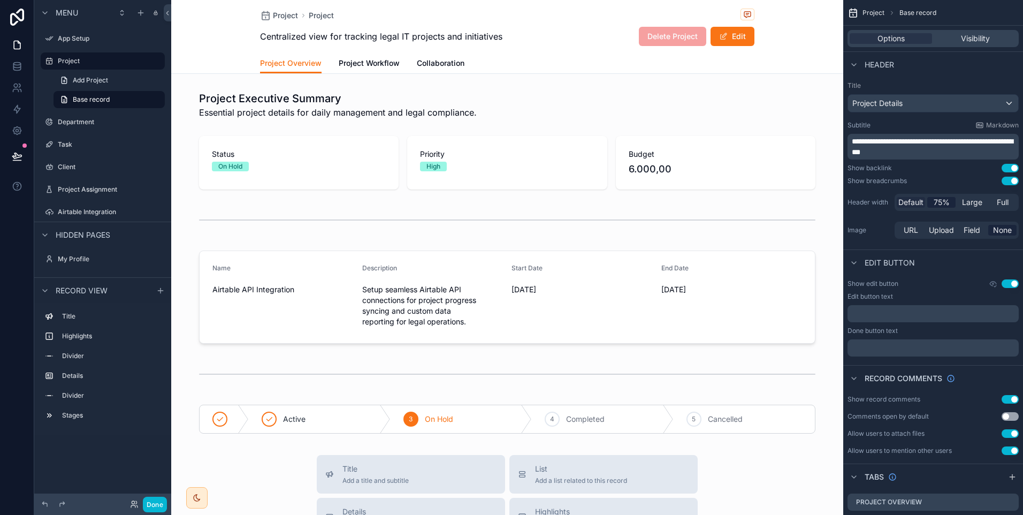
click at [905, 204] on span "Default" at bounding box center [911, 202] width 25 height 11
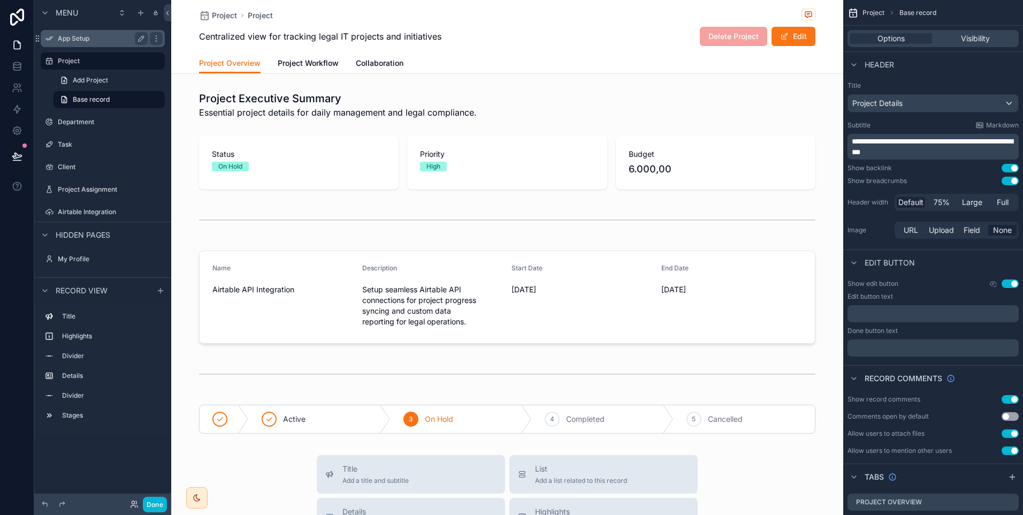
click at [69, 33] on div "App Setup" at bounding box center [103, 38] width 90 height 13
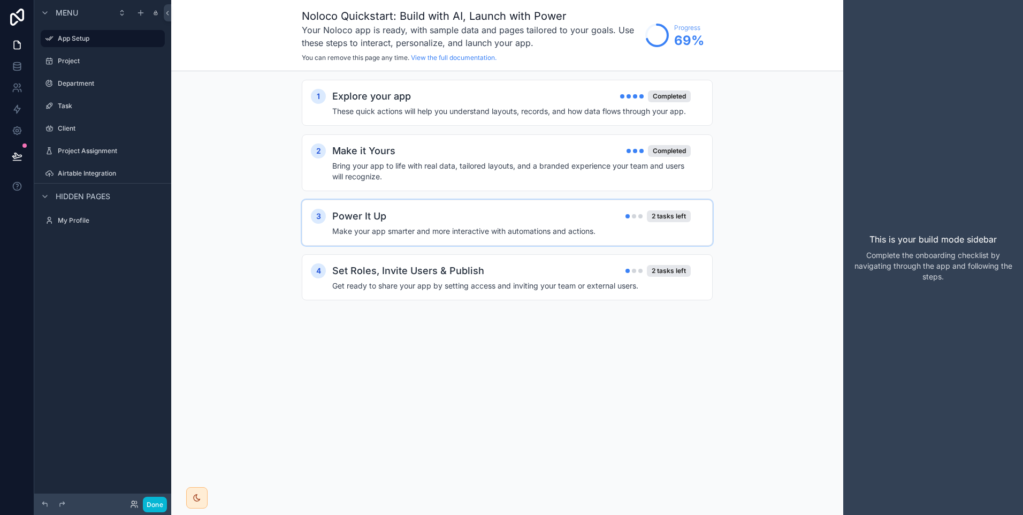
click at [522, 219] on div "Power It Up 2 tasks left" at bounding box center [511, 216] width 359 height 15
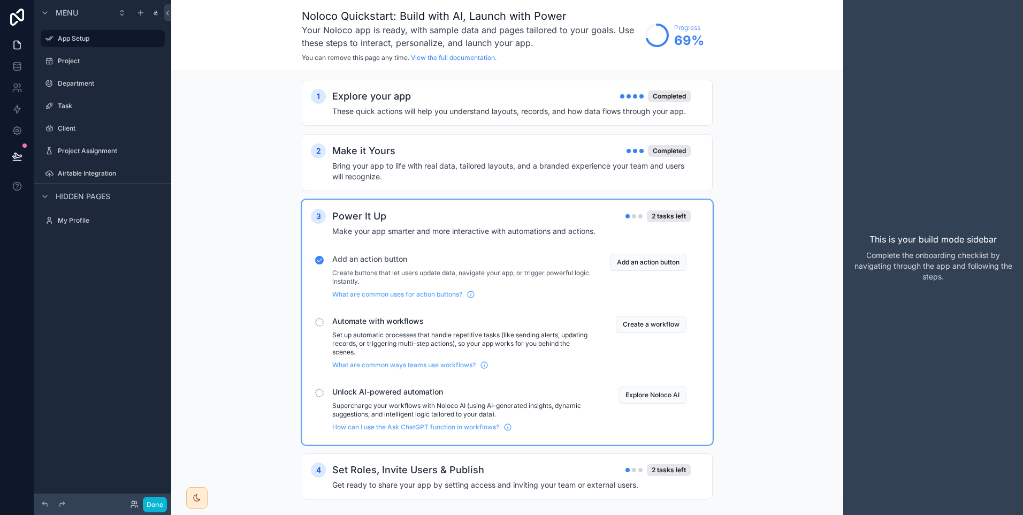
click at [505, 218] on div "Power It Up 2 tasks left" at bounding box center [511, 216] width 359 height 15
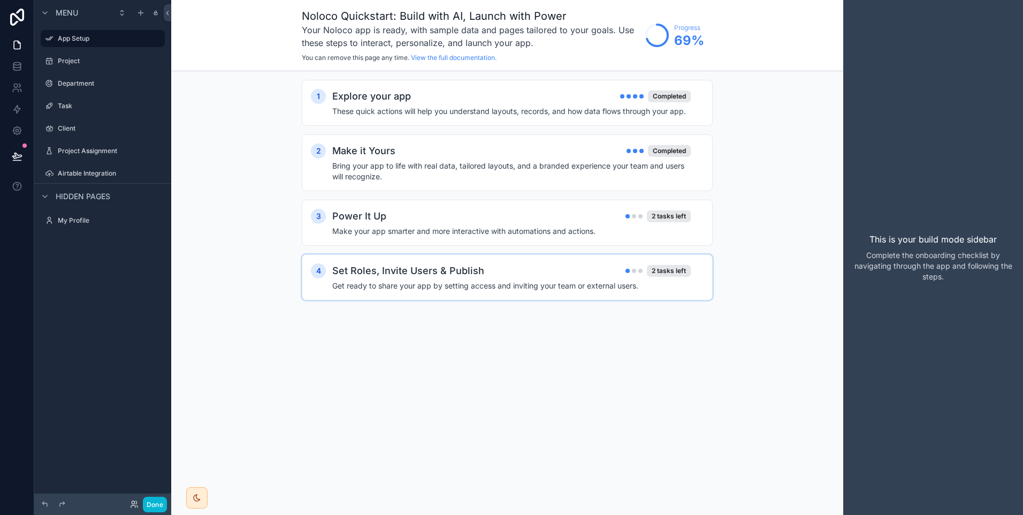
click at [516, 278] on div "Set Roles, Invite Users & Publish 2 tasks left" at bounding box center [511, 270] width 359 height 15
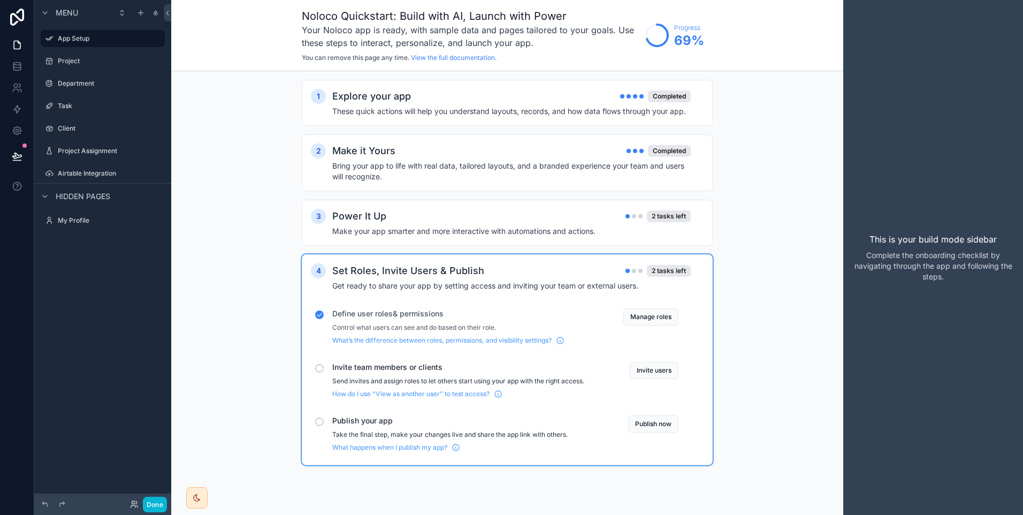
click at [514, 269] on div "Set Roles, Invite Users & Publish 2 tasks left" at bounding box center [511, 270] width 359 height 15
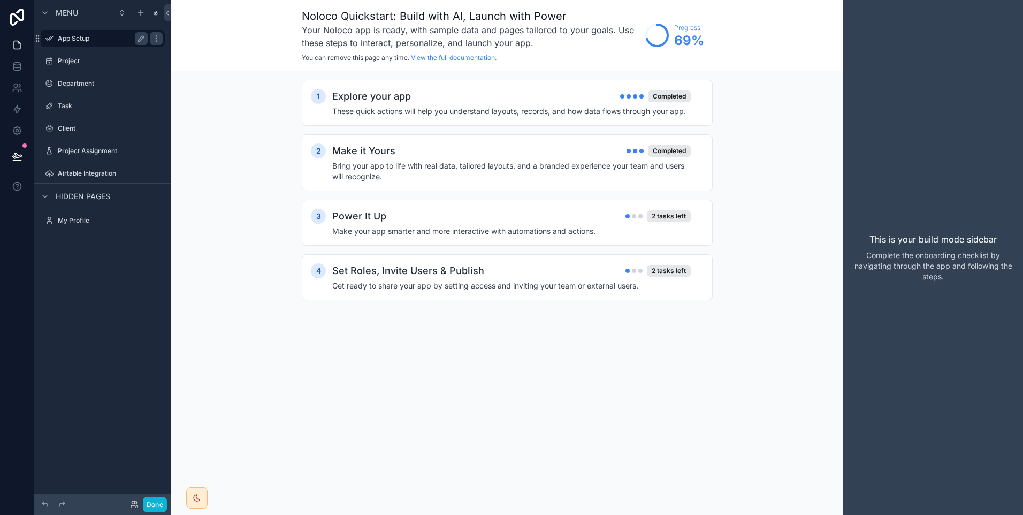
click at [90, 41] on label "App Setup" at bounding box center [101, 38] width 86 height 9
click at [85, 39] on label "App Setup" at bounding box center [101, 38] width 86 height 9
click at [75, 61] on label "Project" at bounding box center [101, 61] width 86 height 9
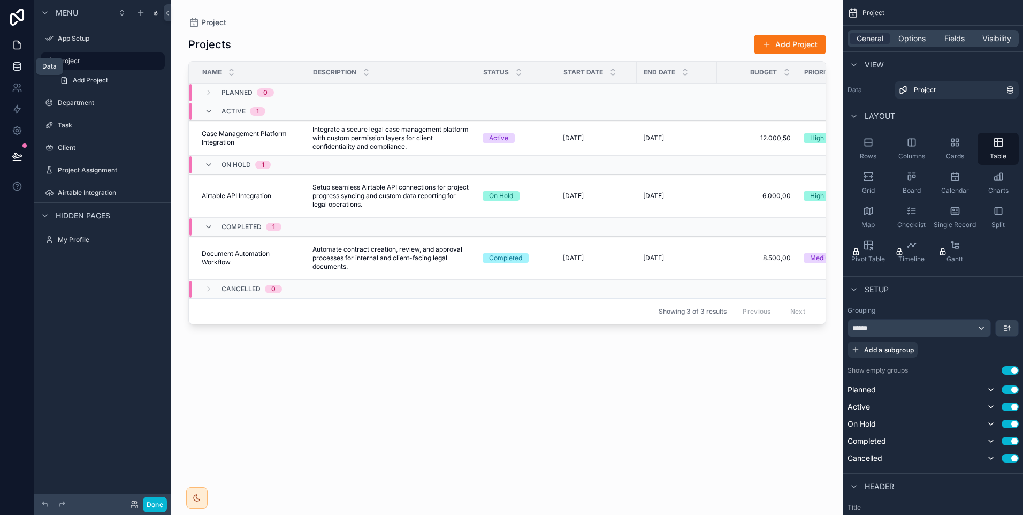
click at [27, 73] on link at bounding box center [17, 66] width 34 height 21
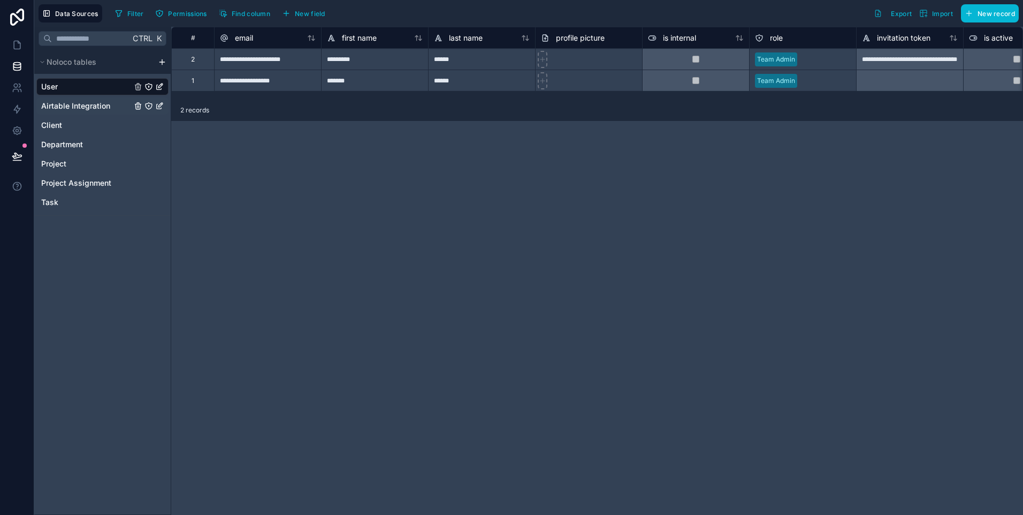
click at [93, 108] on span "Airtable Integration" at bounding box center [75, 106] width 69 height 11
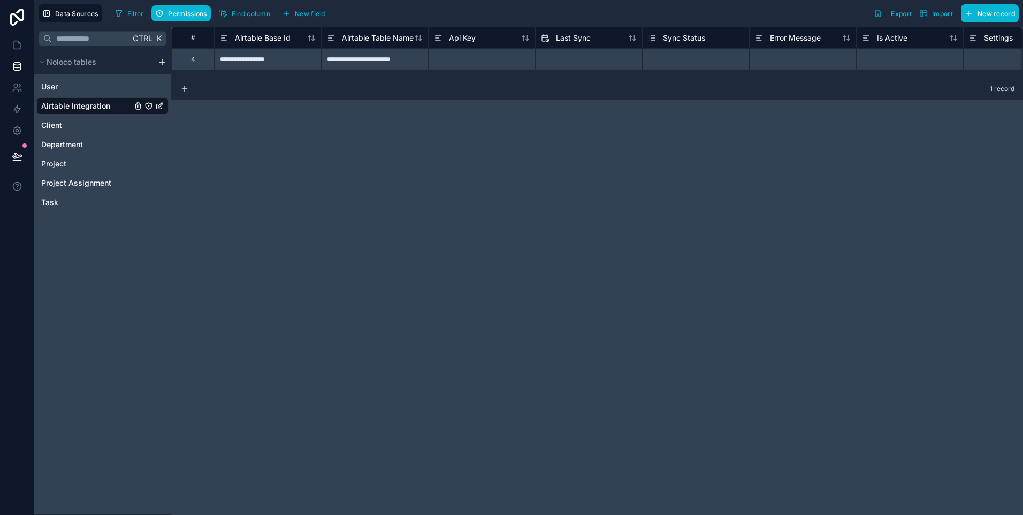
click at [161, 63] on html "**********" at bounding box center [511, 257] width 1023 height 515
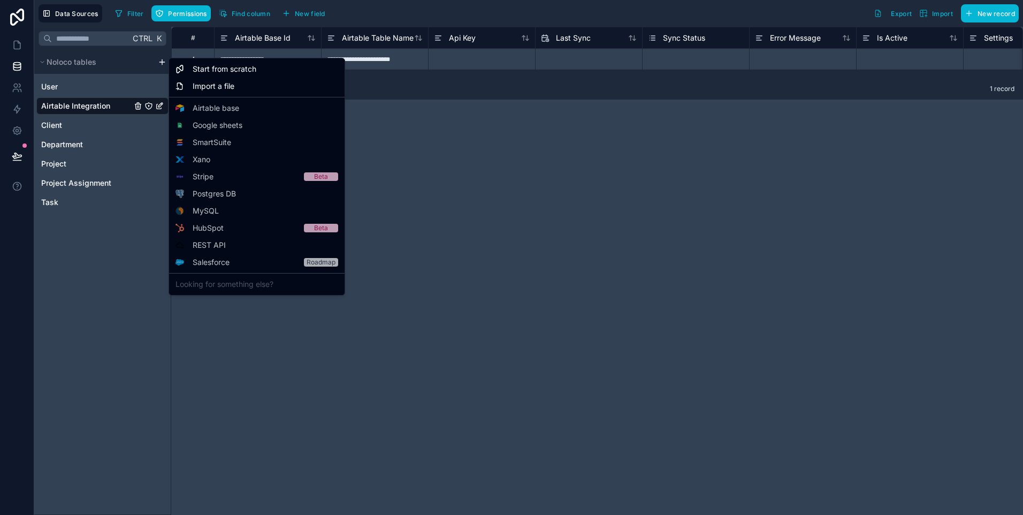
click at [497, 251] on html "**********" at bounding box center [511, 257] width 1023 height 515
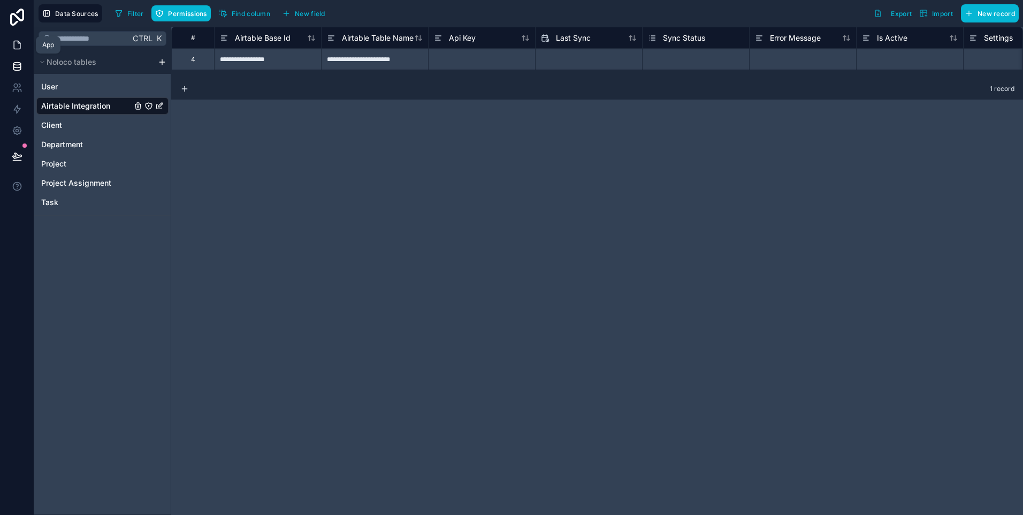
click at [15, 44] on icon at bounding box center [17, 45] width 11 height 11
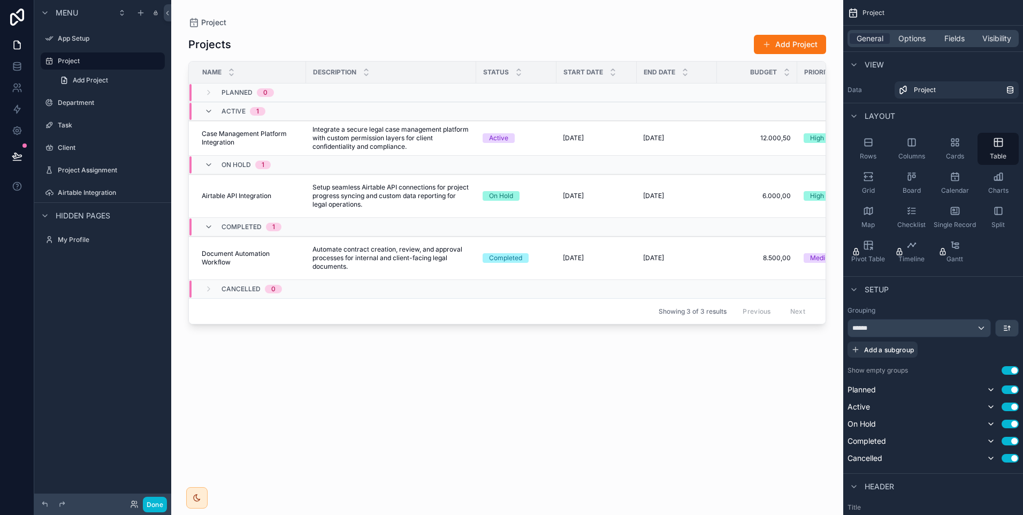
click at [71, 17] on span "Menu" at bounding box center [67, 12] width 22 height 11
click at [47, 43] on div "scrollable content" at bounding box center [45, 39] width 13 height 13
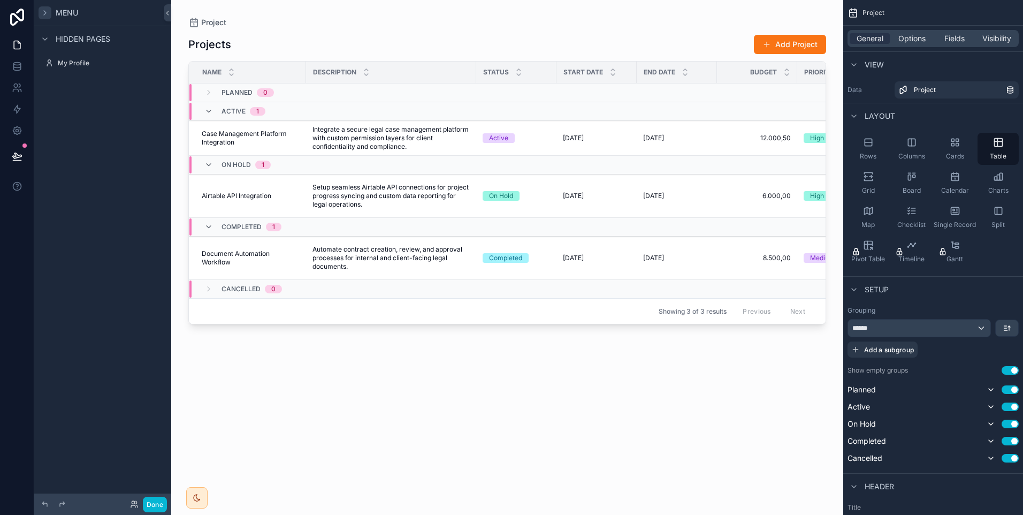
click at [42, 19] on div "scrollable content" at bounding box center [45, 12] width 13 height 13
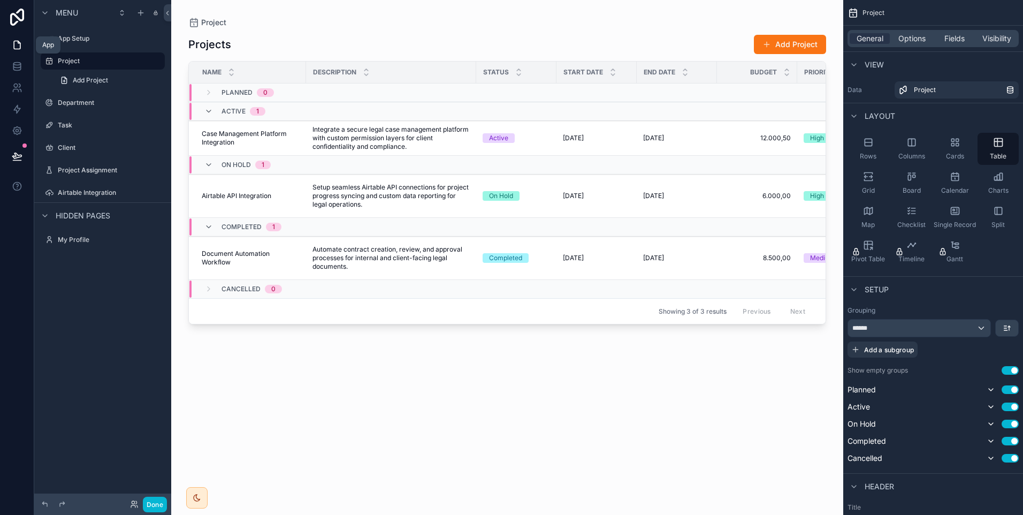
click at [16, 42] on icon at bounding box center [17, 45] width 11 height 11
drag, startPoint x: 9, startPoint y: 13, endPoint x: 25, endPoint y: 40, distance: 31.7
click at [9, 13] on icon at bounding box center [16, 17] width 21 height 17
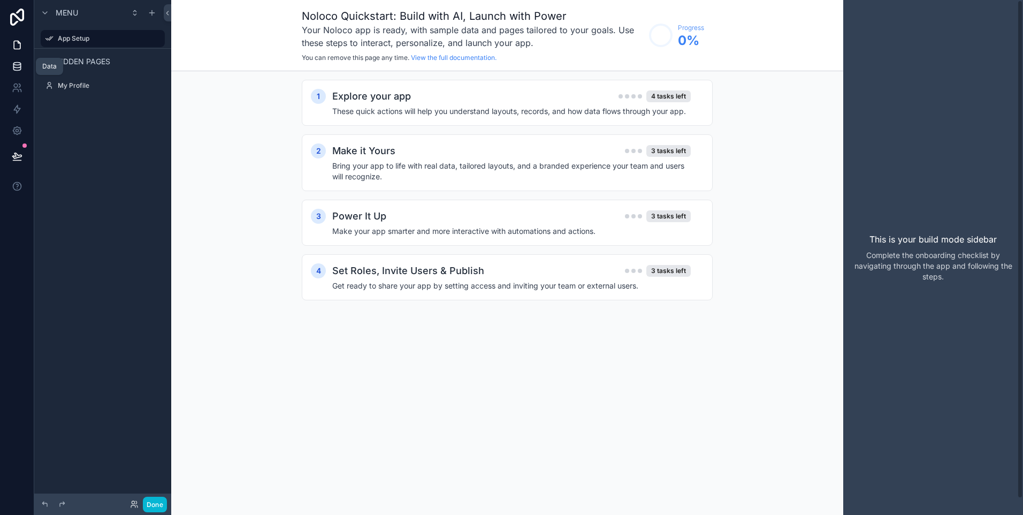
click at [18, 66] on icon at bounding box center [17, 66] width 11 height 11
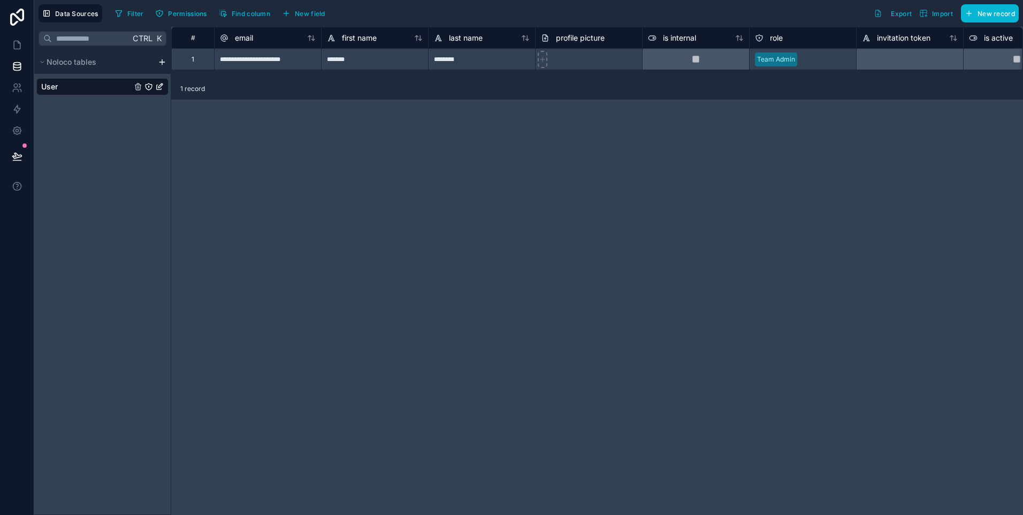
click at [200, 146] on div "**********" at bounding box center [597, 271] width 852 height 488
drag, startPoint x: 25, startPoint y: 19, endPoint x: 236, endPoint y: 145, distance: 245.6
click at [25, 19] on icon at bounding box center [16, 17] width 21 height 17
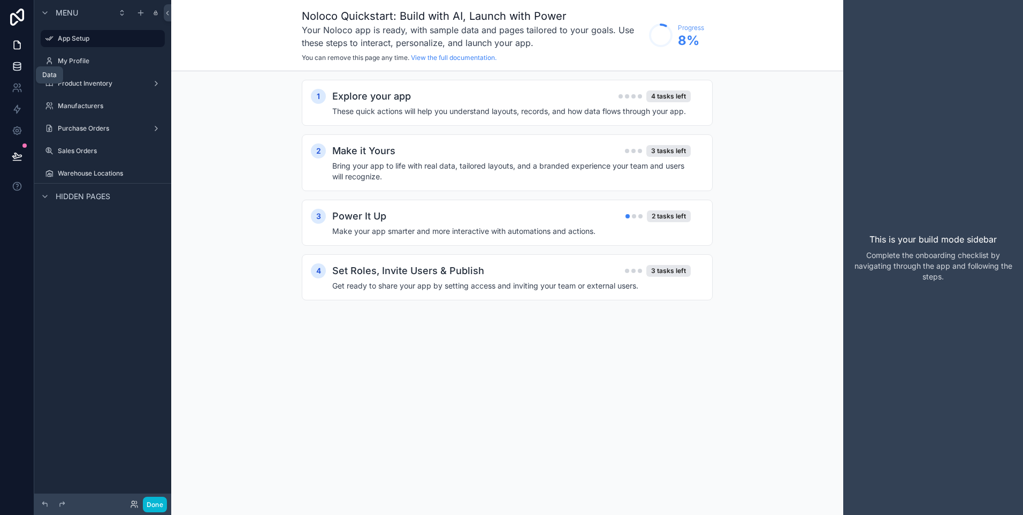
click at [15, 60] on link at bounding box center [17, 66] width 34 height 21
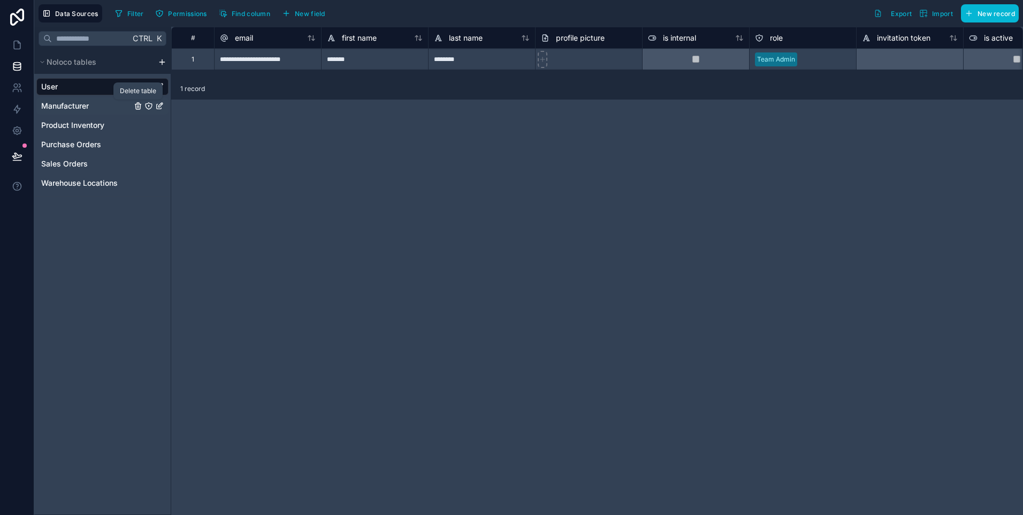
click at [139, 104] on icon "Manufacturer" at bounding box center [138, 104] width 2 height 2
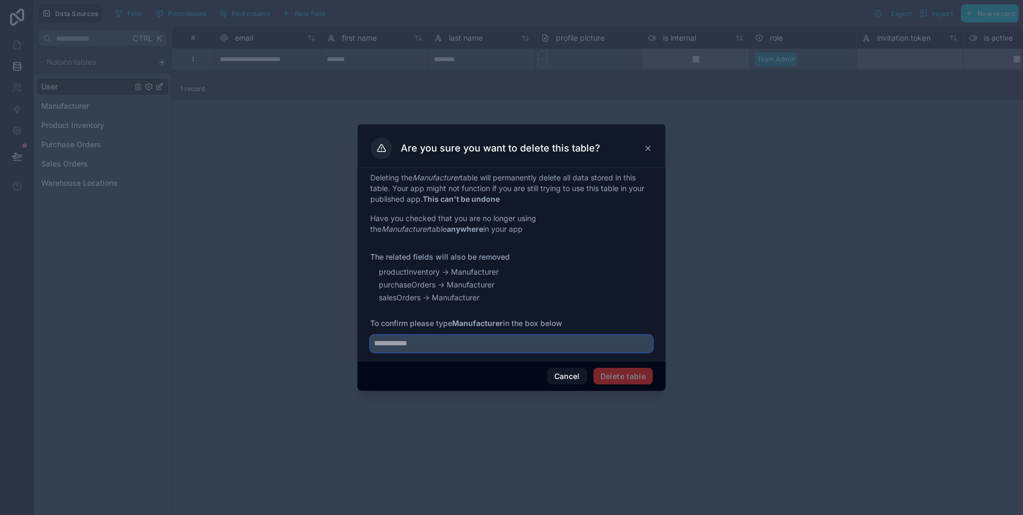
click at [547, 344] on input "text" at bounding box center [511, 343] width 283 height 17
type input "**********"
click at [613, 381] on button "Delete table" at bounding box center [623, 376] width 59 height 17
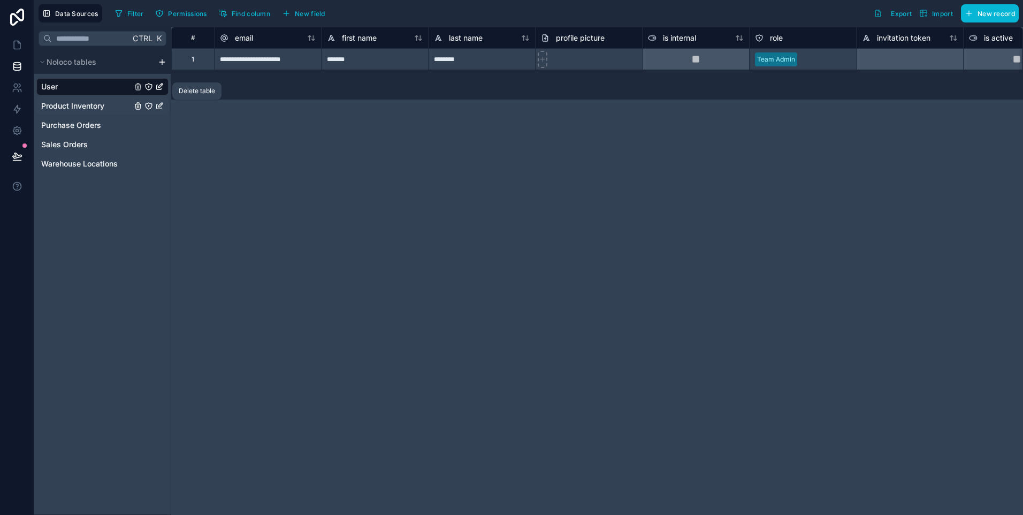
click at [140, 106] on icon "Product Inventory" at bounding box center [137, 106] width 5 height 5
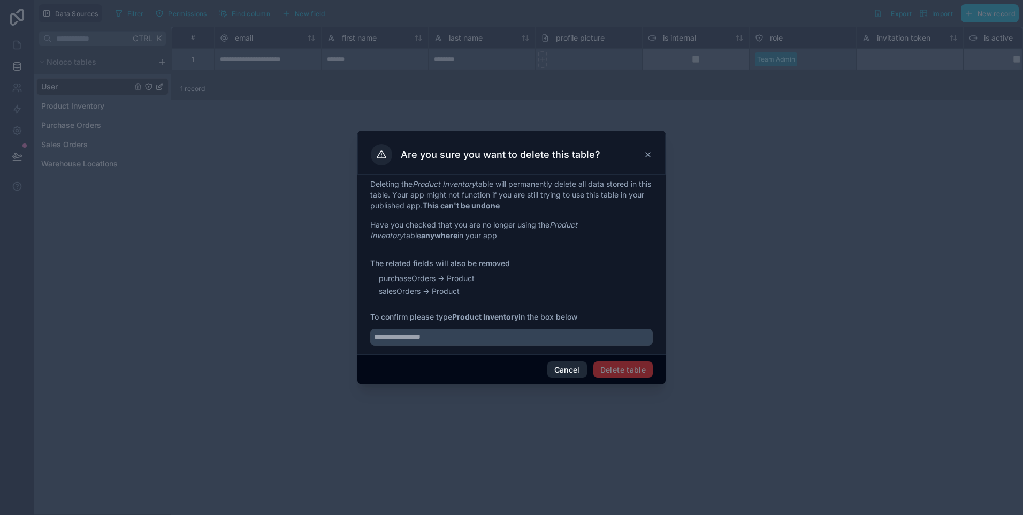
click at [562, 367] on button "Cancel" at bounding box center [568, 369] width 40 height 17
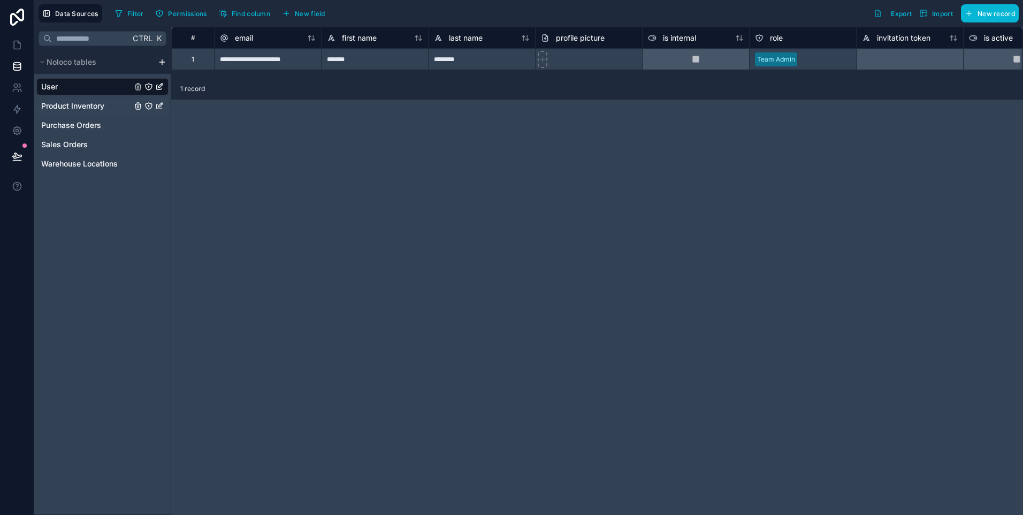
click at [62, 102] on span "Product Inventory" at bounding box center [72, 106] width 63 height 11
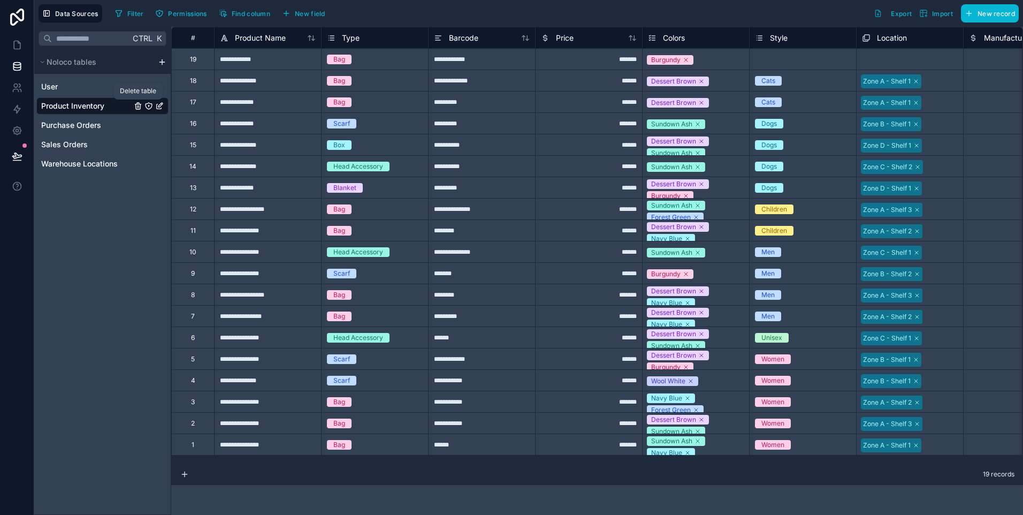
click at [138, 104] on icon "Product Inventory" at bounding box center [138, 104] width 6 height 0
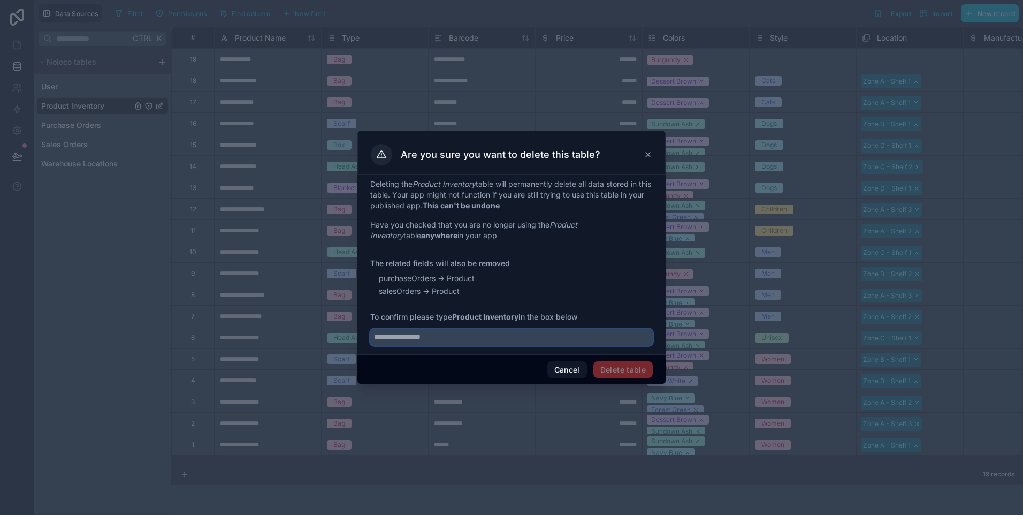
click at [503, 336] on input "text" at bounding box center [511, 337] width 283 height 17
type input "**********"
click at [632, 363] on button "Delete table" at bounding box center [623, 369] width 59 height 17
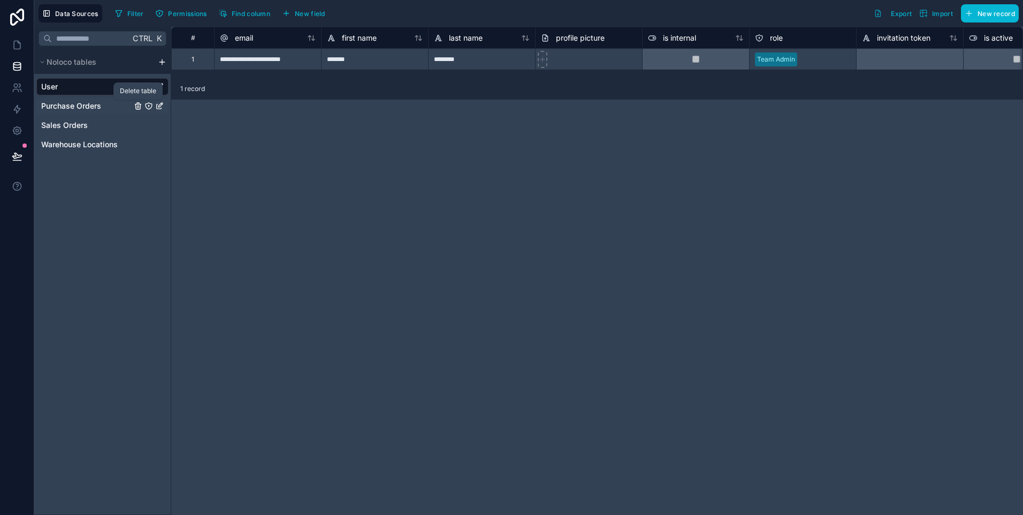
click at [140, 102] on icon "Purchase Orders" at bounding box center [138, 106] width 9 height 9
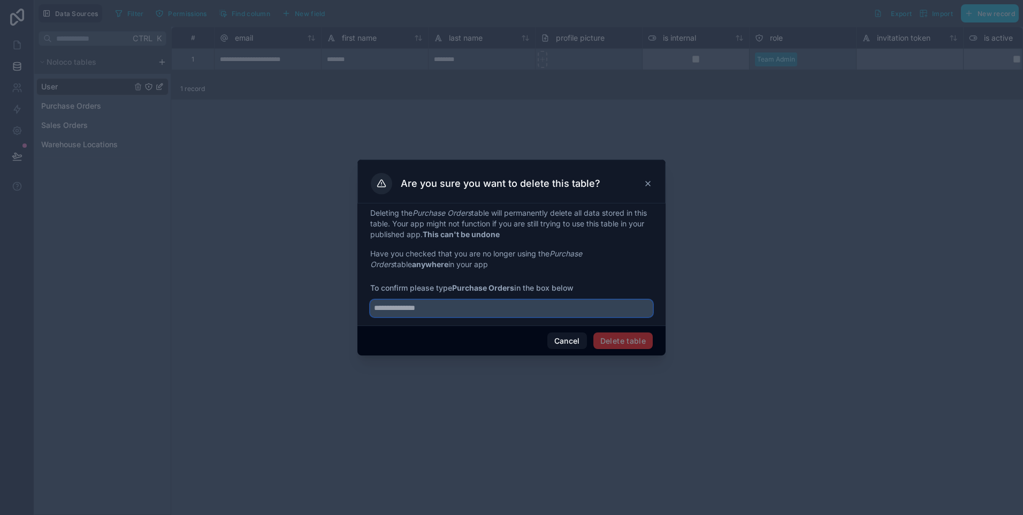
click at [454, 306] on input "text" at bounding box center [511, 308] width 283 height 17
type input "**********"
click at [645, 337] on button "Delete table" at bounding box center [623, 340] width 59 height 17
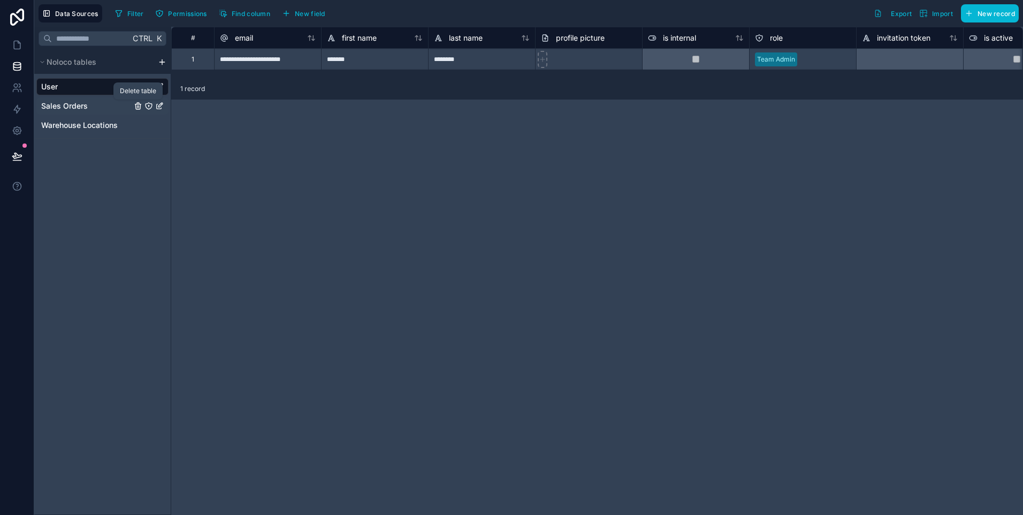
click at [138, 105] on icon "Sales Orders" at bounding box center [138, 106] width 0 height 2
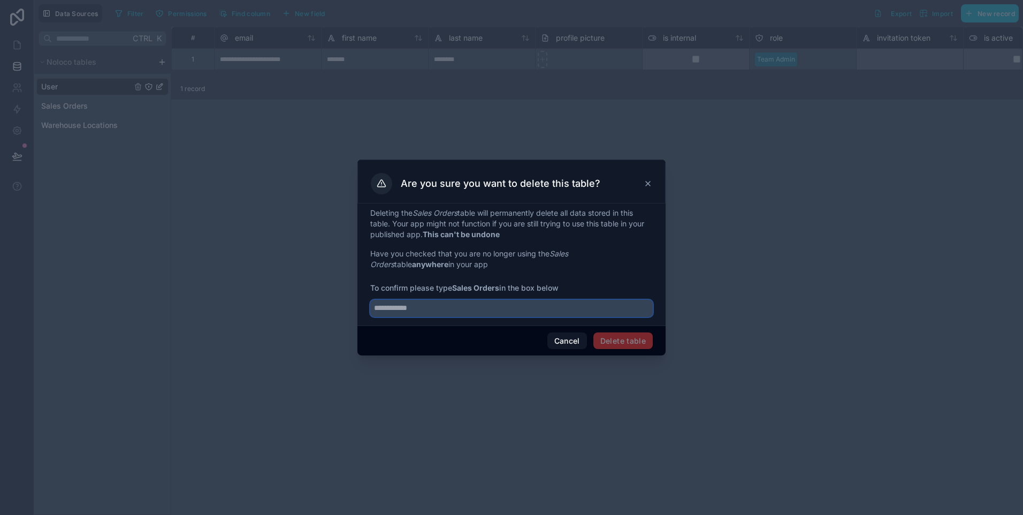
click at [494, 305] on input "text" at bounding box center [511, 308] width 283 height 17
type input "**********"
click at [619, 339] on button "Delete table" at bounding box center [623, 340] width 59 height 17
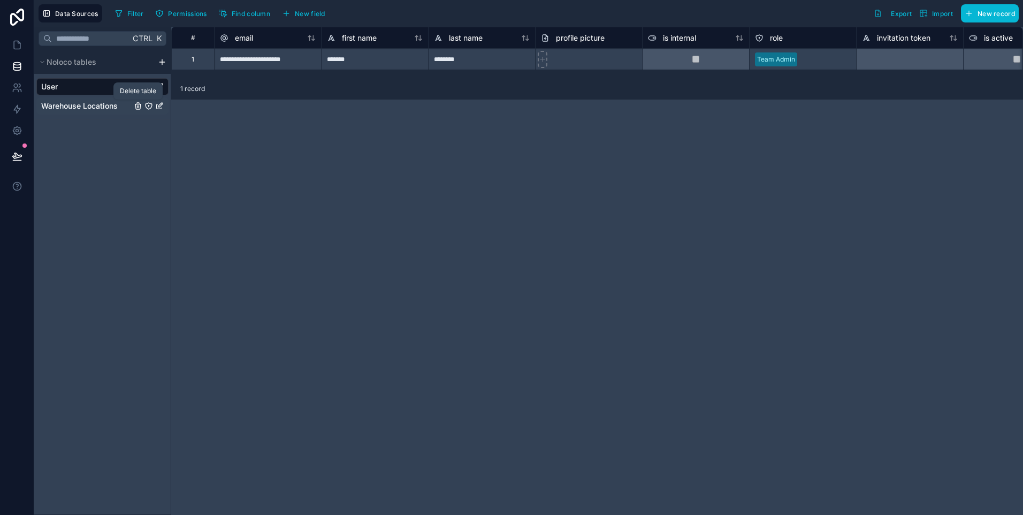
click at [141, 109] on icon "Warehouse Locations" at bounding box center [138, 106] width 9 height 9
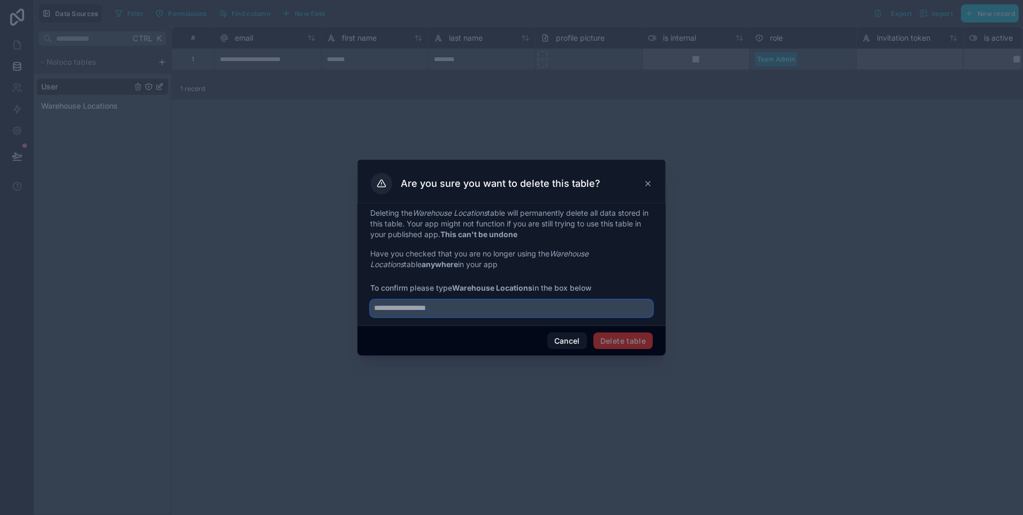
click at [429, 307] on input "text" at bounding box center [511, 308] width 283 height 17
type input "**********"
click at [624, 345] on button "Delete table" at bounding box center [623, 340] width 59 height 17
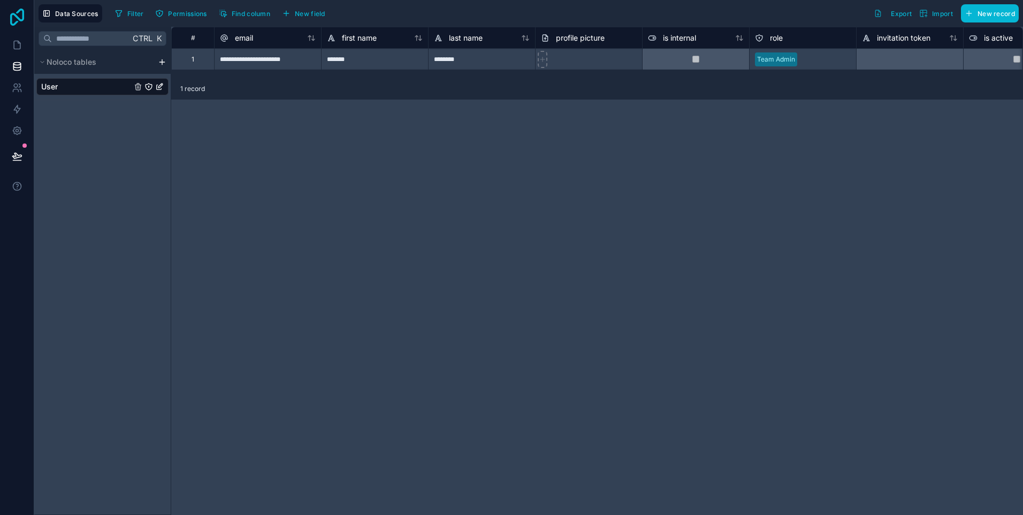
click at [19, 24] on icon at bounding box center [16, 17] width 21 height 17
